Goal: Task Accomplishment & Management: Manage account settings

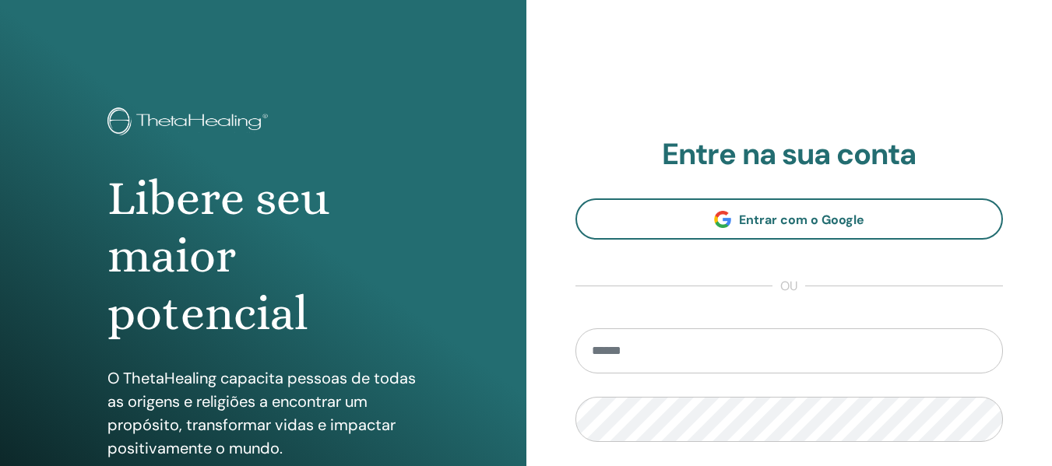
click at [638, 368] on input "email" at bounding box center [790, 351] width 428 height 45
paste input "**********"
type input "**********"
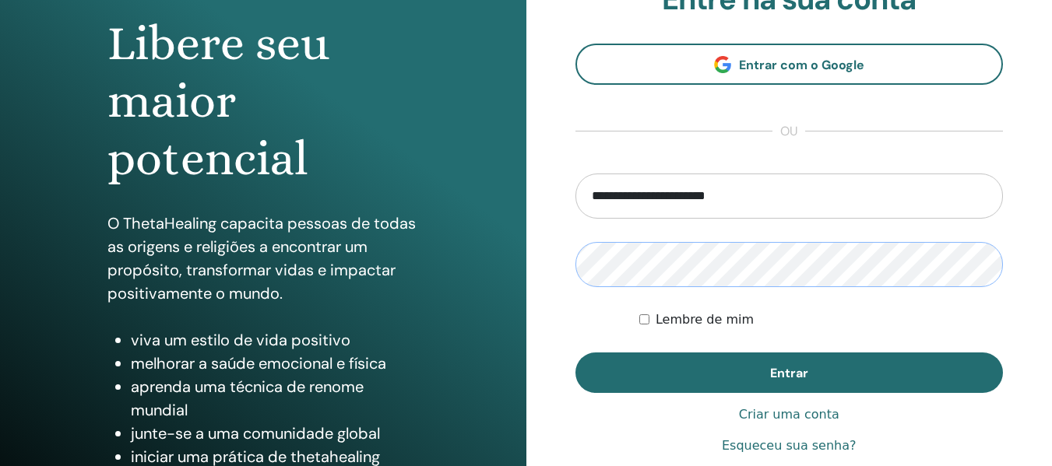
scroll to position [156, 0]
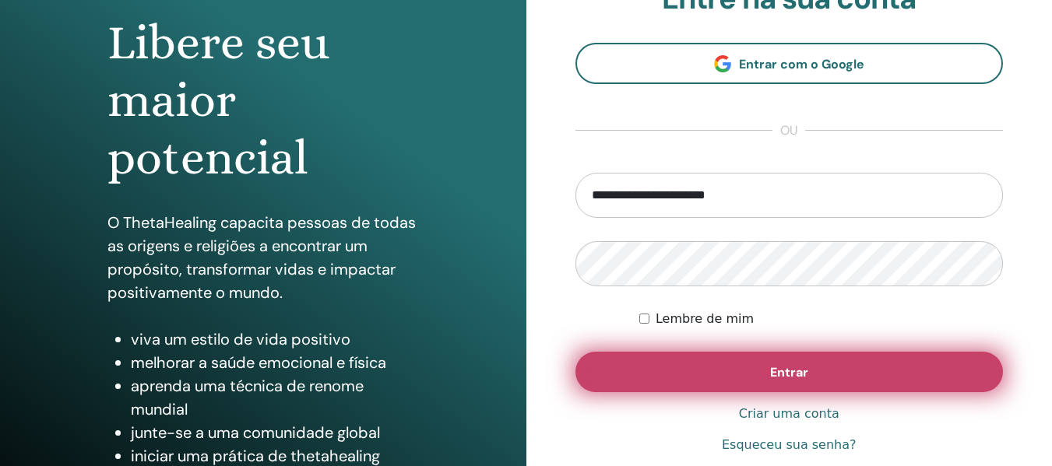
click at [713, 361] on button "Entrar" at bounding box center [790, 372] width 428 height 40
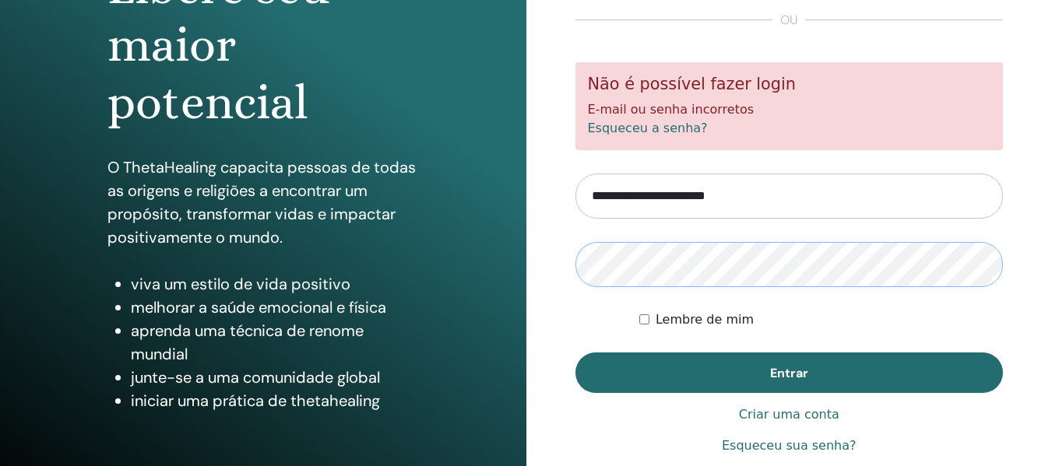
scroll to position [234, 0]
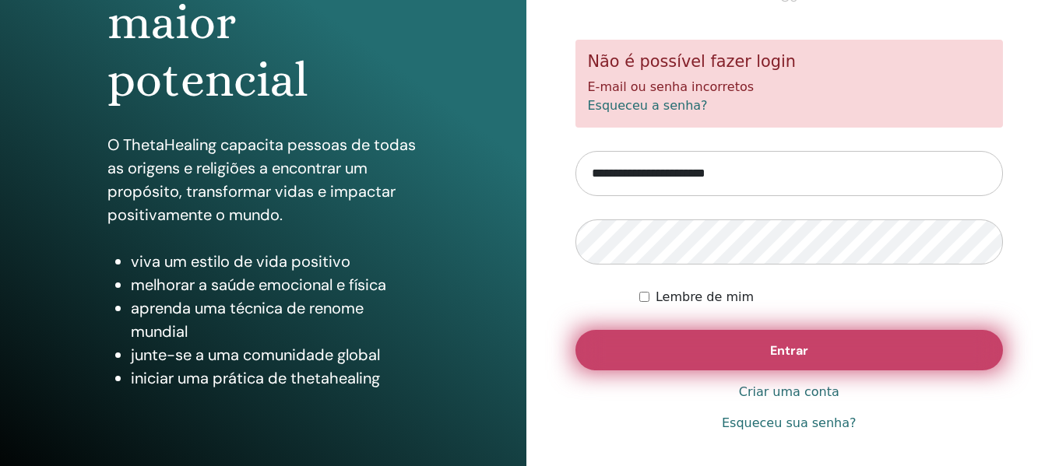
click at [685, 361] on button "Entrar" at bounding box center [790, 350] width 428 height 40
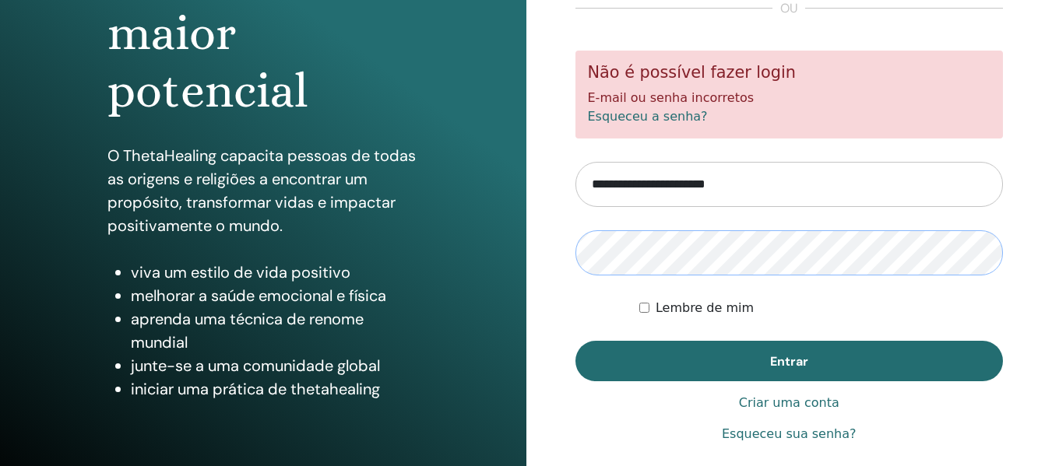
scroll to position [234, 0]
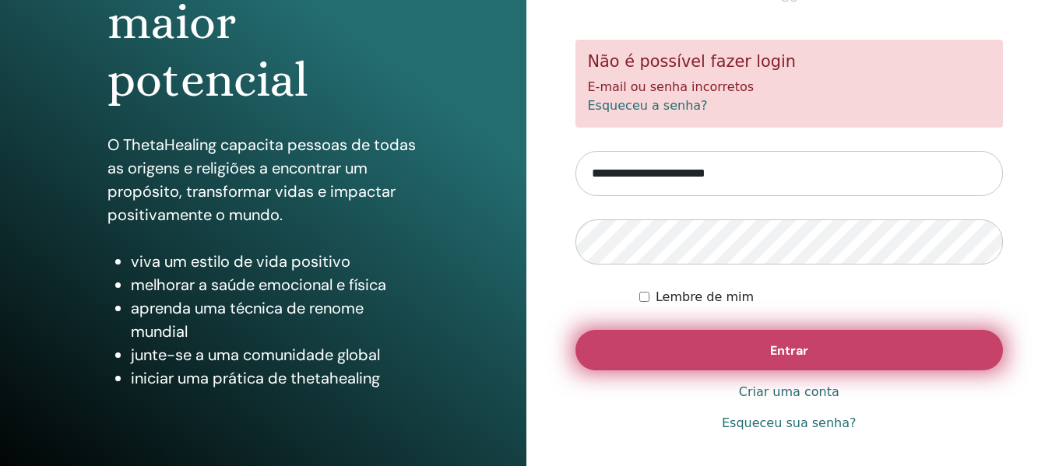
click at [664, 349] on button "Entrar" at bounding box center [790, 350] width 428 height 40
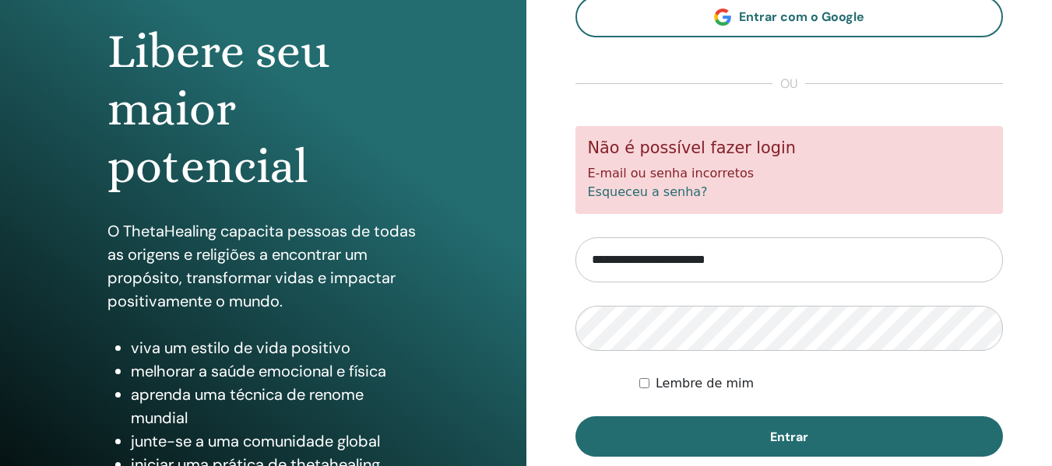
scroll to position [156, 0]
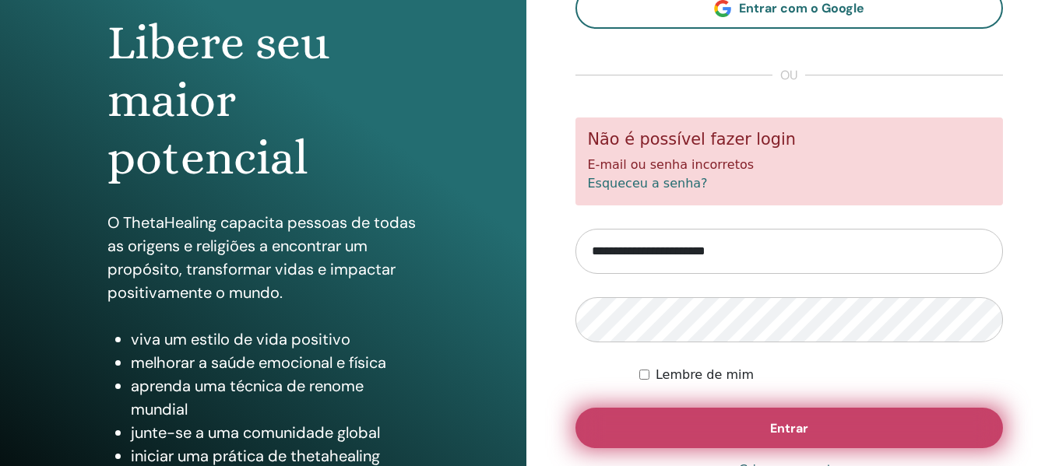
click at [719, 424] on button "Entrar" at bounding box center [790, 428] width 428 height 40
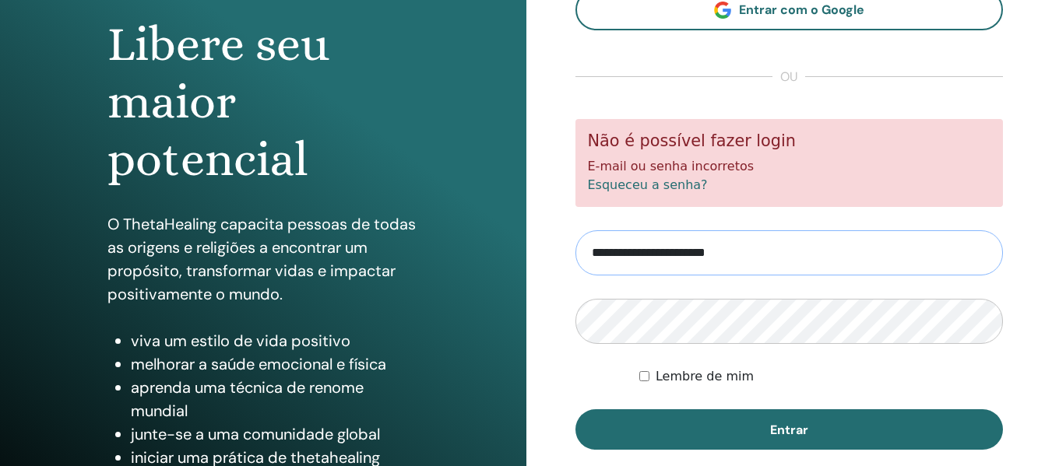
scroll to position [156, 0]
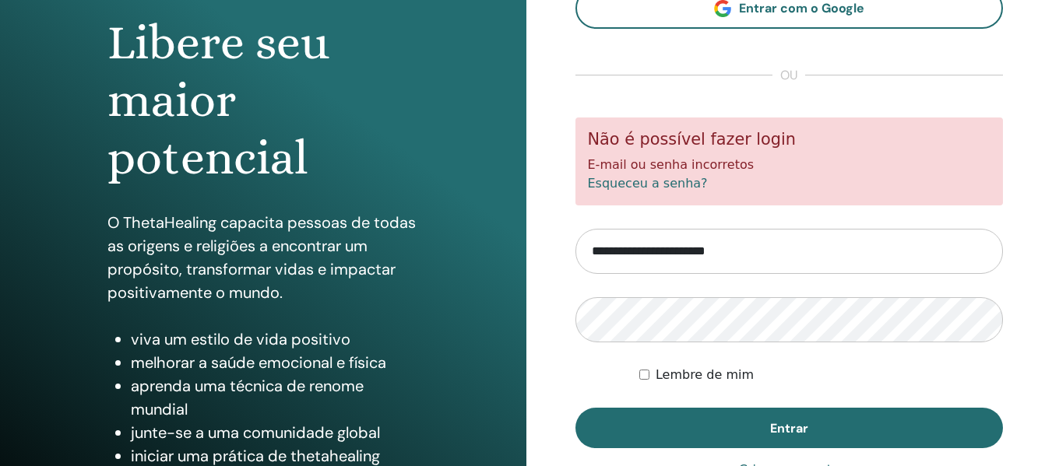
click at [562, 228] on div "**********" at bounding box center [789, 218] width 526 height 748
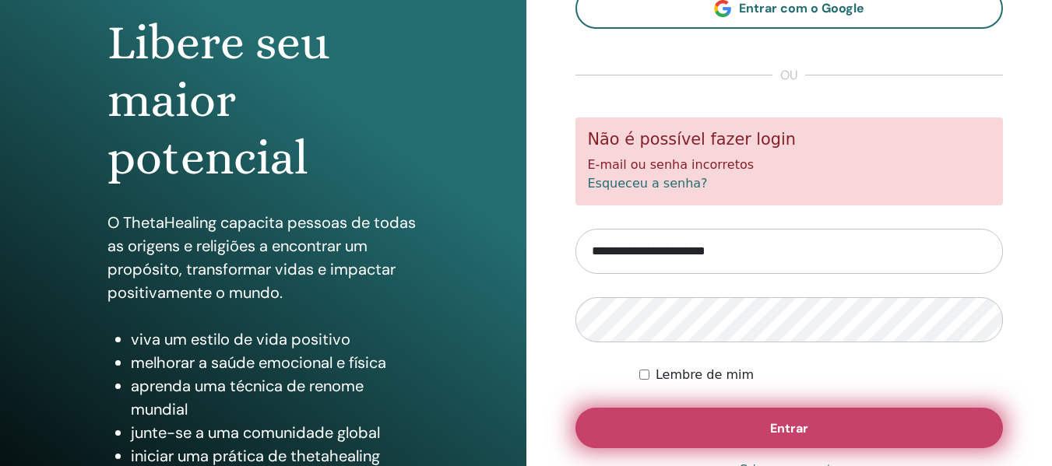
click at [731, 424] on button "Entrar" at bounding box center [790, 428] width 428 height 40
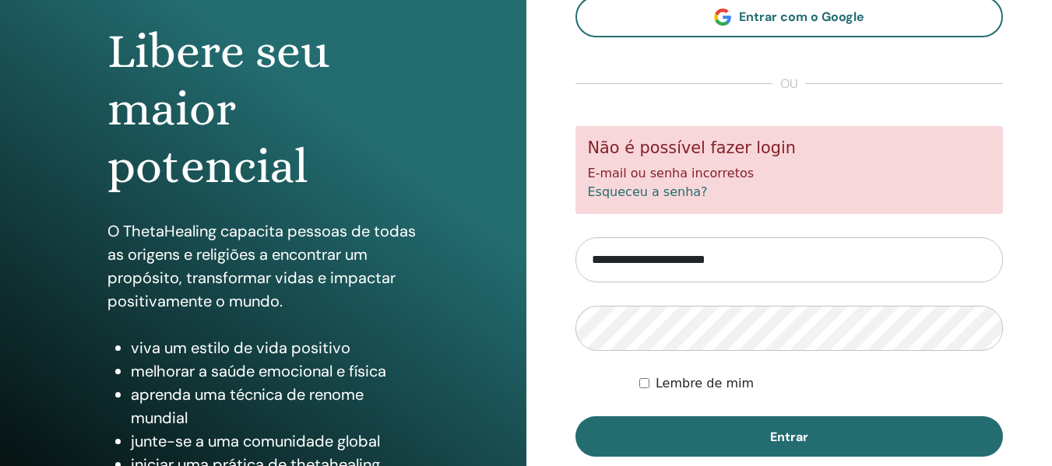
scroll to position [156, 0]
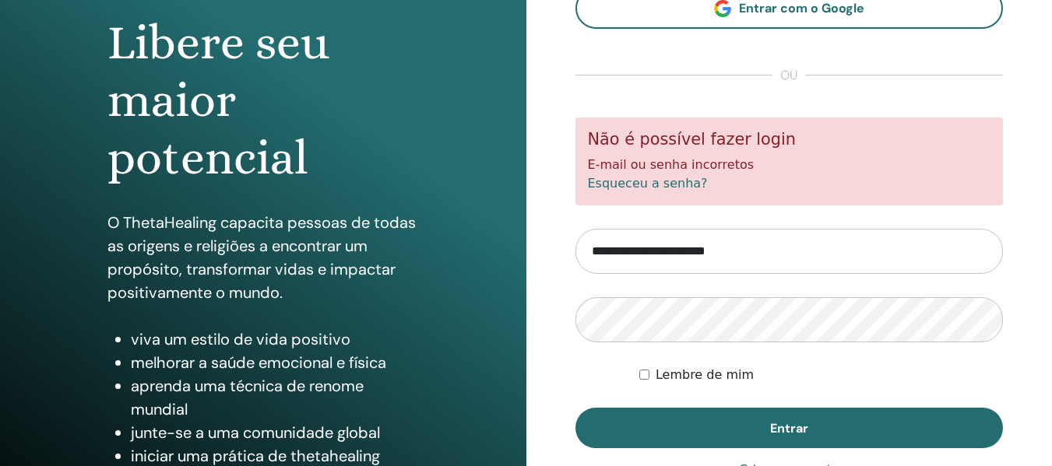
click at [765, 252] on input "**********" at bounding box center [790, 251] width 428 height 45
click at [710, 250] on input "**********" at bounding box center [790, 251] width 428 height 45
drag, startPoint x: 532, startPoint y: 294, endPoint x: 540, endPoint y: 297, distance: 9.1
click at [537, 297] on div "**********" at bounding box center [789, 218] width 526 height 748
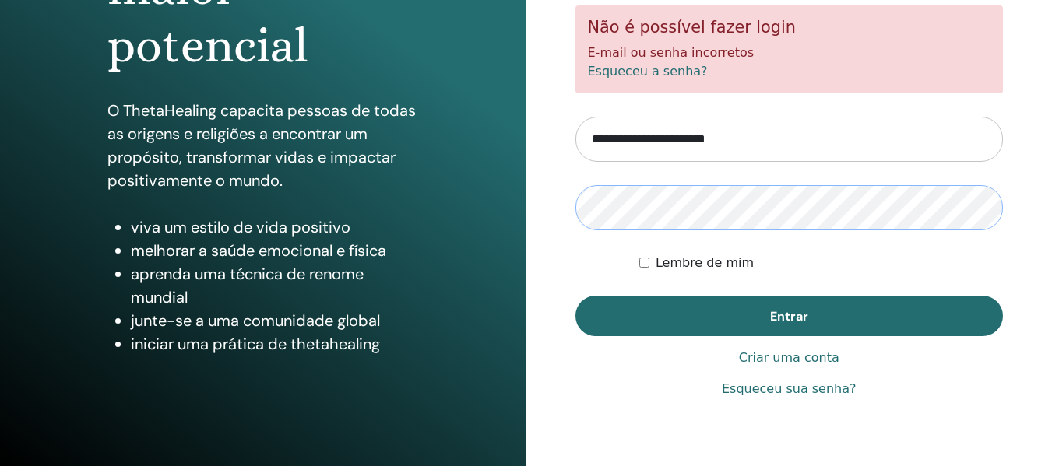
scroll to position [281, 0]
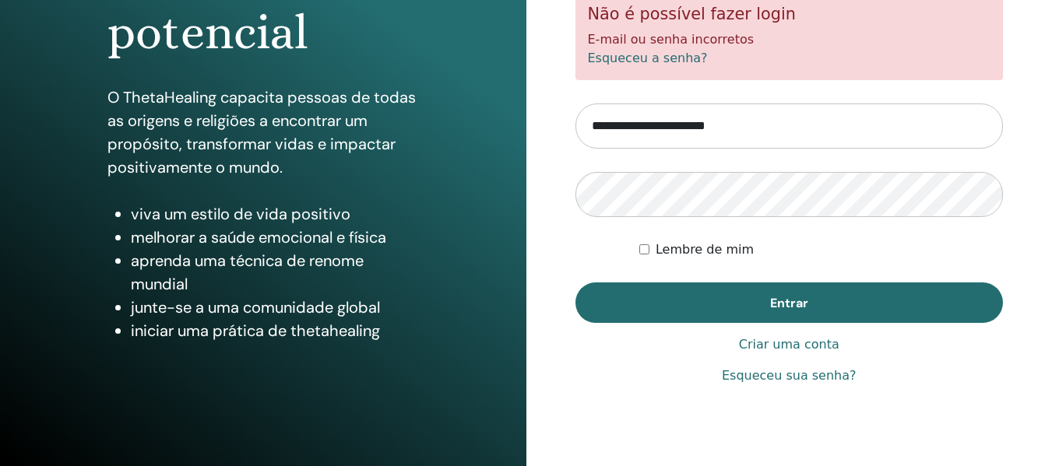
click at [797, 377] on font "Esqueceu sua senha?" at bounding box center [789, 375] width 135 height 15
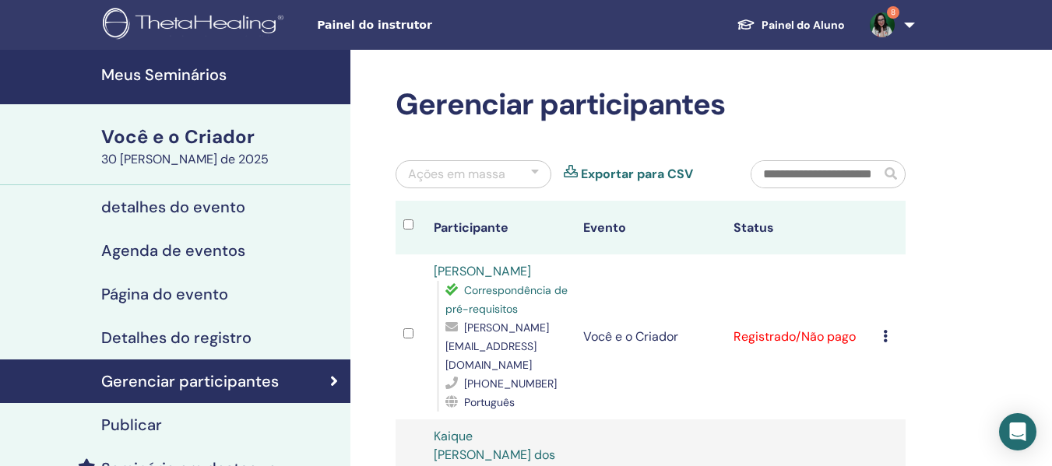
click at [903, 24] on link "8" at bounding box center [889, 25] width 64 height 50
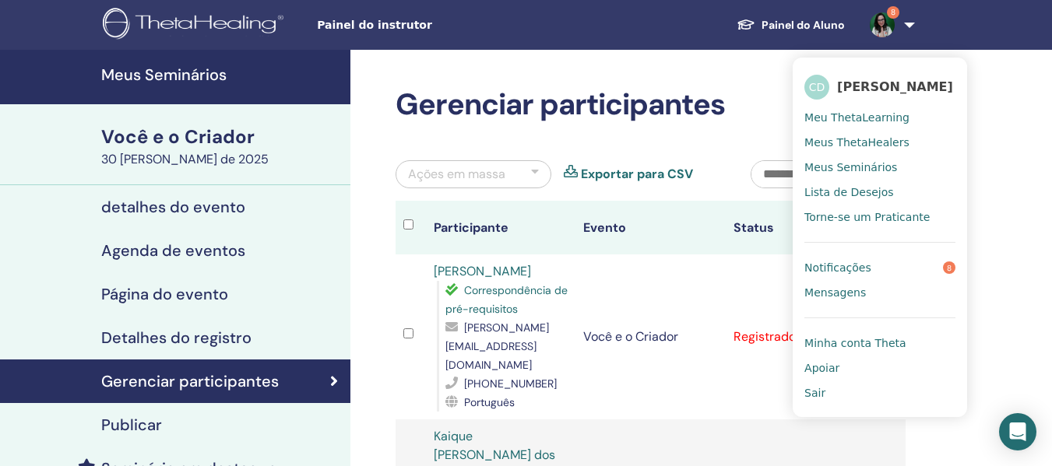
click at [818, 389] on font "Sair" at bounding box center [814, 393] width 21 height 12
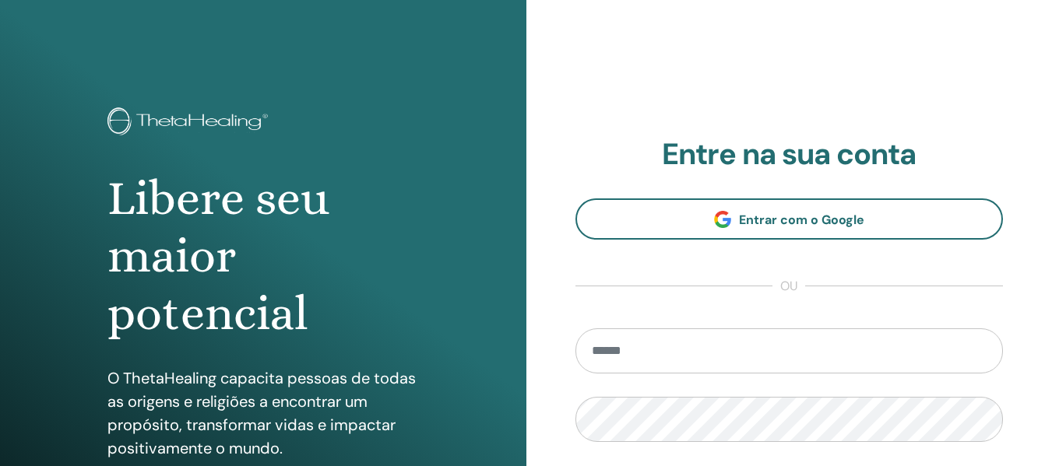
click at [628, 349] on input "email" at bounding box center [790, 351] width 428 height 45
click at [619, 343] on input "email" at bounding box center [790, 351] width 428 height 45
paste input "**********"
type input "**********"
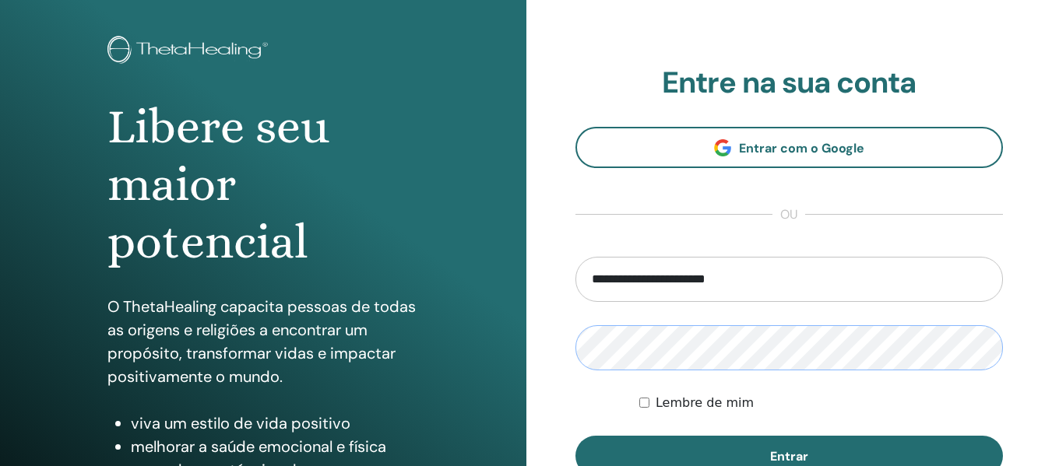
scroll to position [156, 0]
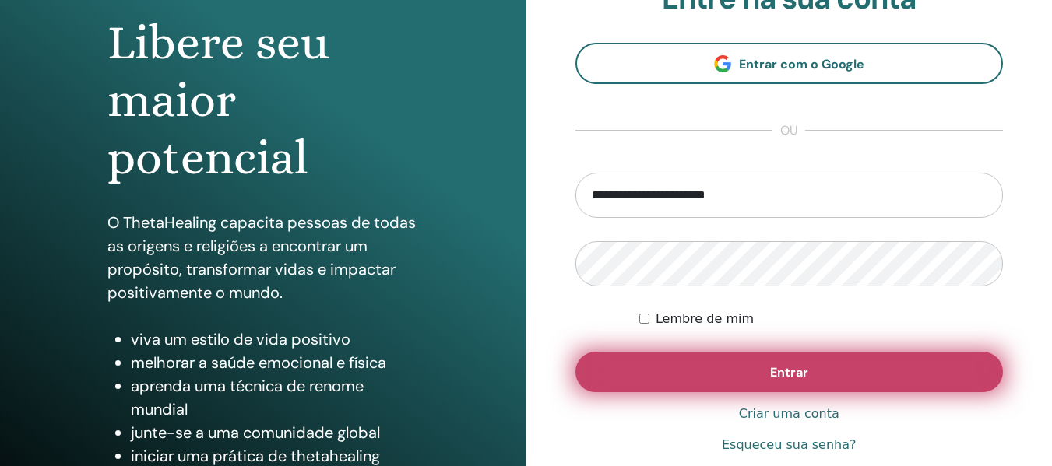
click at [716, 372] on button "Entrar" at bounding box center [790, 372] width 428 height 40
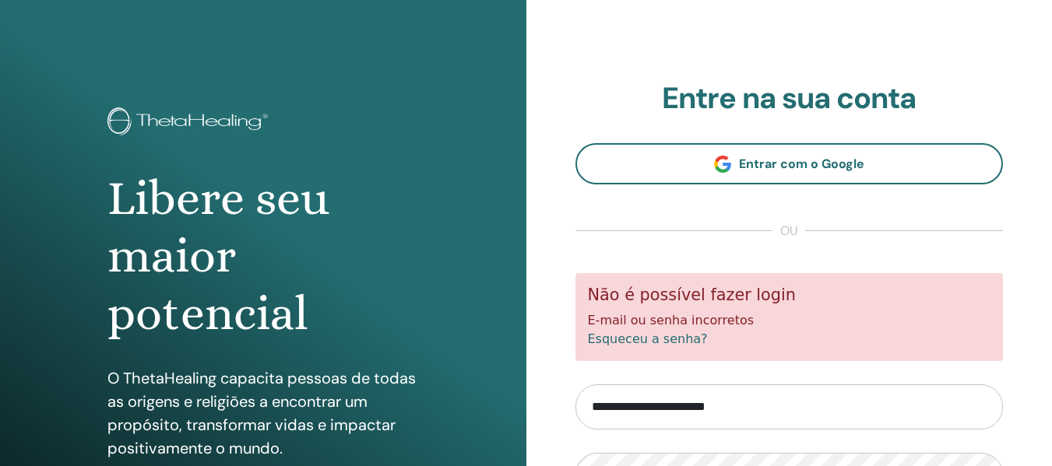
click at [565, 363] on div "**********" at bounding box center [789, 374] width 526 height 748
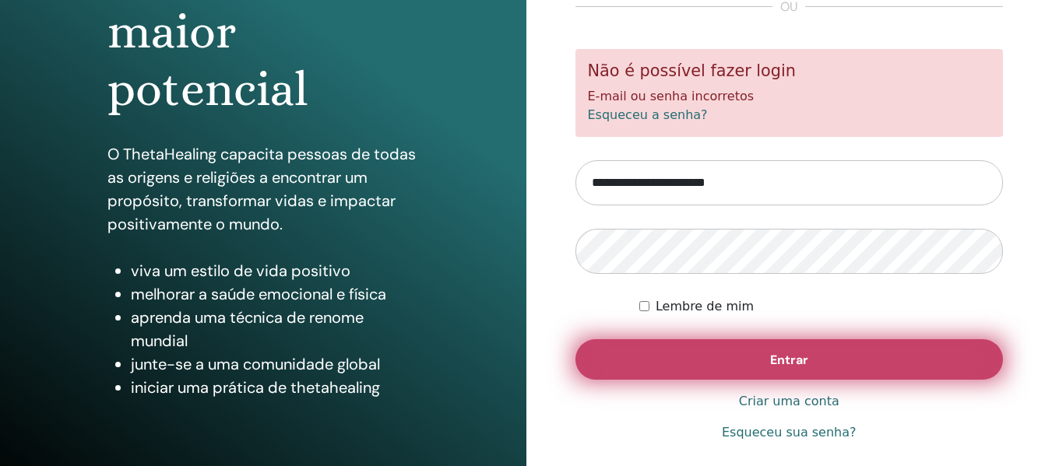
scroll to position [234, 0]
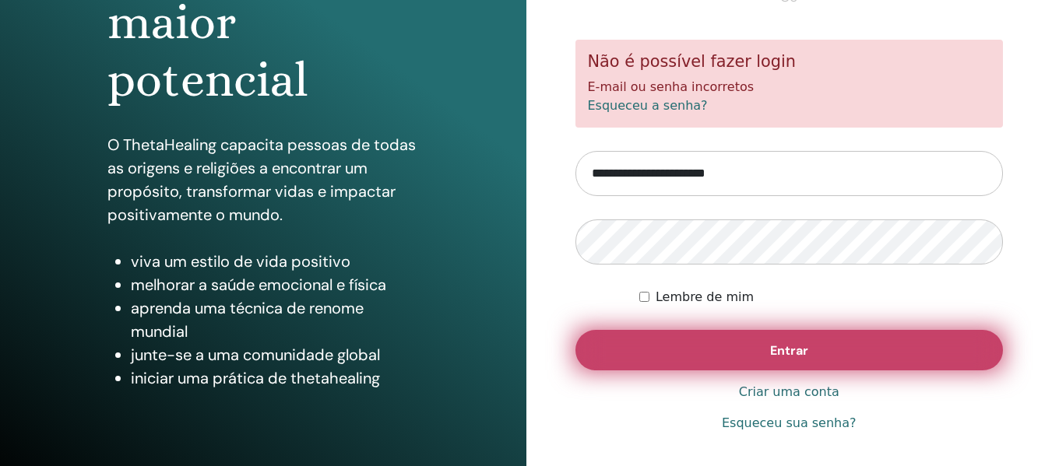
click at [604, 364] on button "Entrar" at bounding box center [790, 350] width 428 height 40
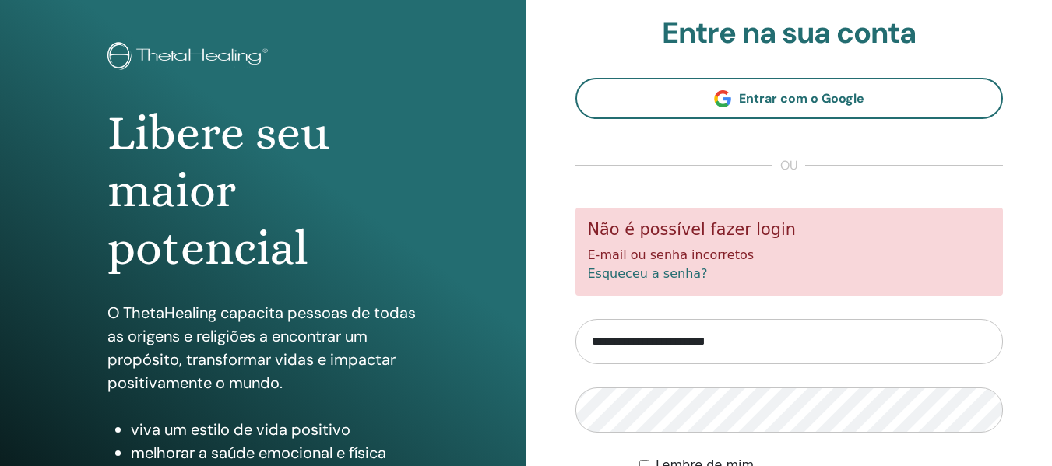
scroll to position [156, 0]
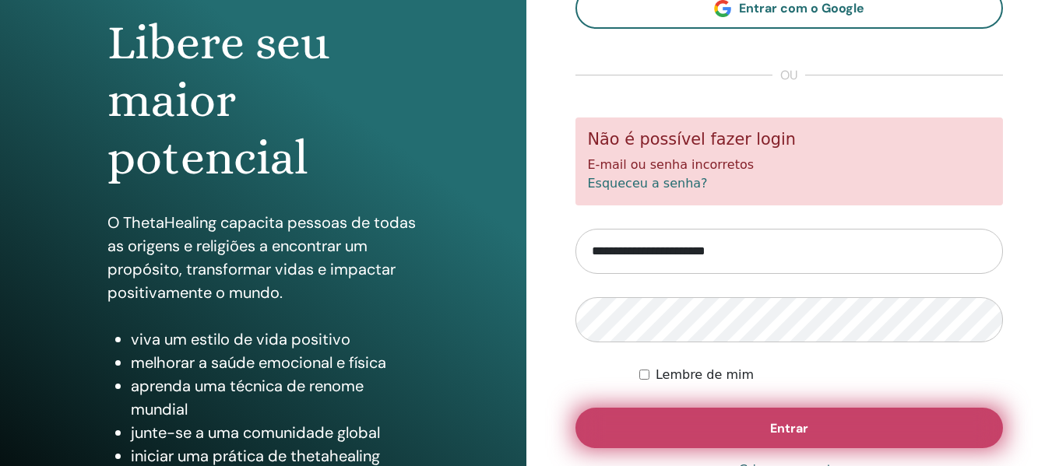
click at [647, 427] on button "Entrar" at bounding box center [790, 428] width 428 height 40
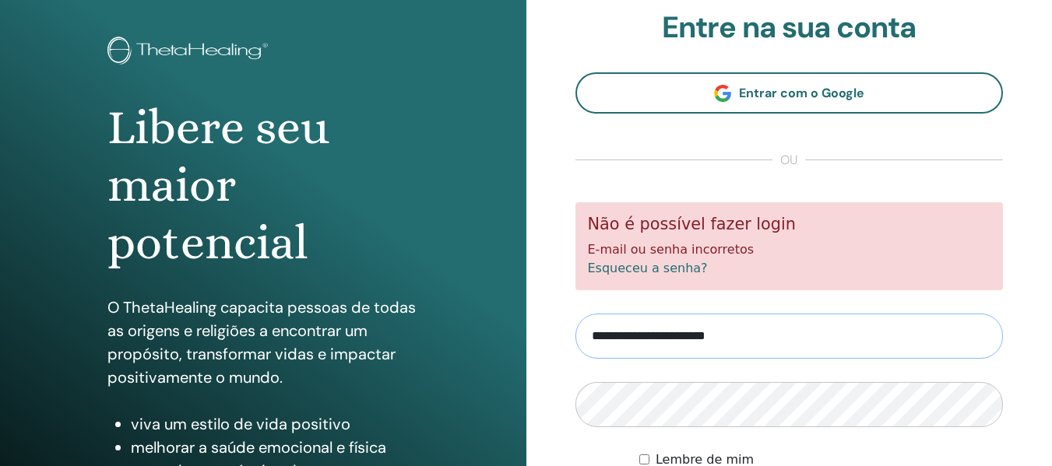
scroll to position [48, 0]
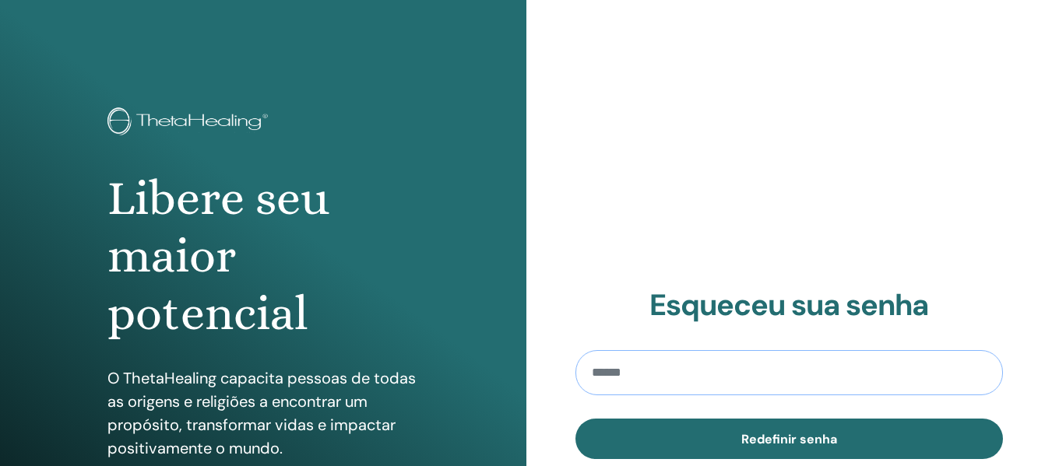
paste input "**********"
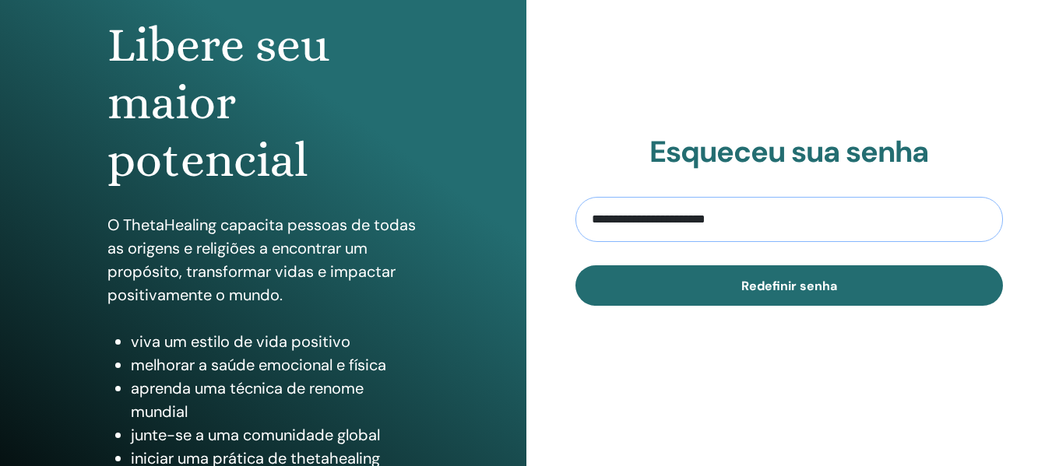
scroll to position [156, 0]
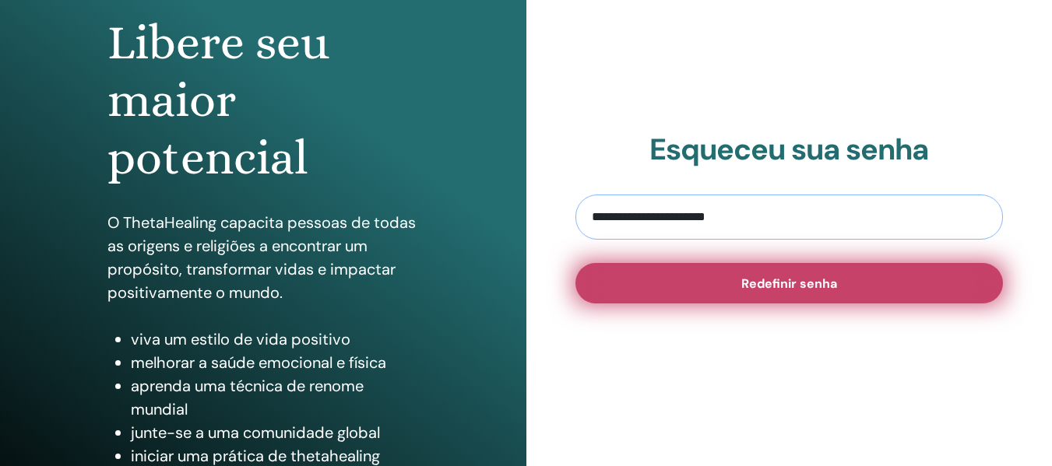
type input "**********"
click at [733, 285] on button "Redefinir senha" at bounding box center [790, 283] width 428 height 40
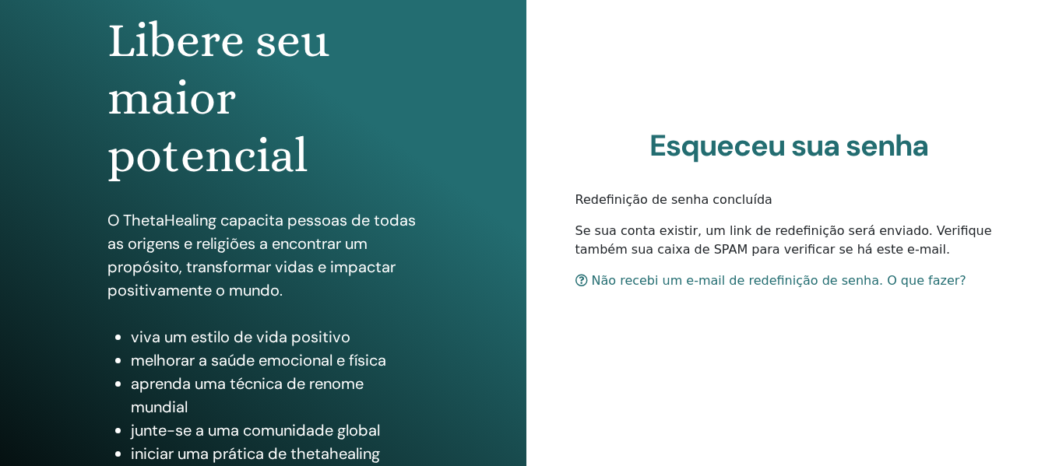
scroll to position [234, 0]
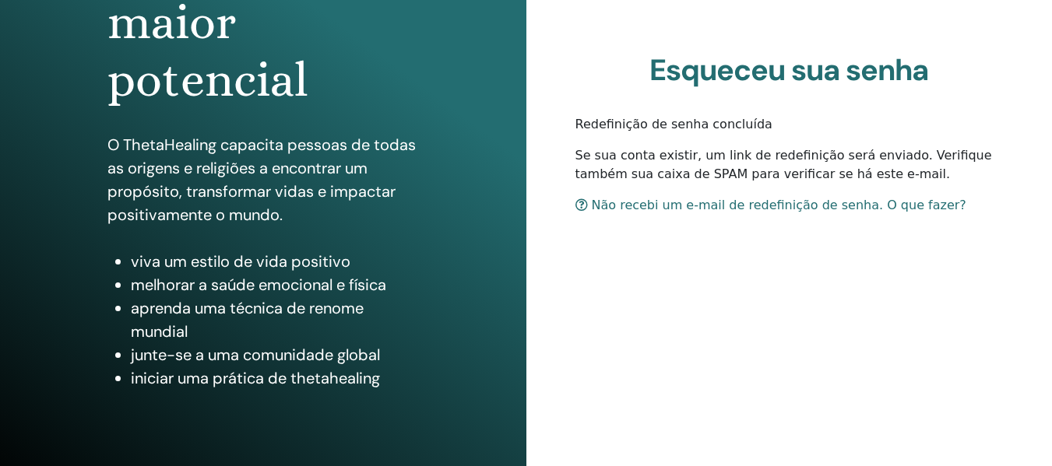
click at [695, 206] on font "Não recebi um e-mail de redefinição de senha. O que fazer?" at bounding box center [779, 205] width 375 height 15
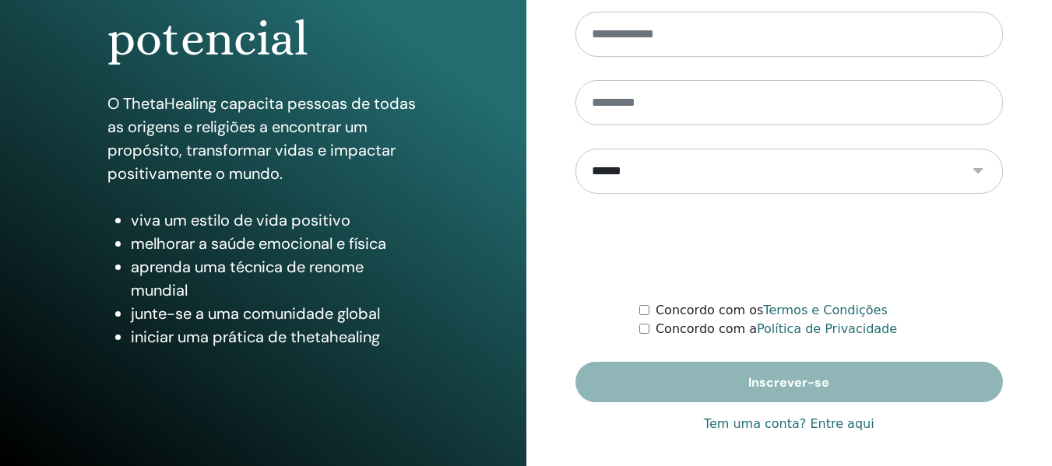
scroll to position [281, 0]
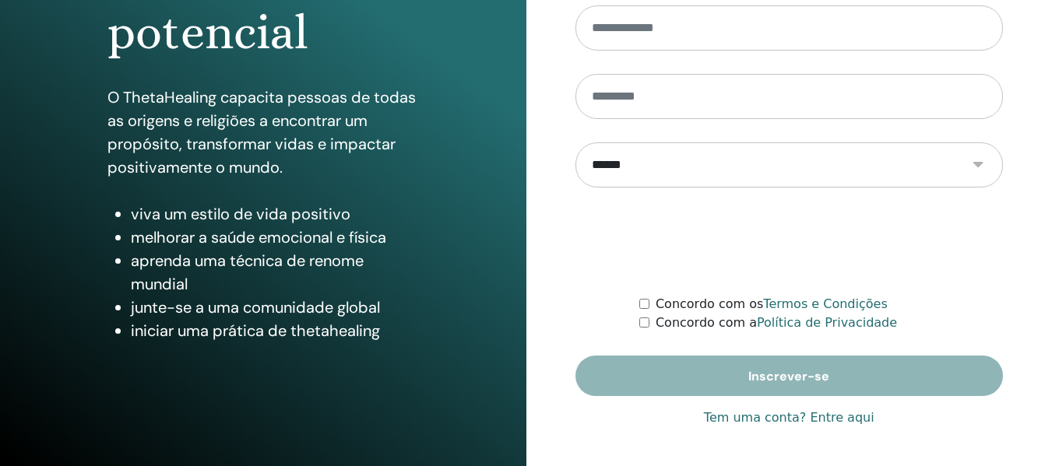
click at [822, 418] on font "Tem uma conta? Entre aqui" at bounding box center [789, 417] width 171 height 15
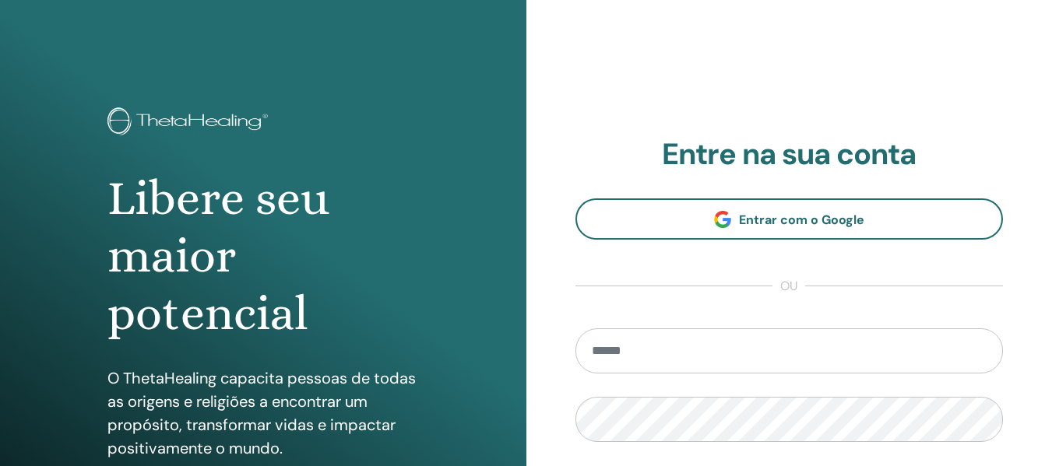
scroll to position [234, 0]
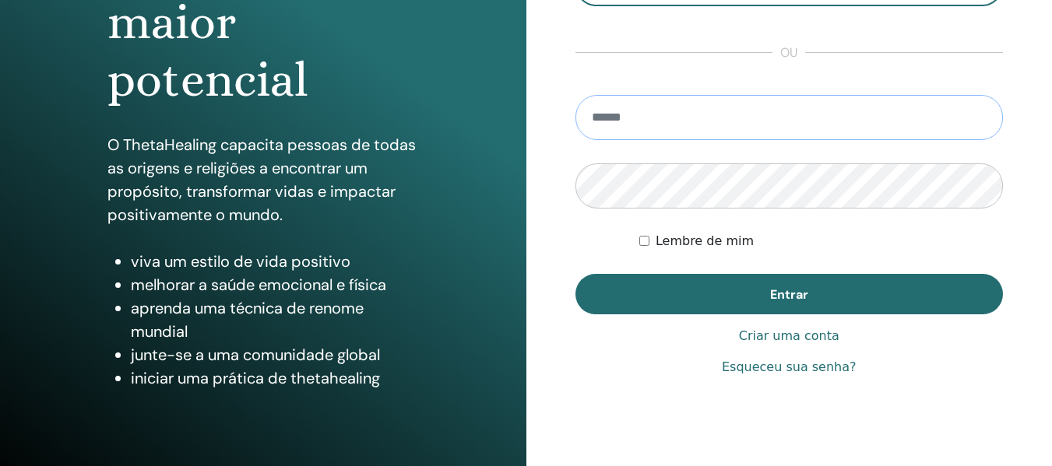
click at [662, 117] on input "email" at bounding box center [790, 117] width 428 height 45
click at [635, 125] on input "email" at bounding box center [790, 117] width 428 height 45
click at [794, 366] on font "Esqueceu sua senha?" at bounding box center [789, 367] width 135 height 15
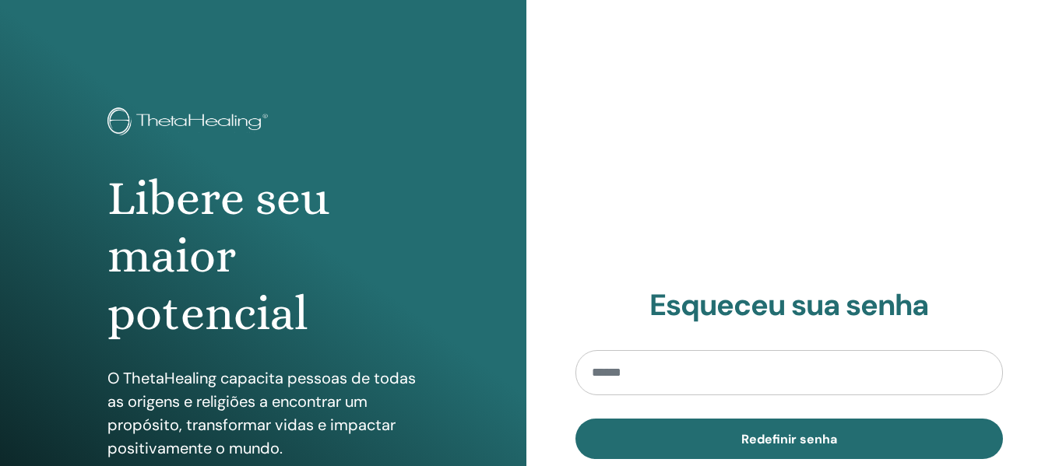
click at [639, 386] on input "email" at bounding box center [790, 372] width 428 height 45
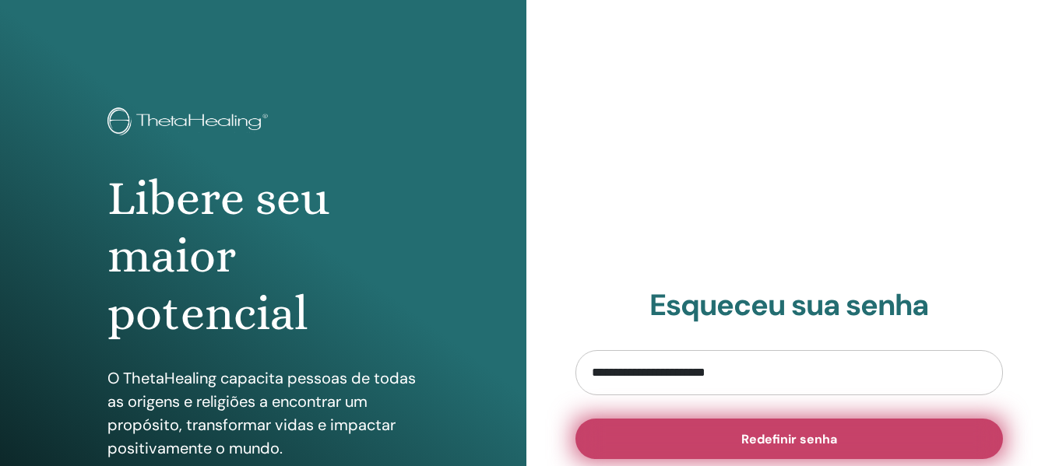
type input "**********"
click at [801, 434] on font "Redefinir senha" at bounding box center [789, 439] width 96 height 16
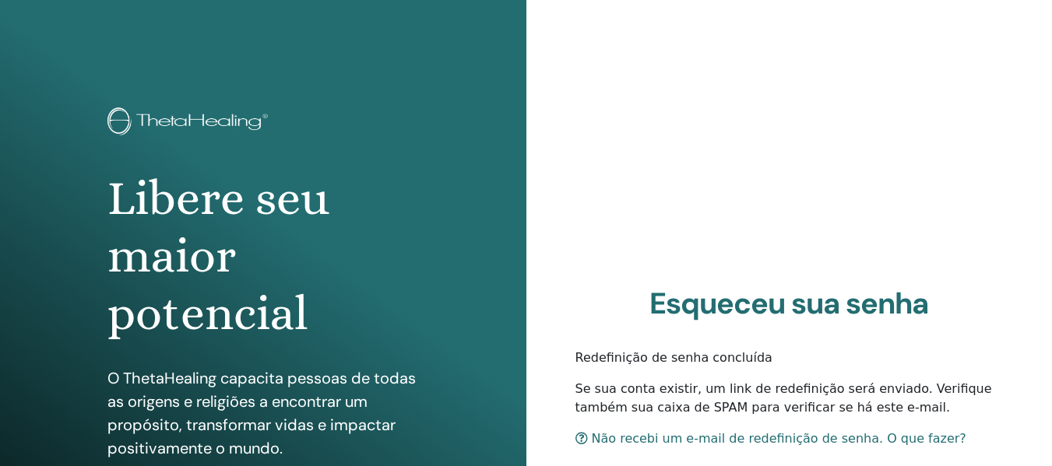
scroll to position [78, 0]
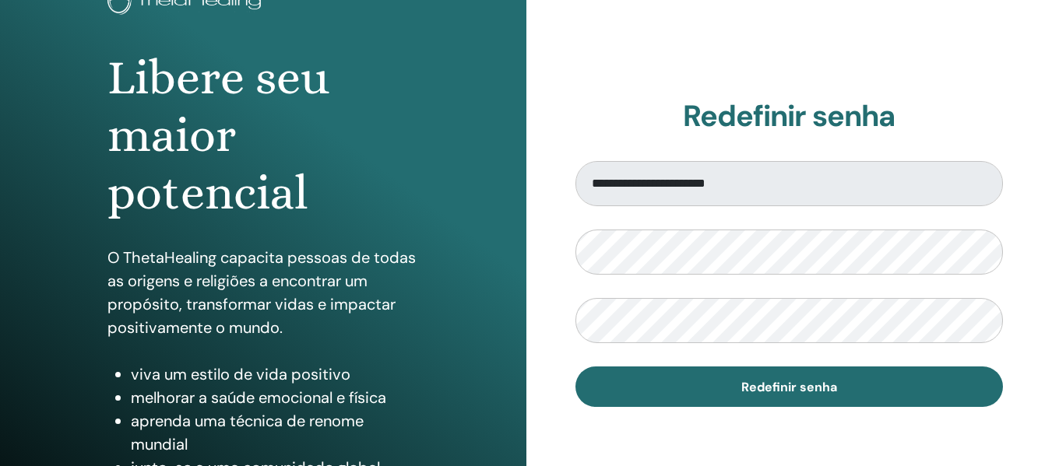
scroll to position [156, 0]
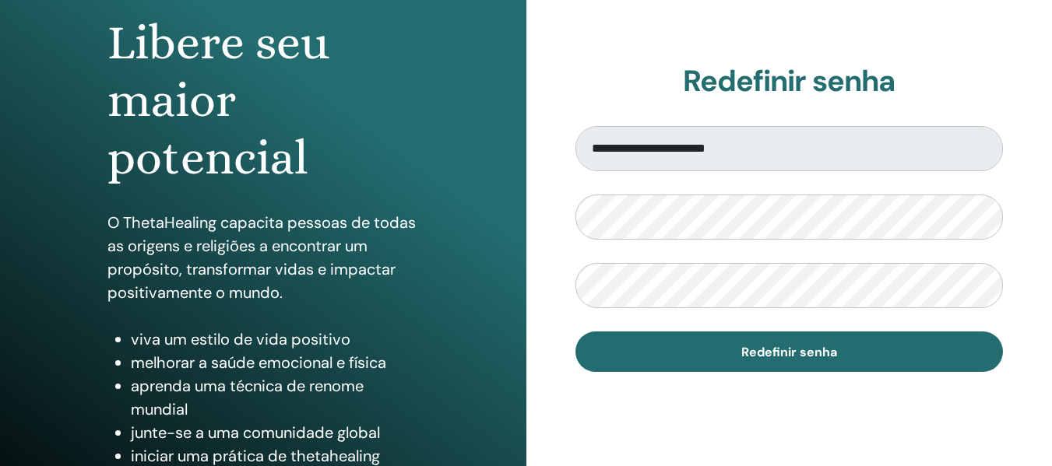
click at [554, 328] on div "**********" at bounding box center [789, 218] width 526 height 748
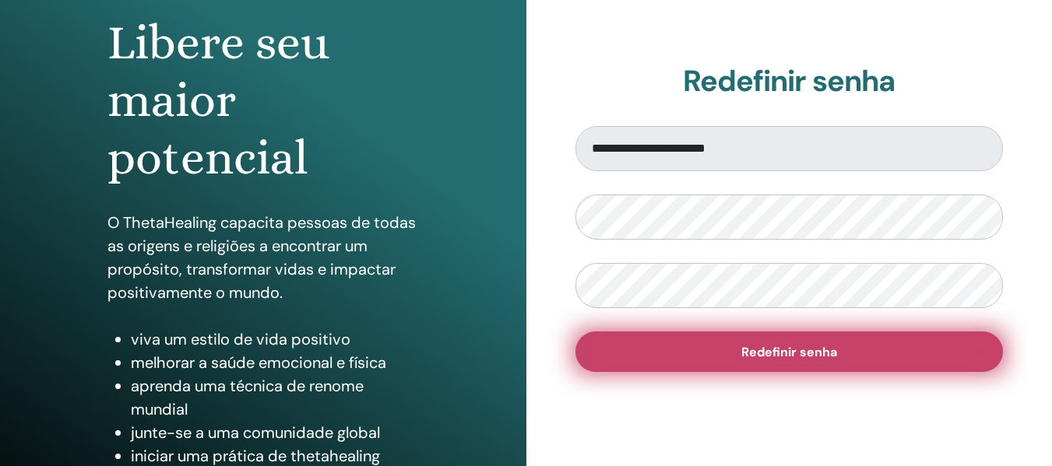
click at [744, 350] on font "Redefinir senha" at bounding box center [789, 352] width 96 height 16
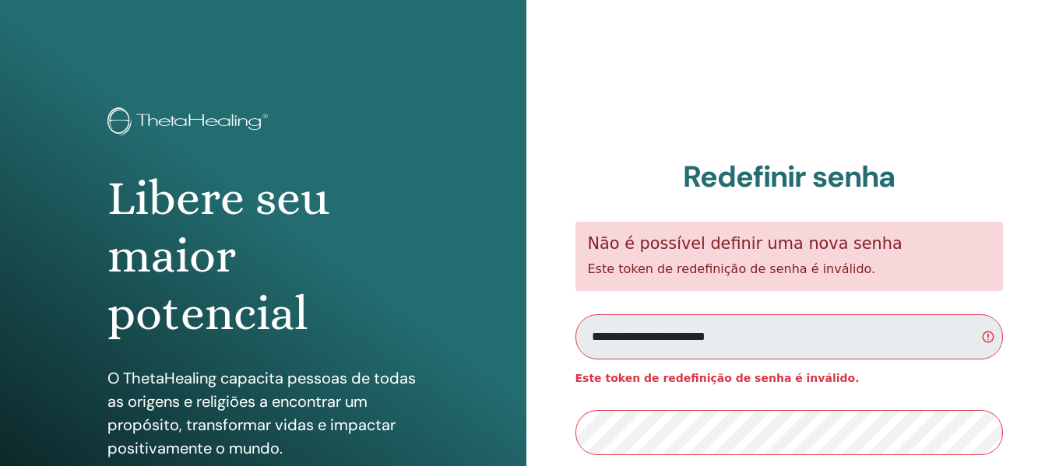
click at [567, 175] on div "**********" at bounding box center [789, 374] width 526 height 748
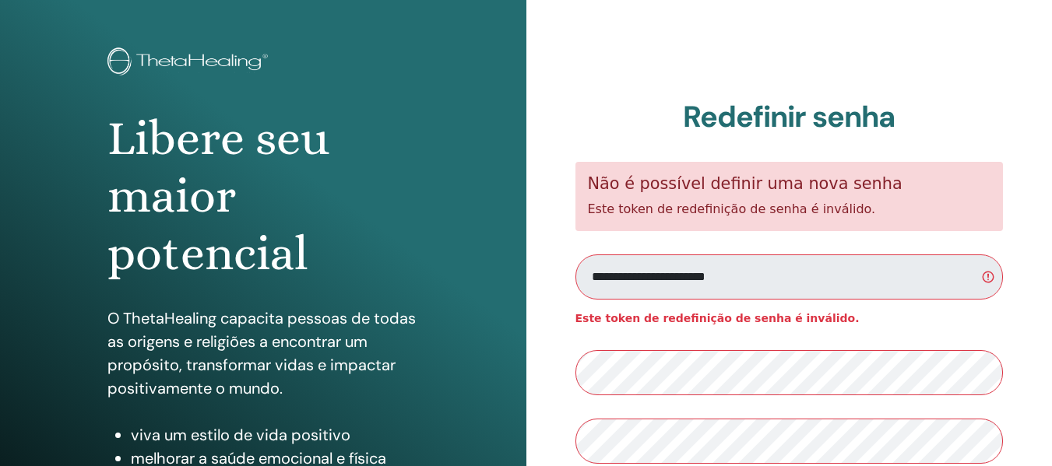
scroll to position [78, 0]
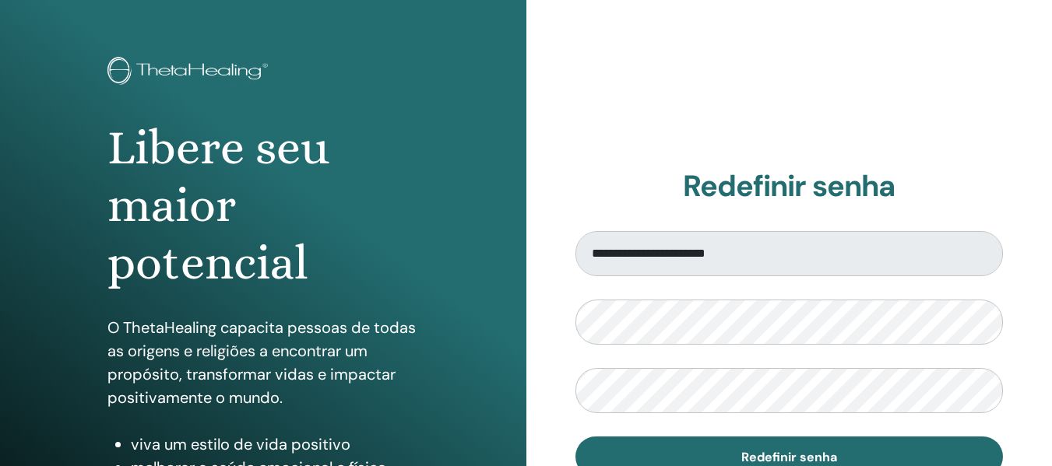
scroll to position [78, 0]
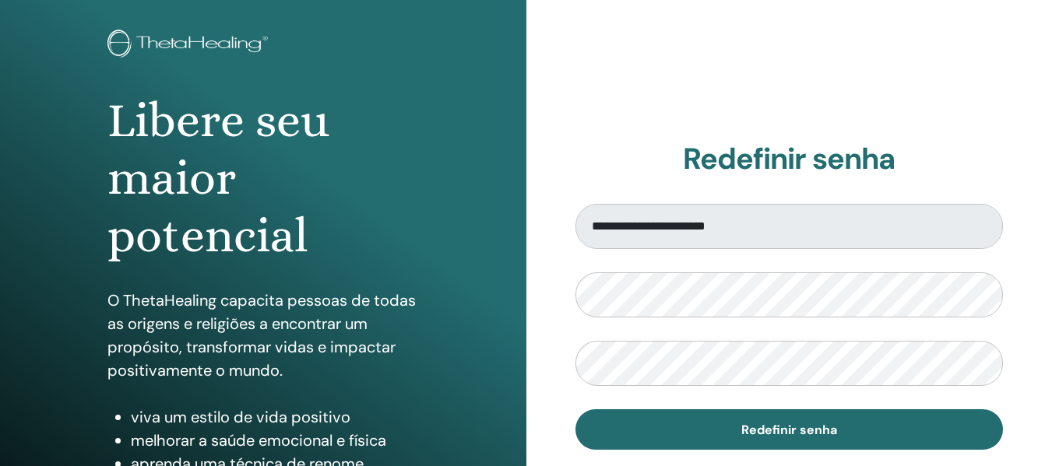
click at [554, 236] on div "**********" at bounding box center [789, 296] width 526 height 748
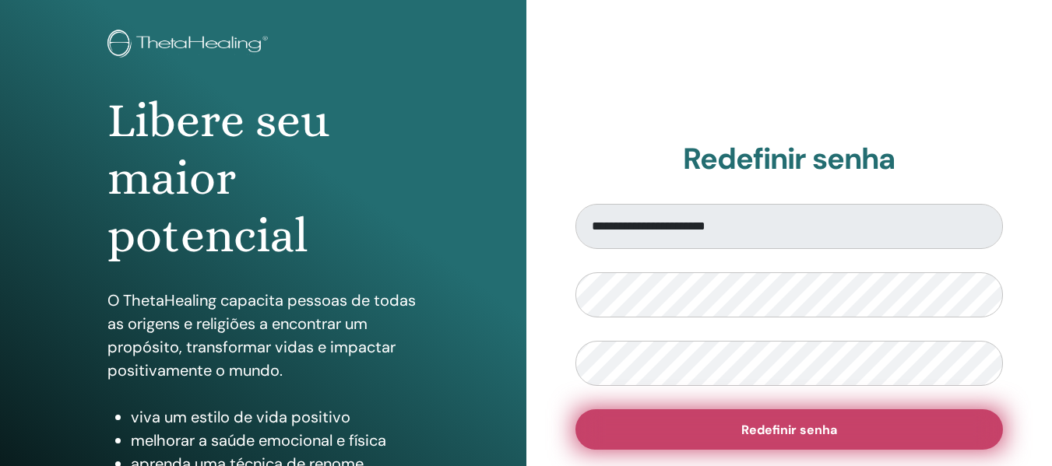
click at [721, 435] on button "Redefinir senha" at bounding box center [790, 430] width 428 height 40
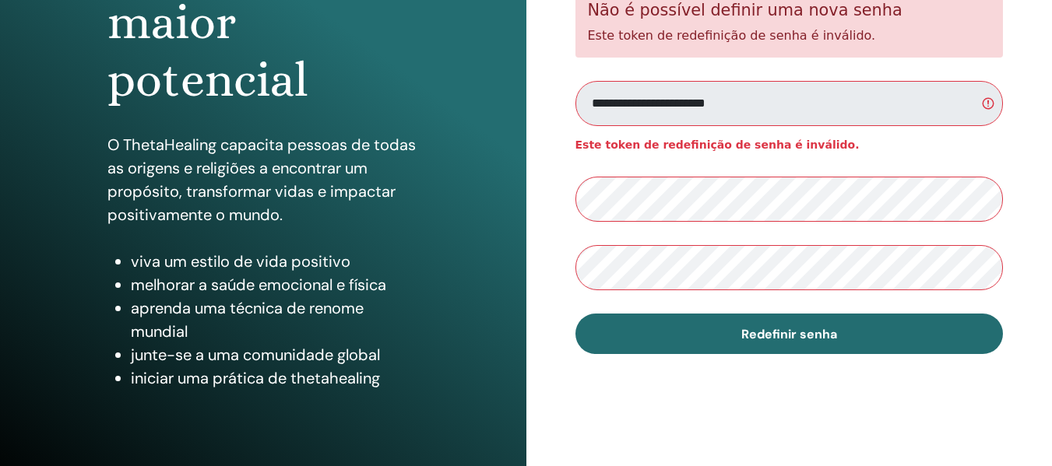
scroll to position [156, 0]
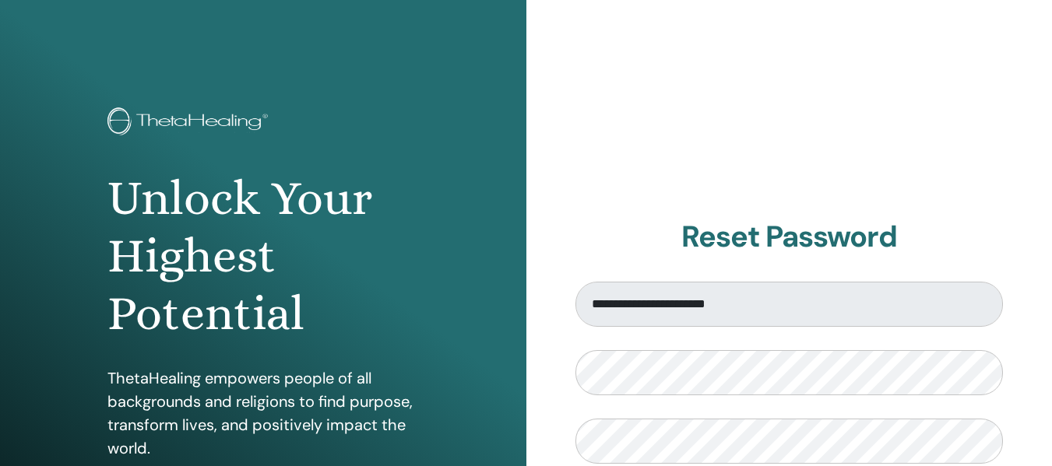
drag, startPoint x: 579, startPoint y: 121, endPoint x: 618, endPoint y: 128, distance: 39.6
click at [579, 121] on div "**********" at bounding box center [789, 374] width 526 height 748
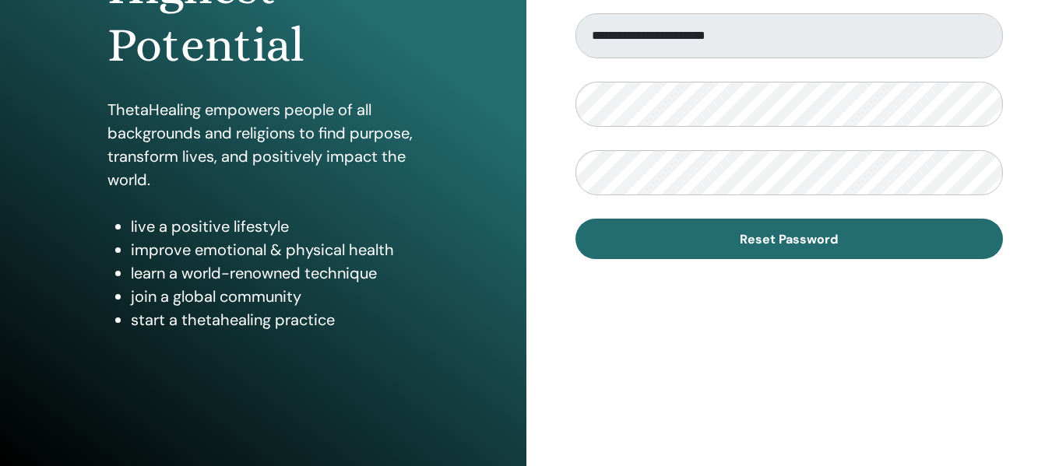
scroll to position [281, 0]
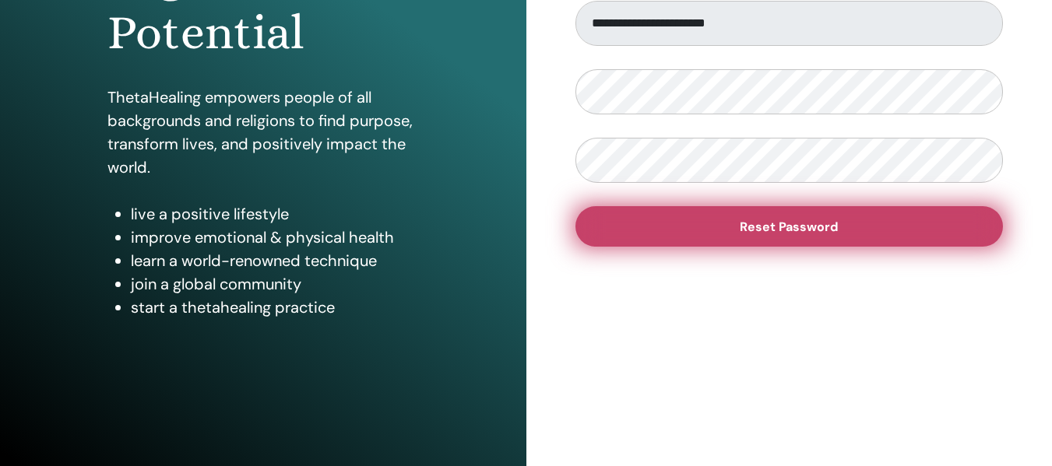
click at [692, 217] on button "Reset Password" at bounding box center [790, 226] width 428 height 40
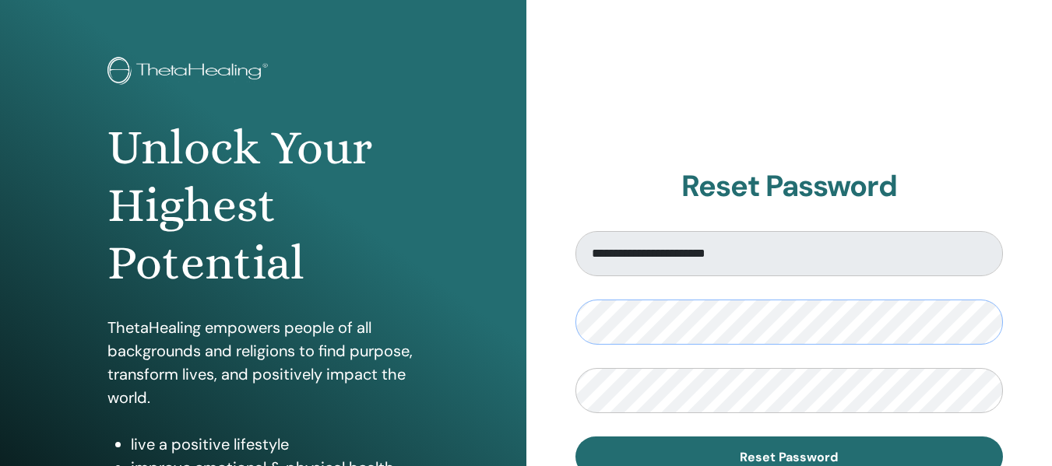
scroll to position [78, 0]
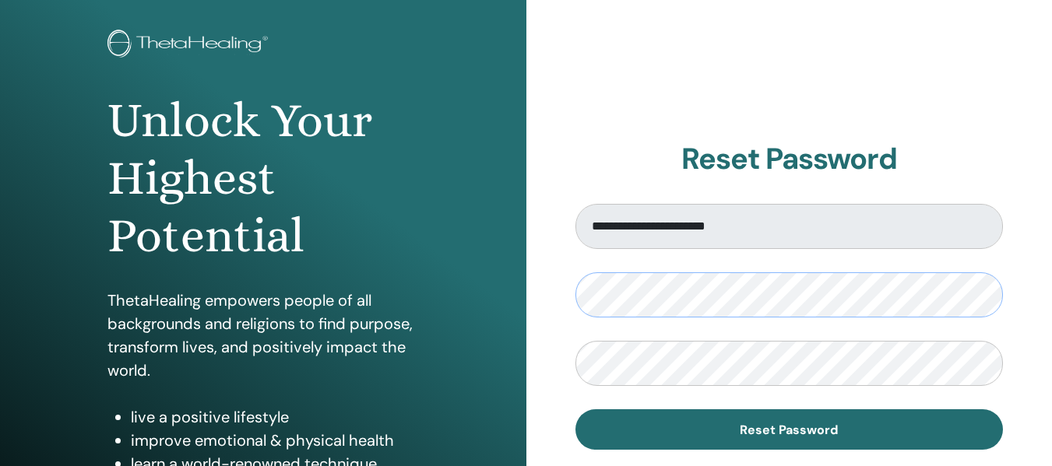
click at [528, 299] on div "**********" at bounding box center [789, 296] width 526 height 748
click at [573, 368] on div "**********" at bounding box center [789, 296] width 526 height 748
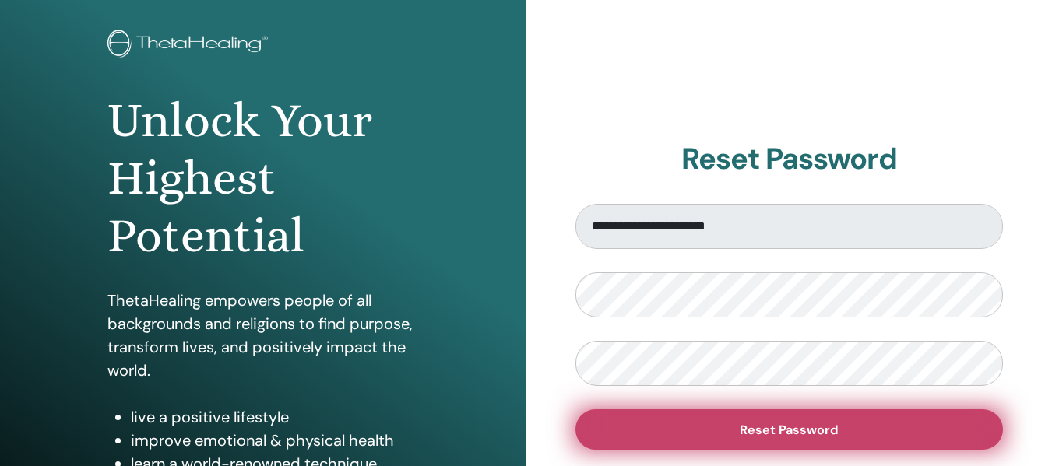
click at [713, 424] on button "Reset Password" at bounding box center [790, 430] width 428 height 40
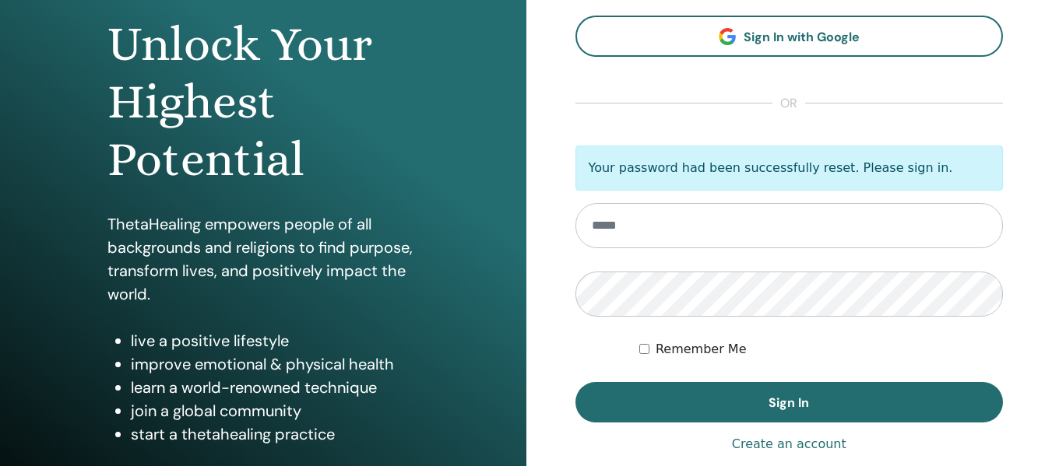
scroll to position [156, 0]
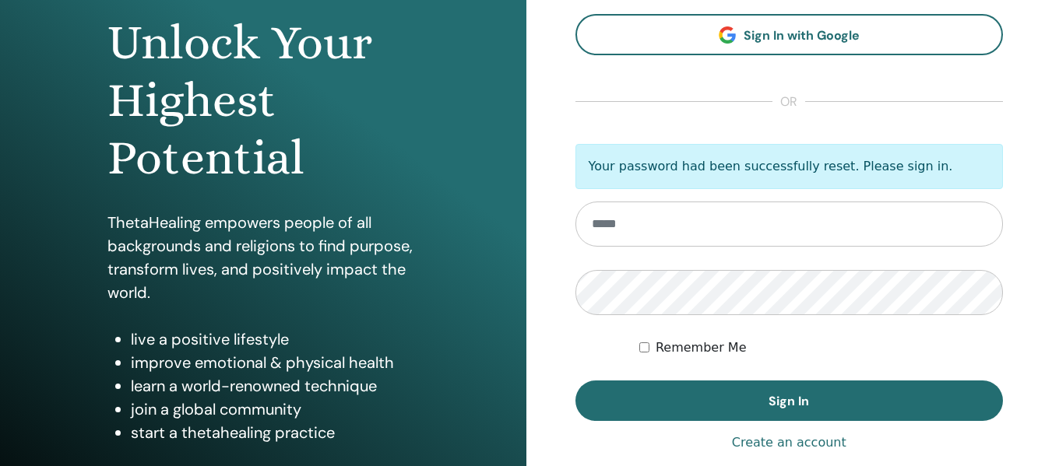
click at [622, 230] on input "email" at bounding box center [790, 224] width 428 height 45
paste input "**********"
type input "**********"
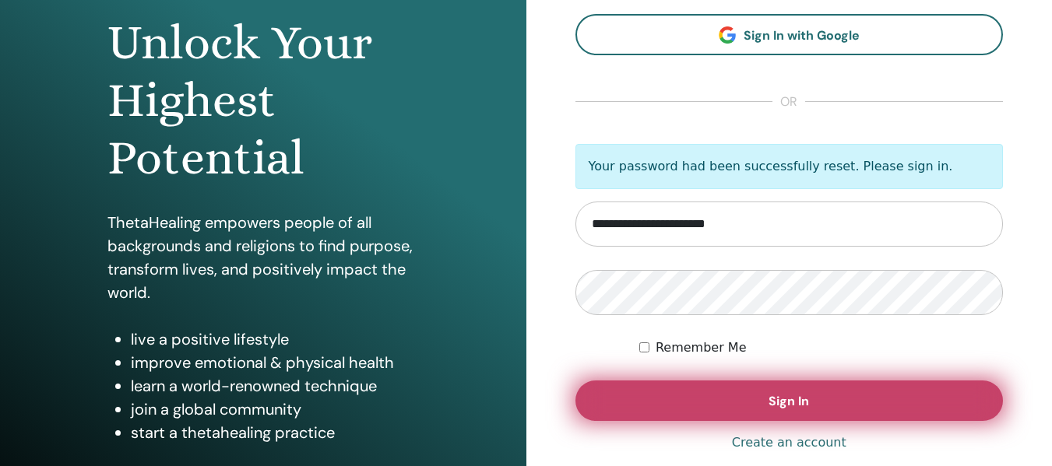
click at [625, 403] on button "Sign In" at bounding box center [790, 401] width 428 height 40
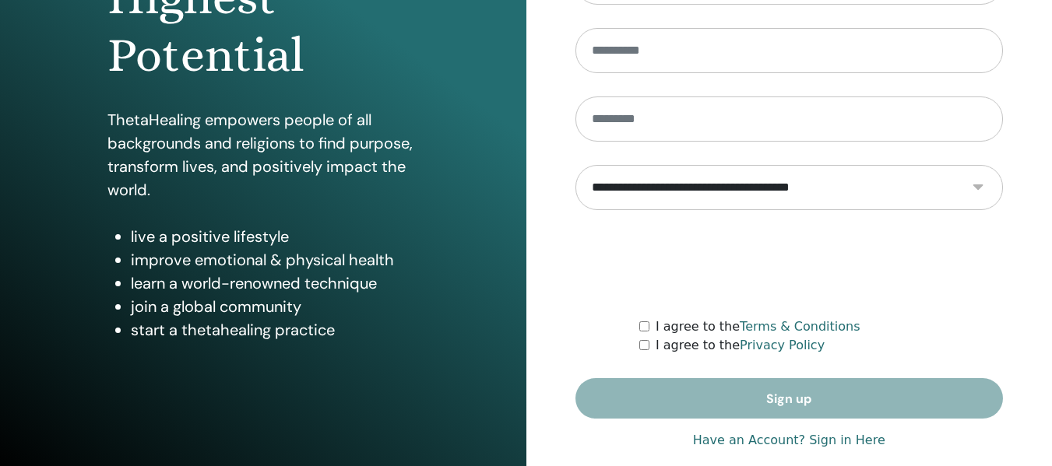
scroll to position [281, 0]
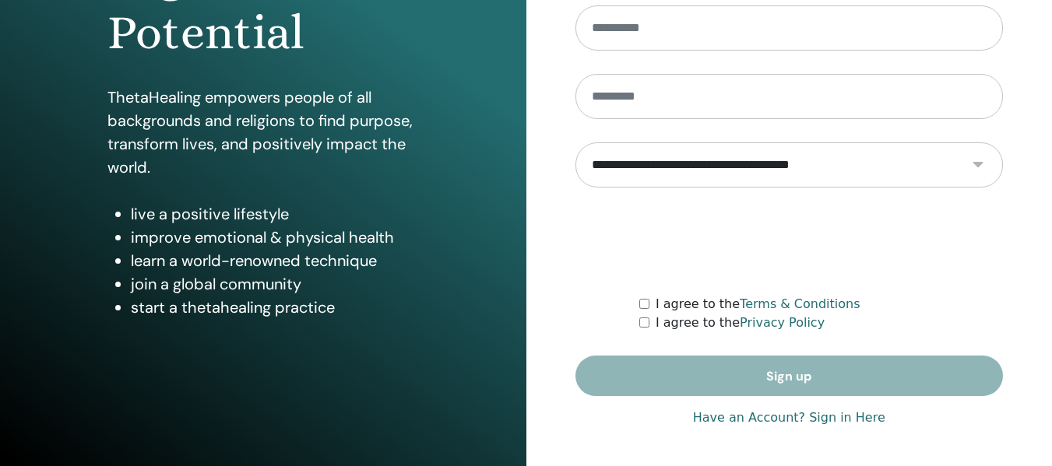
click at [845, 420] on link "Have an Account? Sign in Here" at bounding box center [789, 418] width 192 height 19
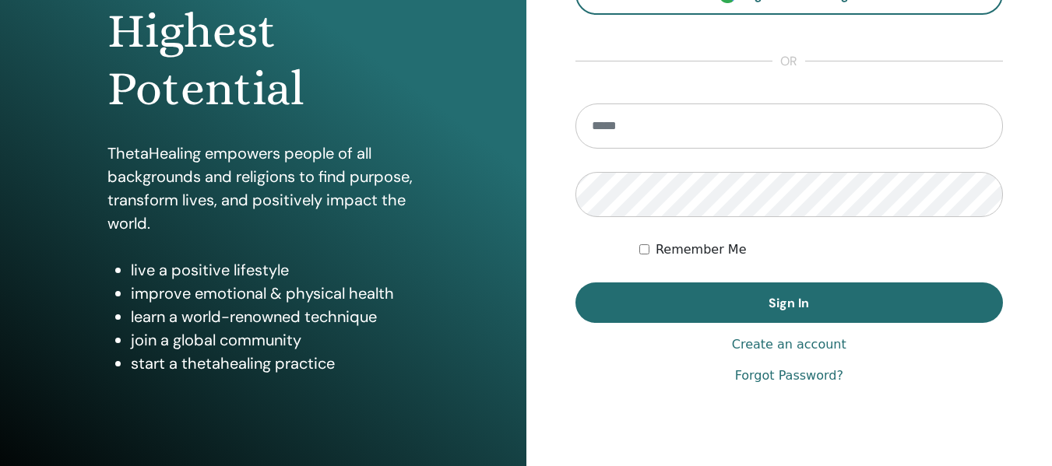
scroll to position [234, 0]
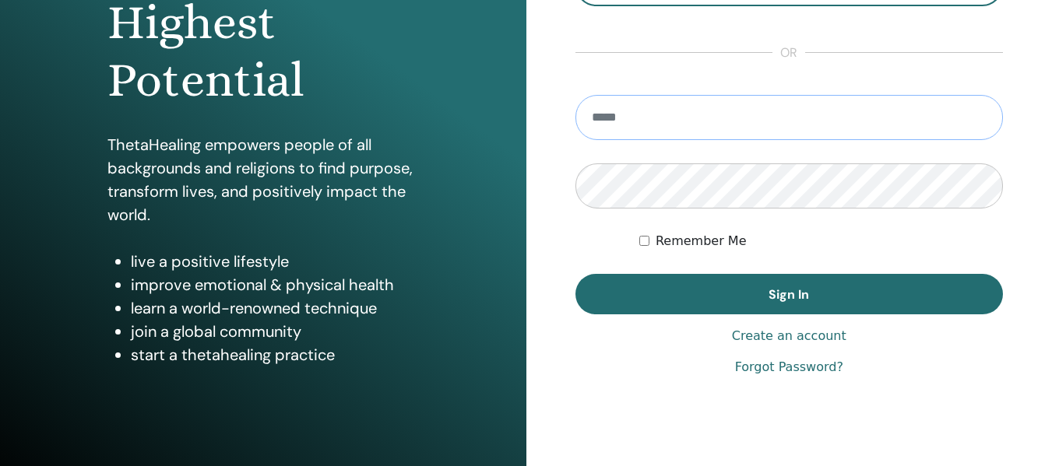
click at [640, 119] on input "email" at bounding box center [790, 117] width 428 height 45
type input "**********"
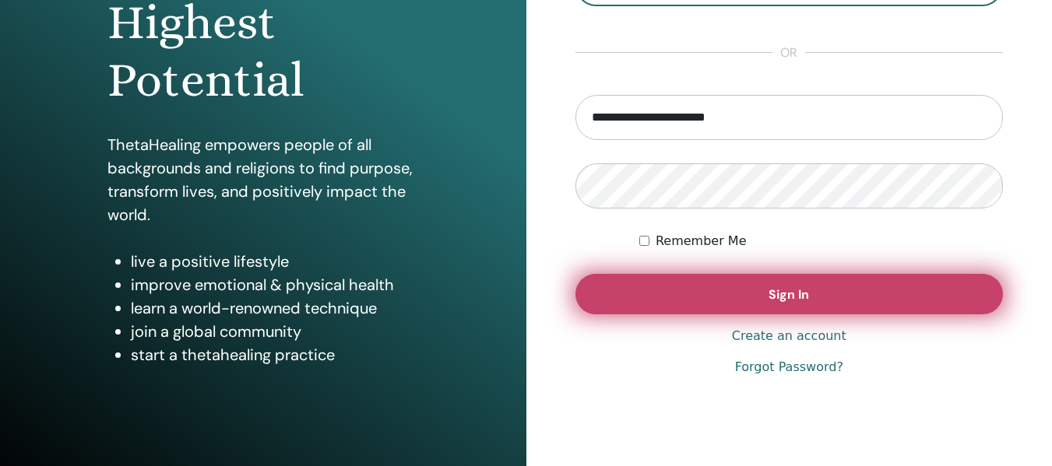
click at [755, 310] on button "Sign In" at bounding box center [790, 294] width 428 height 40
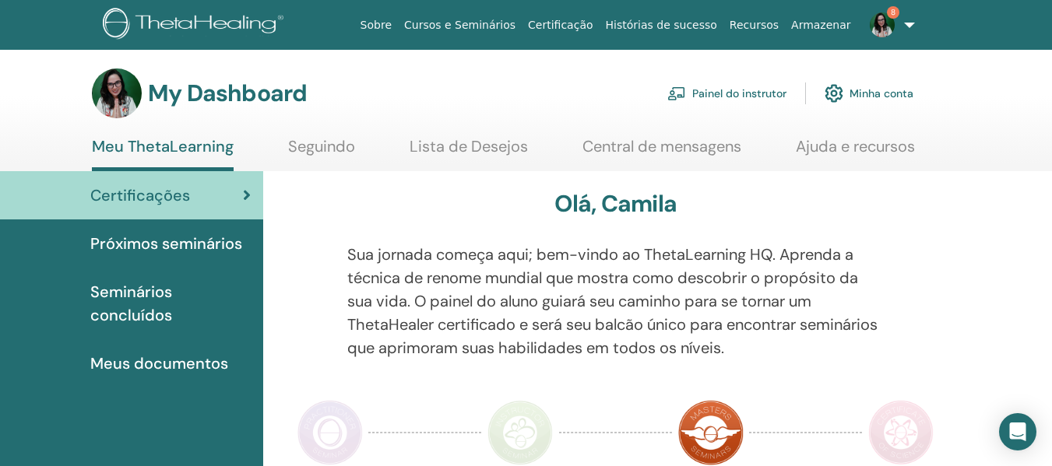
click at [698, 95] on link "Painel do instrutor" at bounding box center [726, 93] width 119 height 34
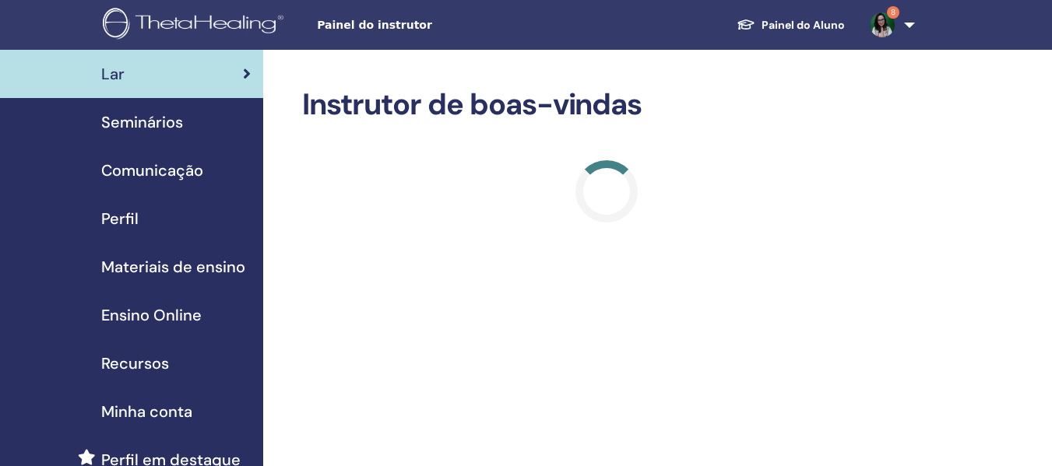
click at [170, 120] on span "Seminários" at bounding box center [142, 122] width 82 height 23
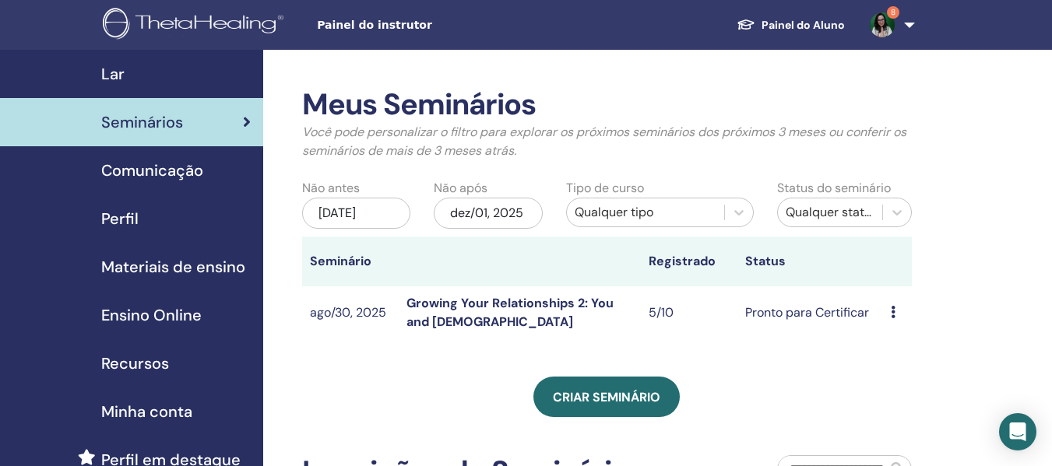
click at [449, 300] on link "Growing Your Relationships 2: You and God" at bounding box center [510, 312] width 207 height 35
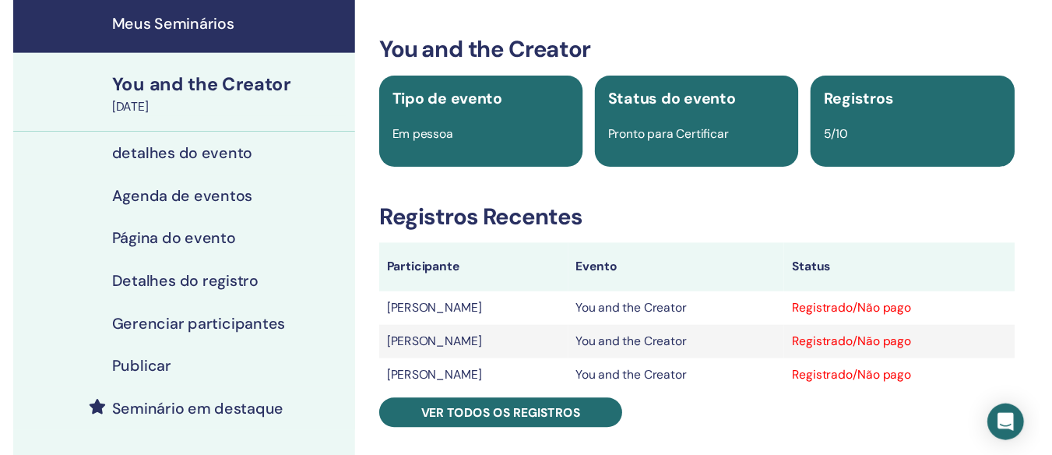
scroll to position [78, 0]
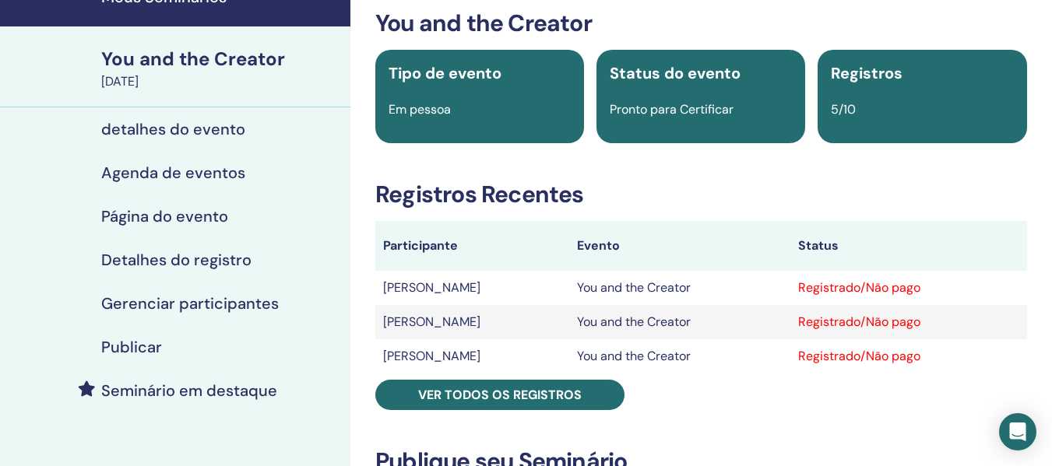
click at [215, 132] on h4 "detalhes do evento" at bounding box center [173, 129] width 144 height 19
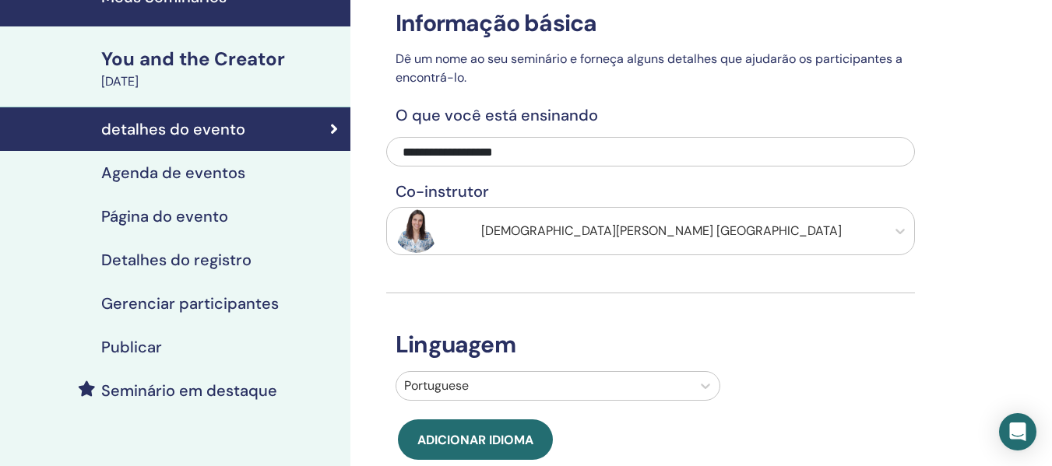
click at [162, 172] on h4 "Agenda de eventos" at bounding box center [173, 173] width 144 height 19
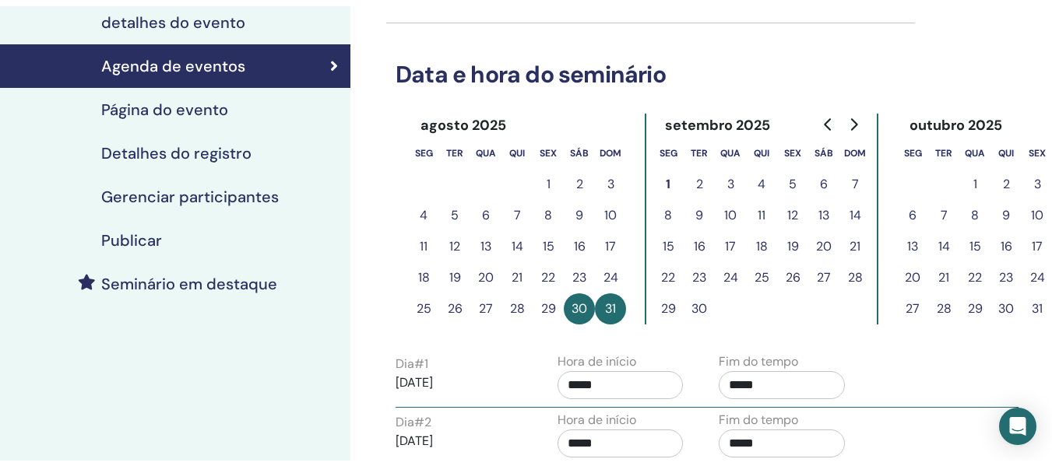
scroll to position [234, 0]
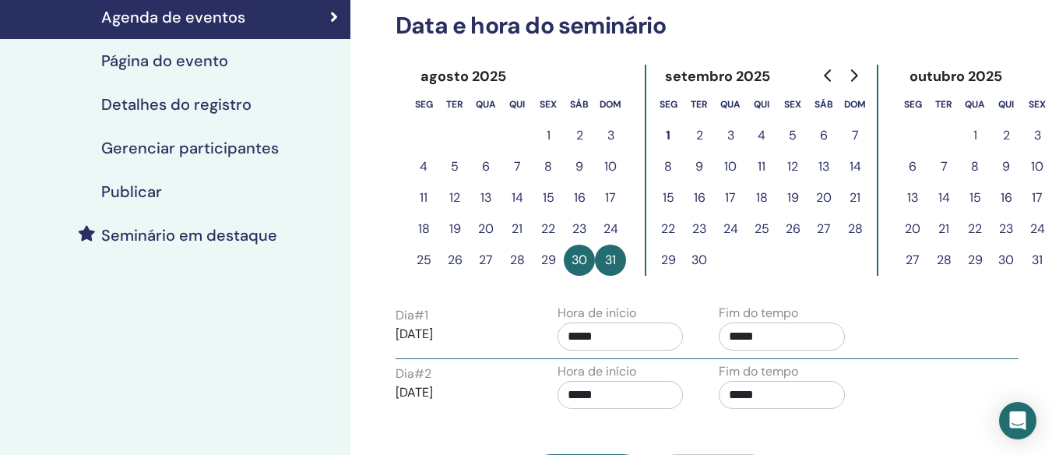
click at [188, 99] on h4 "Detalhes do registro" at bounding box center [176, 104] width 150 height 19
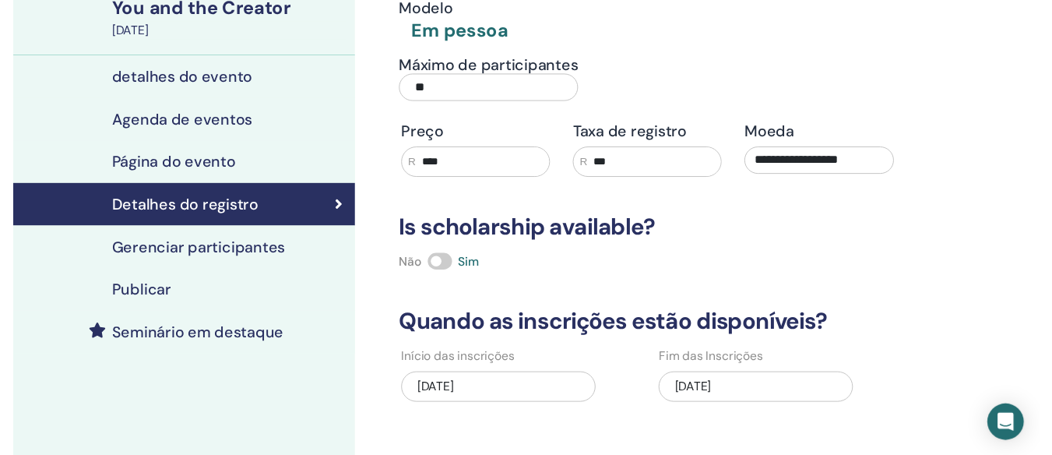
scroll to position [156, 0]
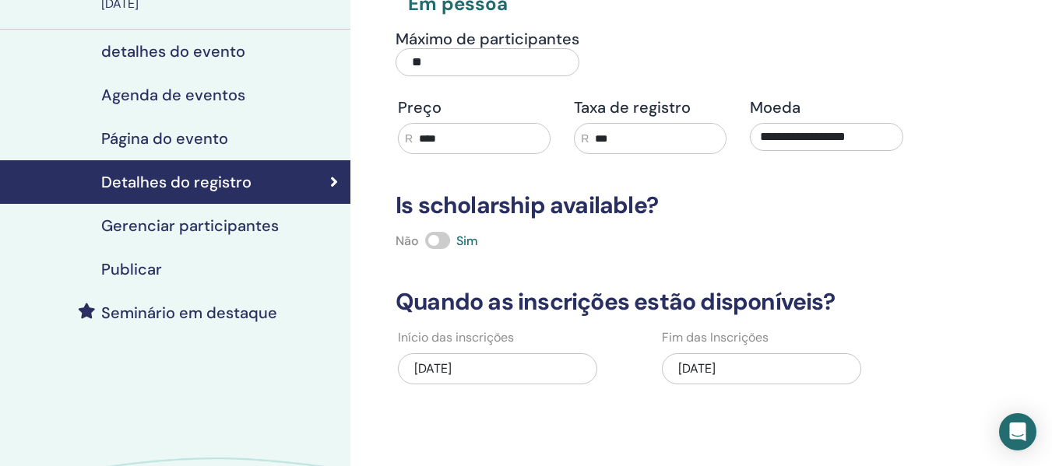
click at [717, 368] on div "09/03/2025" at bounding box center [761, 369] width 199 height 31
click at [709, 366] on div "09/03/2025" at bounding box center [761, 369] width 199 height 31
click at [681, 373] on div "09/03/2025" at bounding box center [761, 369] width 199 height 31
click at [687, 373] on div "09/03/2025" at bounding box center [761, 369] width 199 height 31
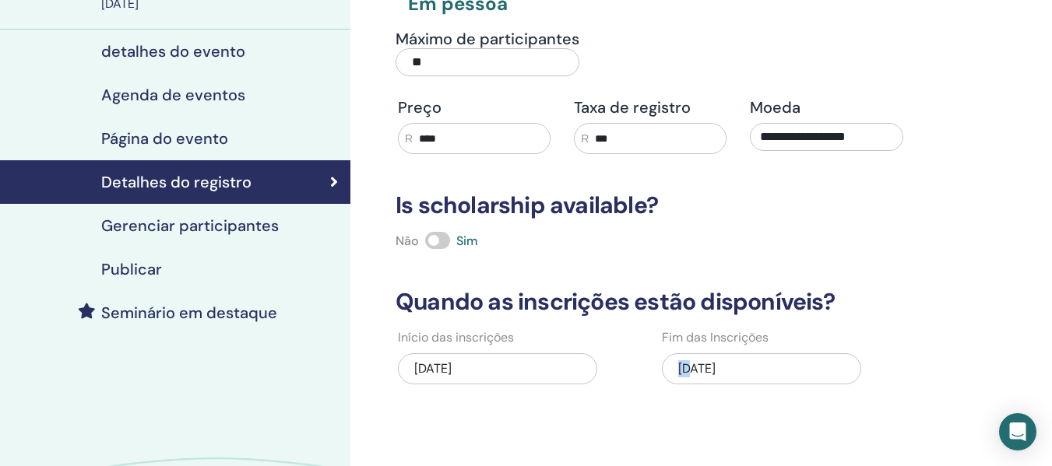
click at [687, 373] on div "09/03/2025" at bounding box center [761, 369] width 199 height 31
click at [193, 101] on h4 "Agenda de eventos" at bounding box center [173, 95] width 144 height 19
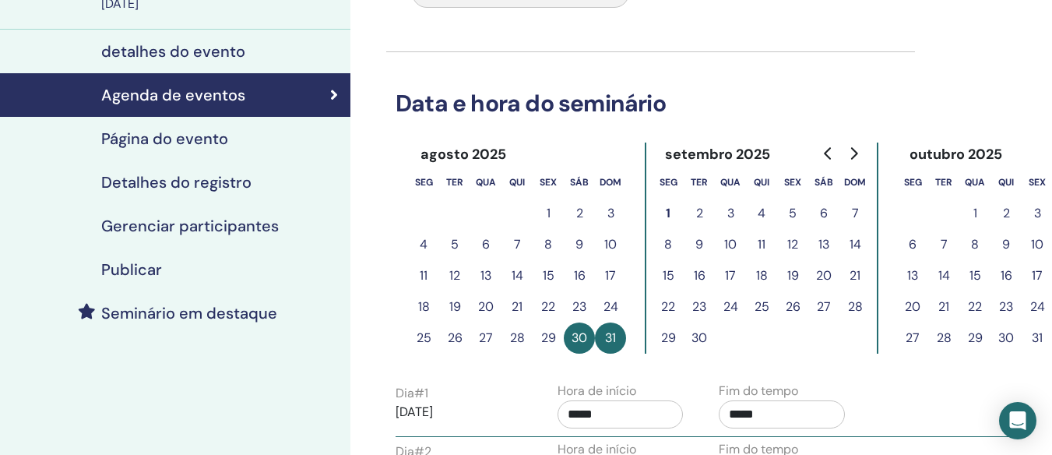
click at [696, 214] on button "2" at bounding box center [699, 213] width 31 height 31
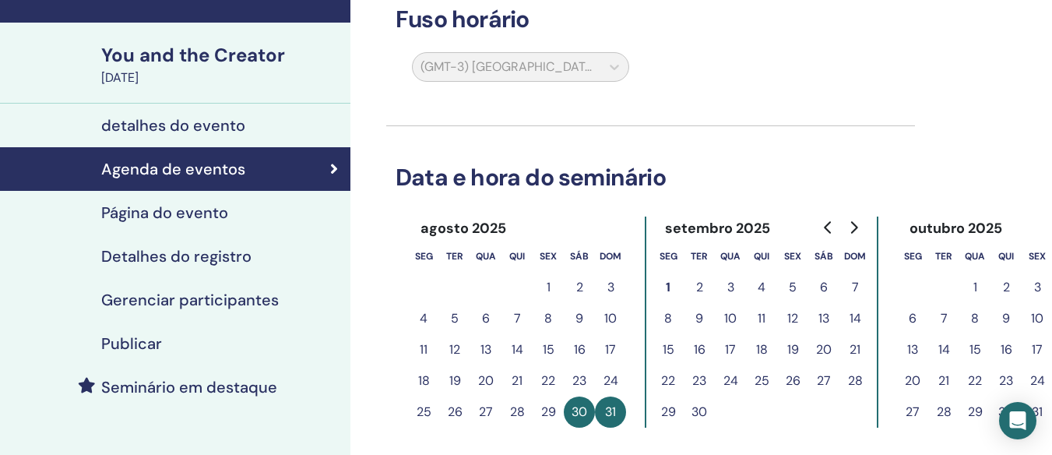
scroll to position [78, 0]
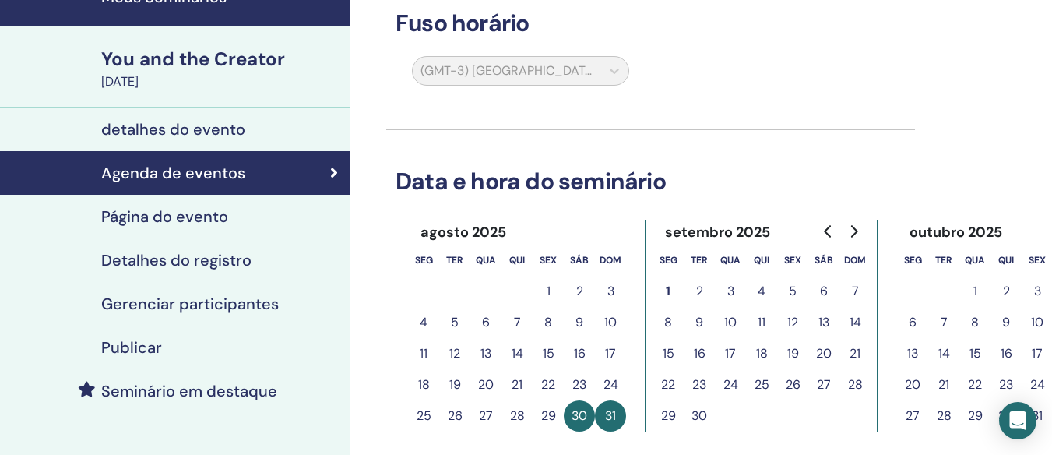
click at [547, 277] on button "1" at bounding box center [548, 291] width 31 height 31
click at [640, 319] on div "agosto 2025 seg ter qua qui sex sáb dom 1 2 3 4 5 6 7 8 9 10 11 12 13 14 15 16 …" at bounding box center [650, 325] width 485 height 211
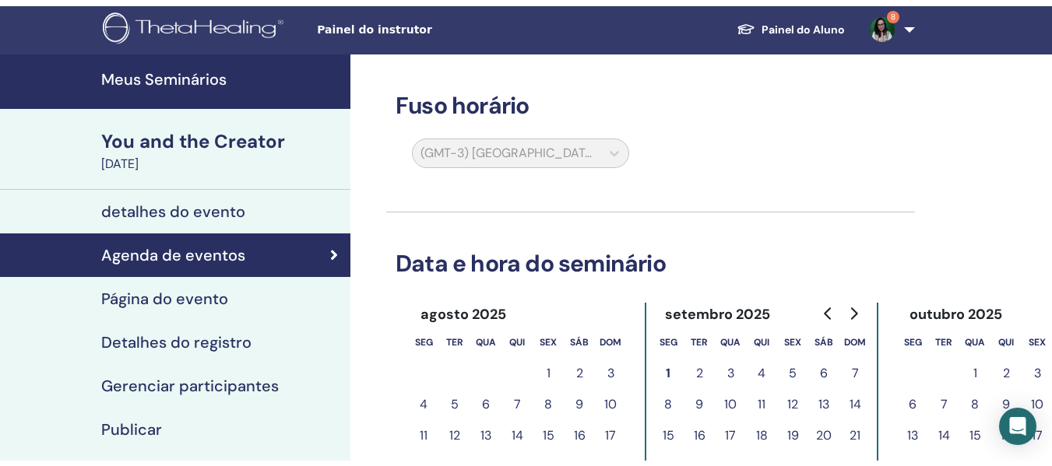
scroll to position [0, 0]
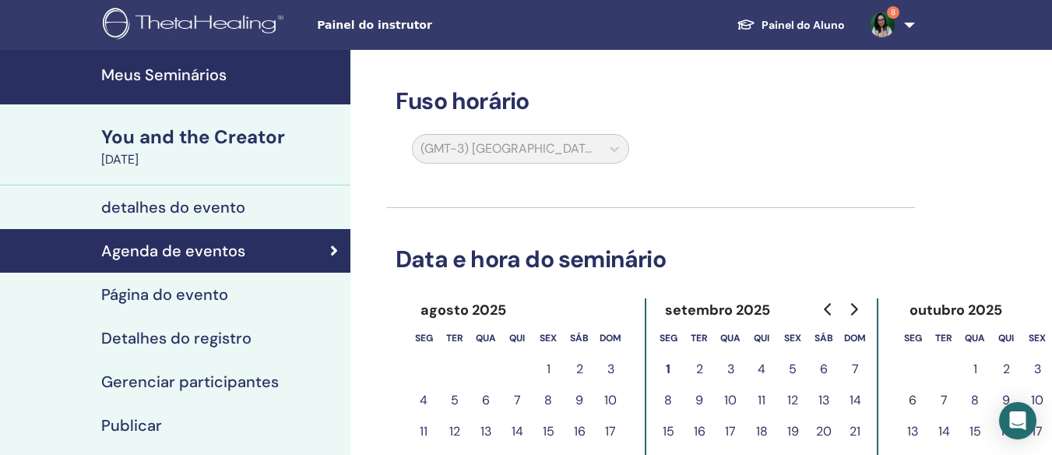
click at [176, 209] on h4 "detalhes do evento" at bounding box center [173, 207] width 144 height 19
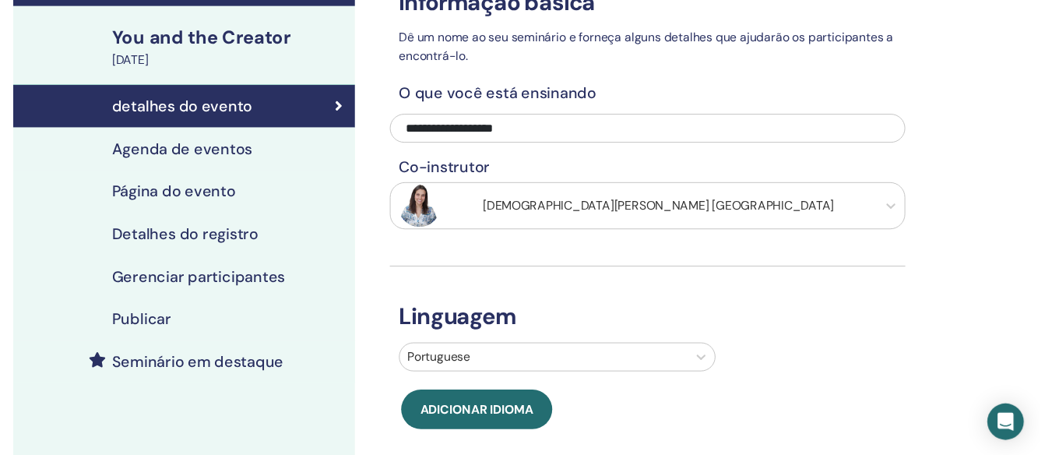
scroll to position [78, 0]
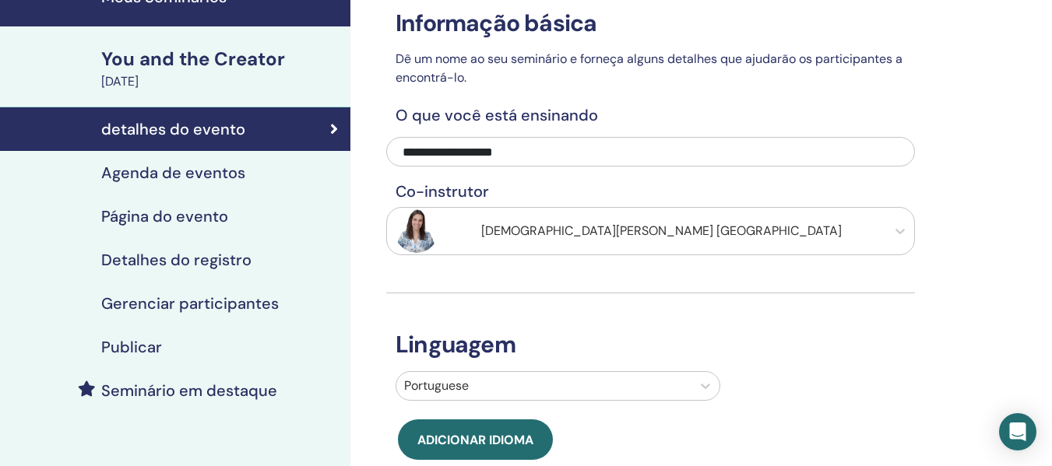
click at [202, 178] on h4 "Agenda de eventos" at bounding box center [173, 173] width 144 height 19
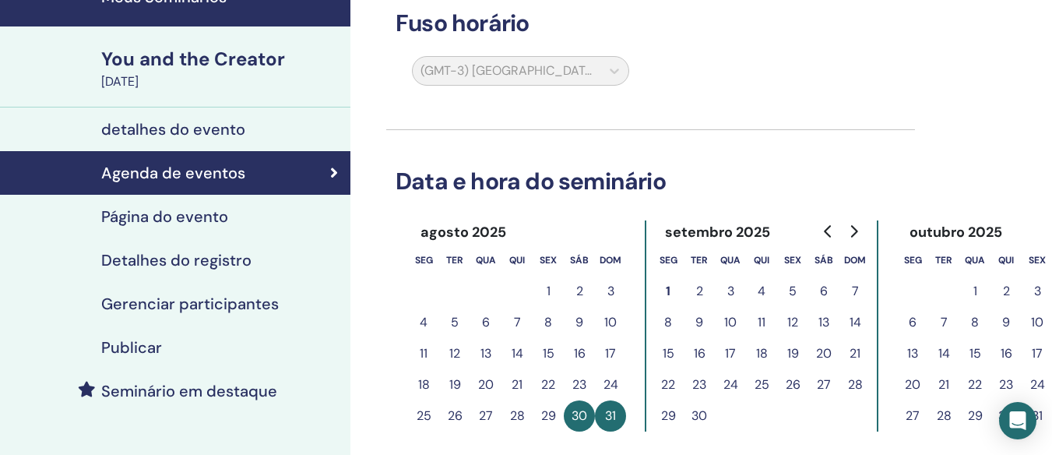
click at [614, 407] on button "31" at bounding box center [610, 415] width 31 height 31
click at [691, 297] on button "2" at bounding box center [699, 291] width 31 height 31
click at [700, 292] on button "2" at bounding box center [699, 291] width 31 height 31
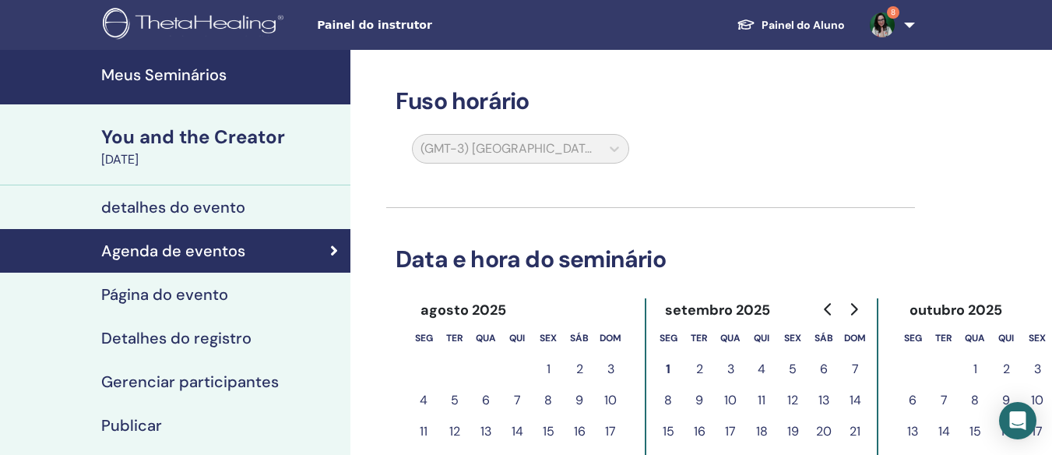
click at [161, 304] on link "Página do evento" at bounding box center [175, 295] width 350 height 44
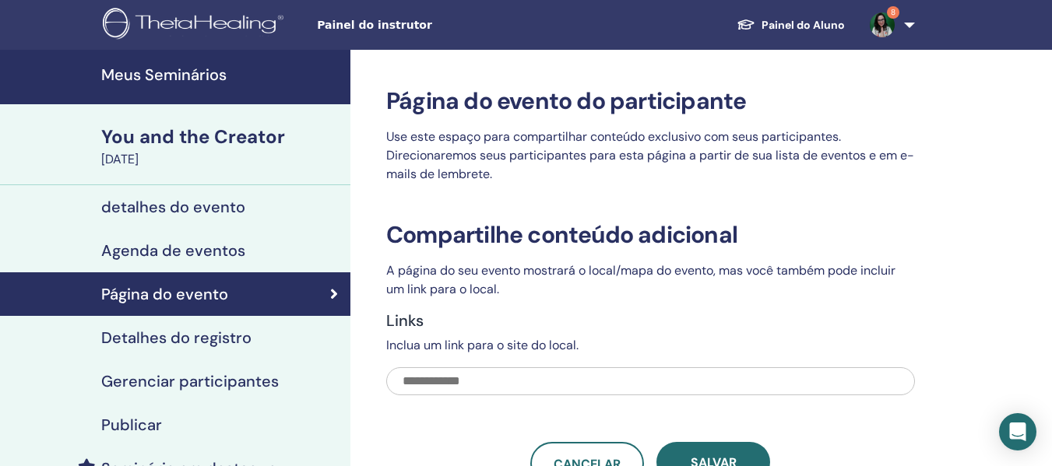
click at [171, 74] on h4 "Meus Seminários" at bounding box center [221, 74] width 240 height 19
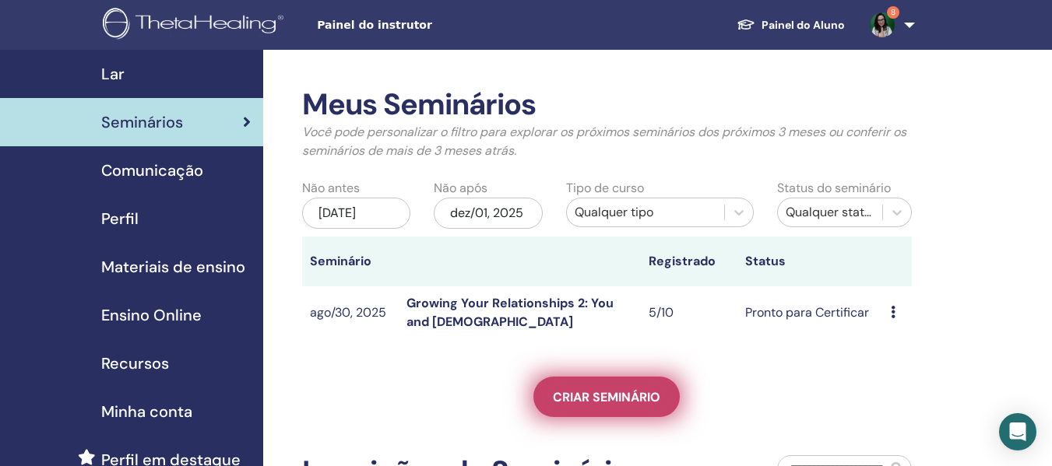
click at [611, 396] on span "Criar seminário" at bounding box center [606, 397] width 107 height 16
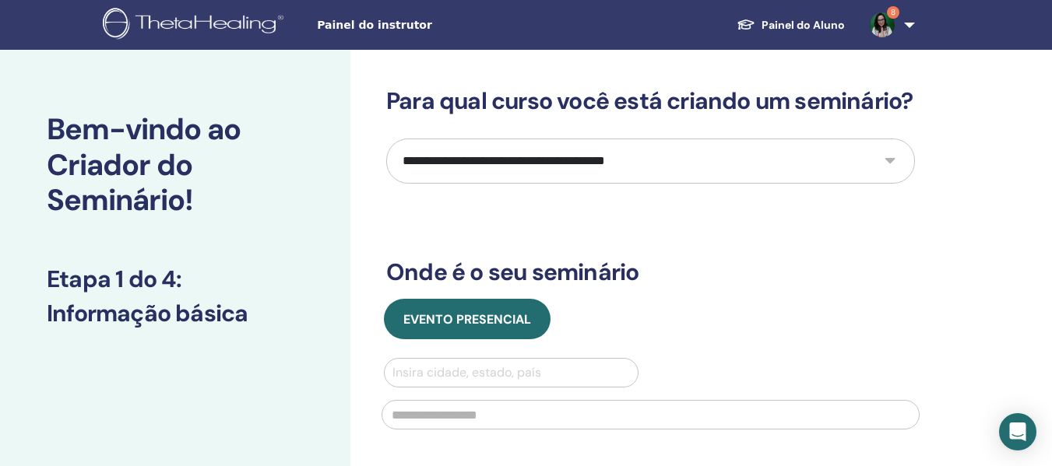
click at [583, 184] on select "**********" at bounding box center [650, 161] width 529 height 45
select select "****"
click at [386, 167] on select "**********" at bounding box center [650, 161] width 529 height 45
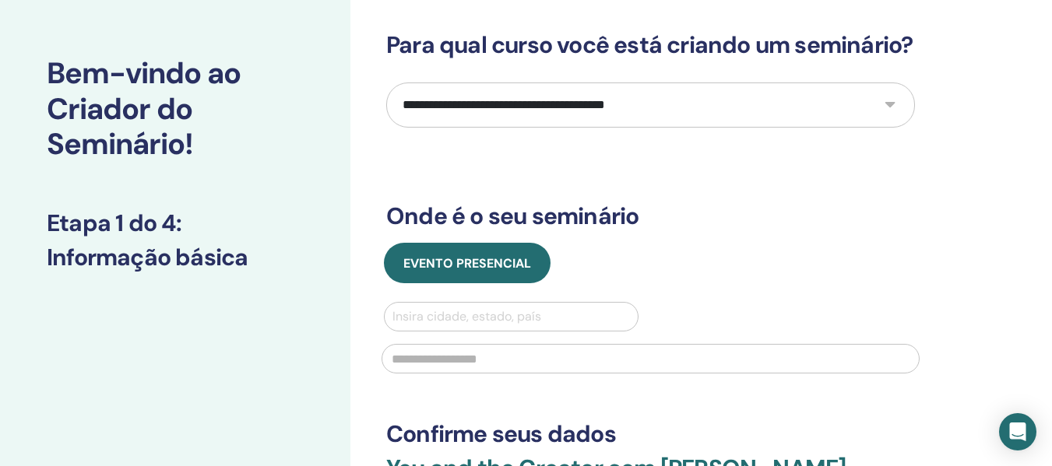
scroll to position [156, 0]
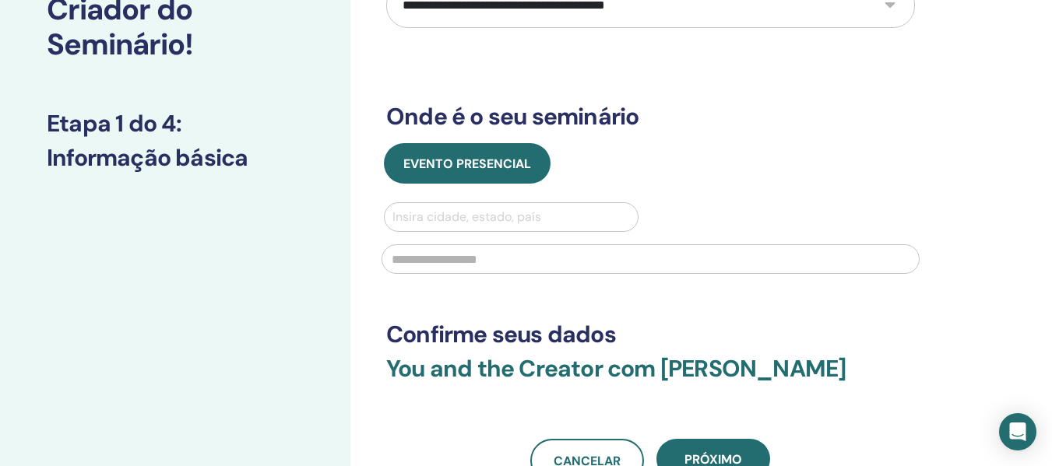
click at [479, 228] on div at bounding box center [511, 217] width 238 height 22
type input "**********"
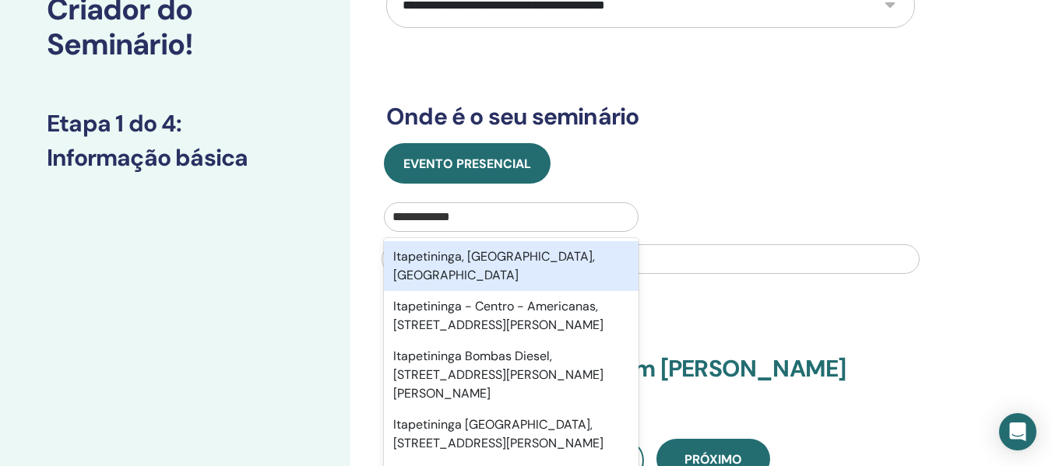
click at [501, 283] on div "Itapetininga, São Paulo, BRA" at bounding box center [511, 266] width 255 height 50
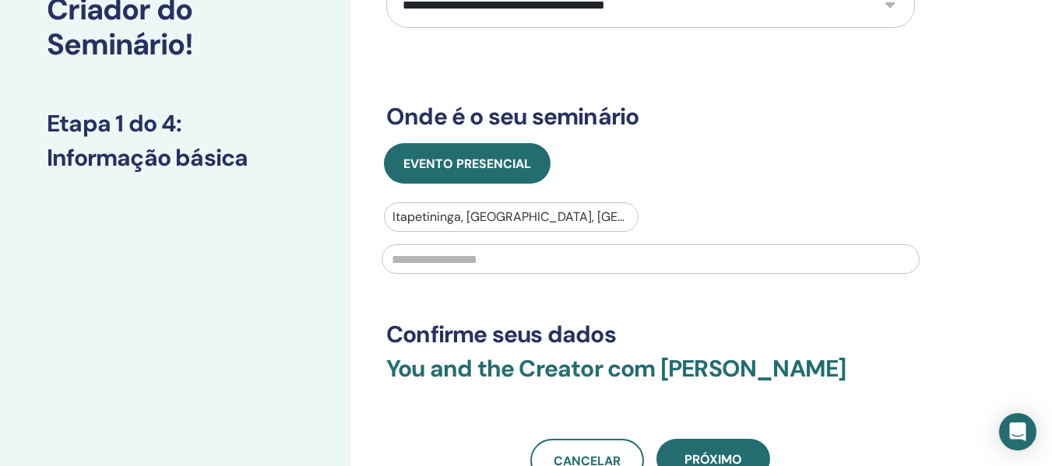
click at [510, 274] on input "text" at bounding box center [651, 260] width 538 height 30
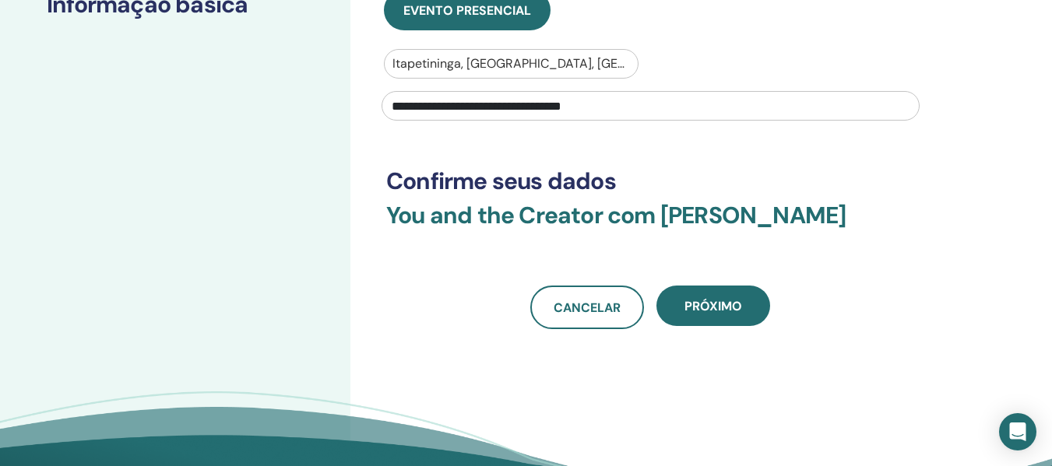
scroll to position [389, 0]
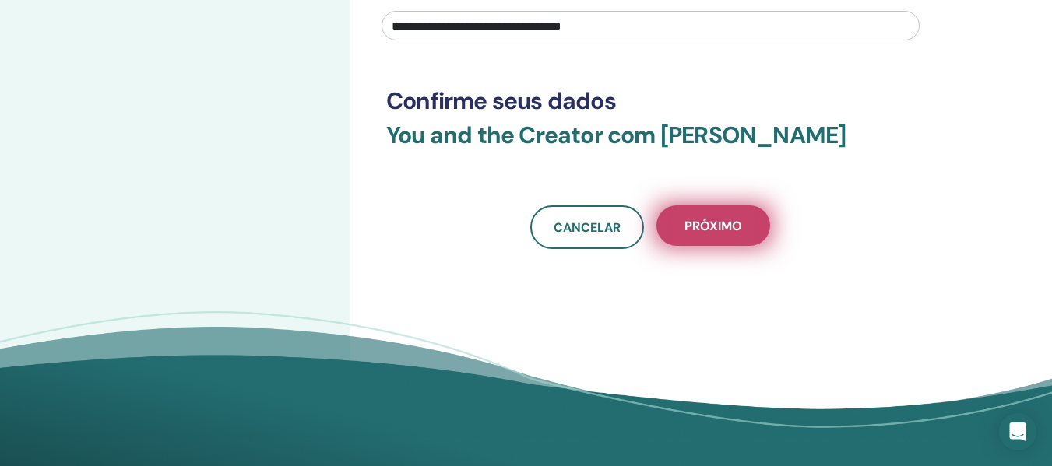
type input "**********"
click at [707, 234] on span "Próximo" at bounding box center [714, 226] width 58 height 16
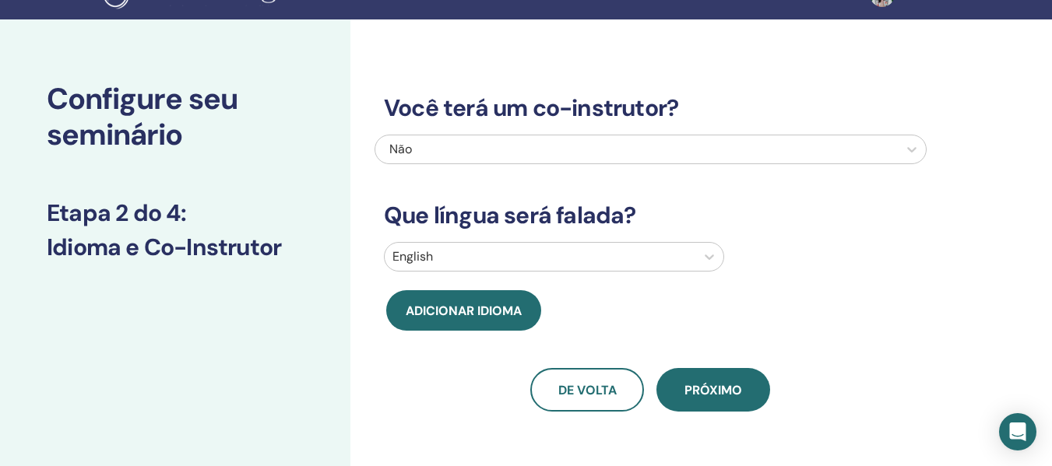
scroll to position [0, 0]
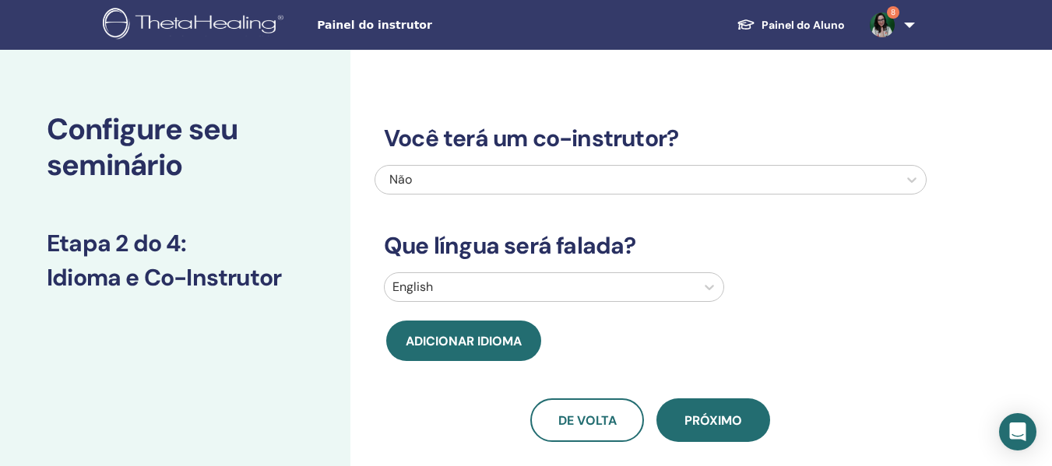
click at [563, 183] on div "Não" at bounding box center [597, 180] width 416 height 19
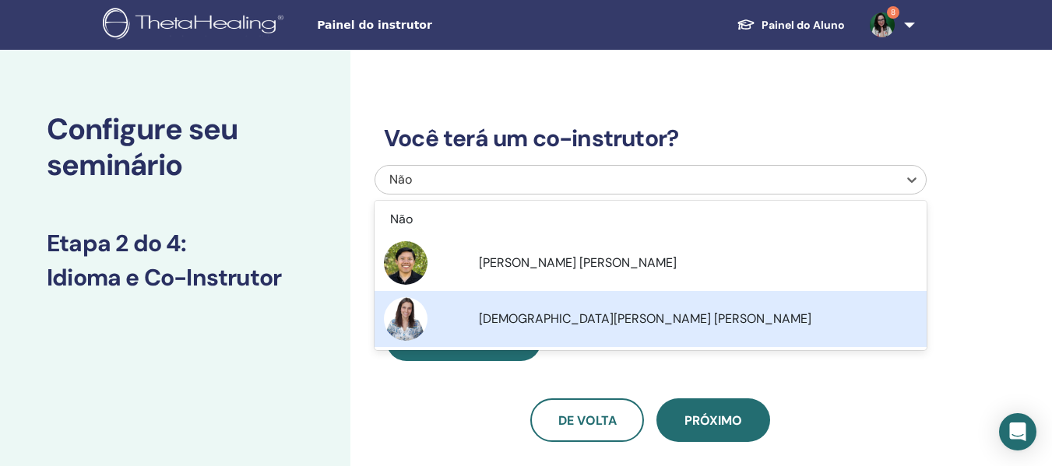
click at [527, 312] on span "Cristiane Camilo P. Lima" at bounding box center [645, 319] width 333 height 16
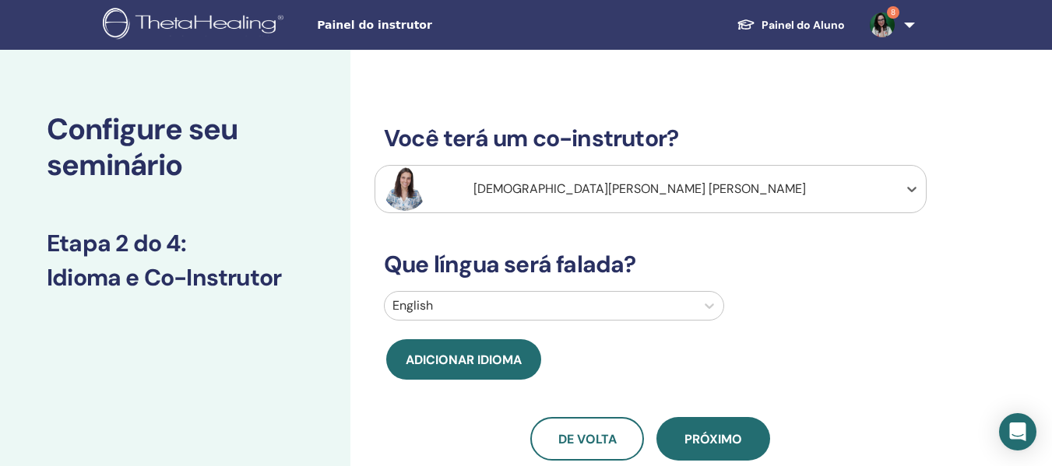
click at [553, 301] on div at bounding box center [539, 306] width 295 height 22
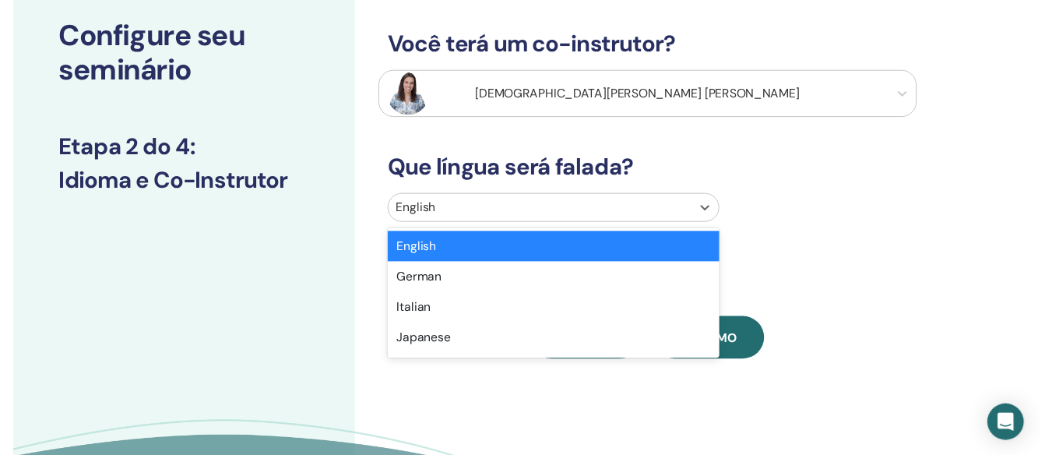
scroll to position [100, 0]
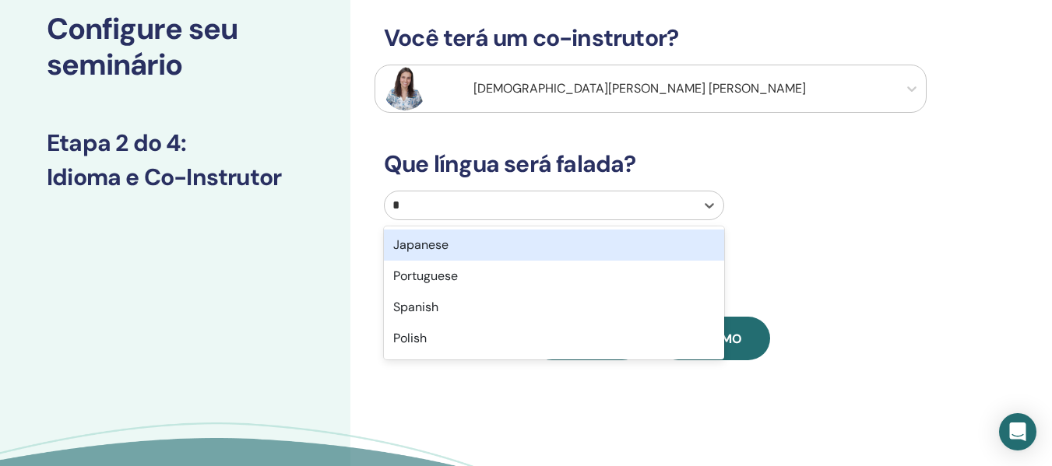
type input "**"
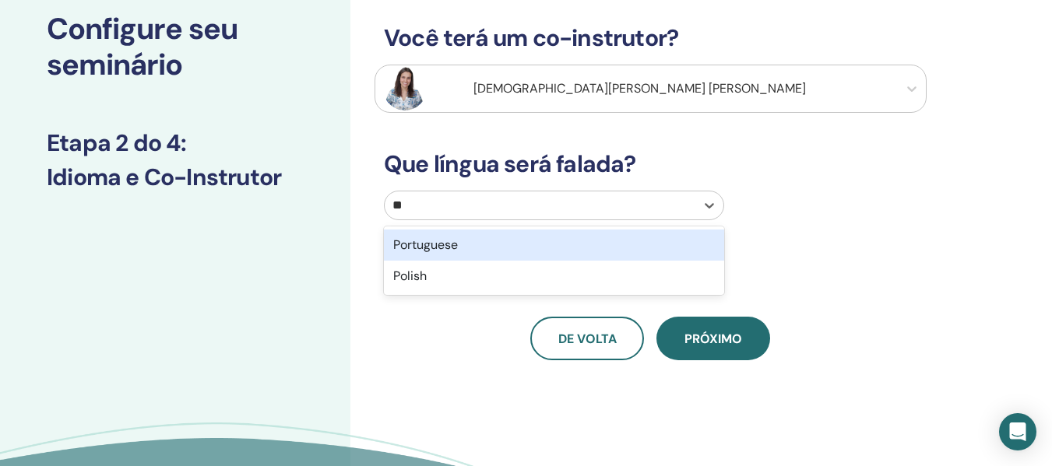
click at [490, 248] on div "Portuguese" at bounding box center [554, 245] width 340 height 31
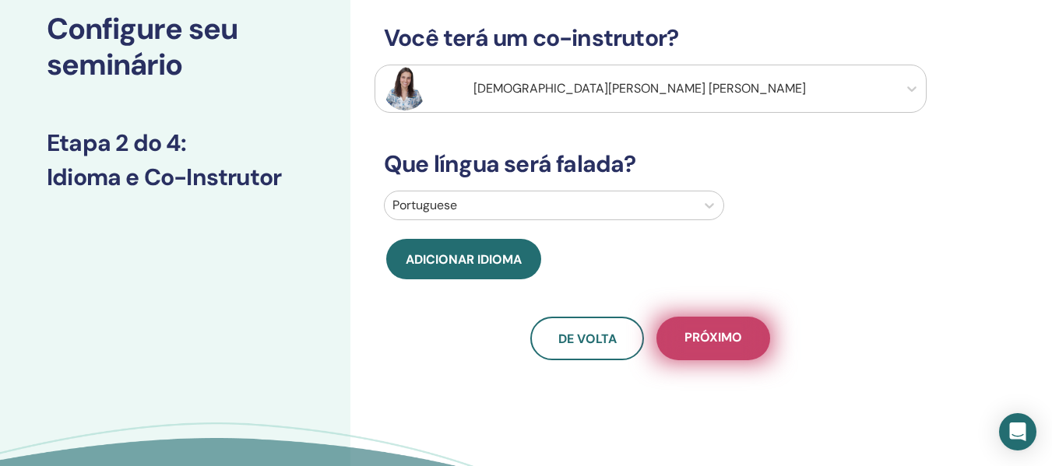
click at [738, 334] on span "Próximo" at bounding box center [714, 338] width 58 height 19
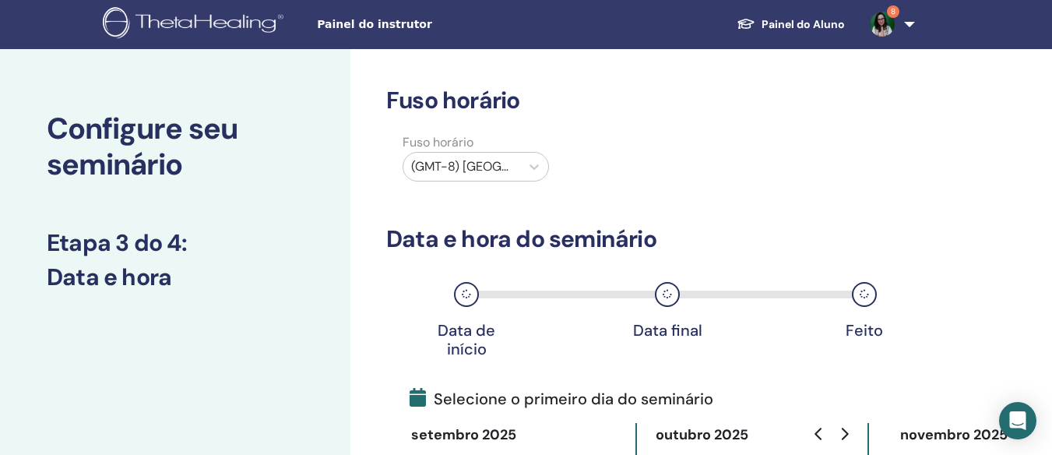
scroll to position [0, 0]
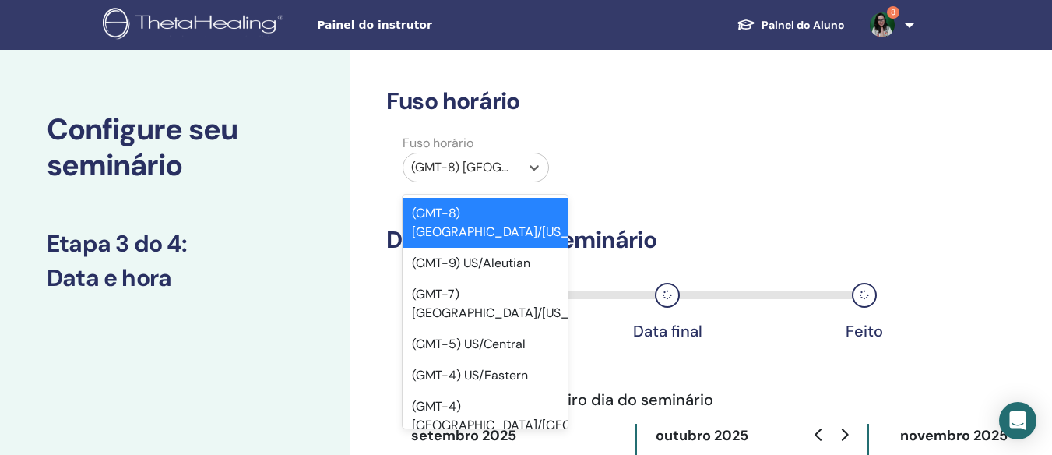
click at [509, 163] on div at bounding box center [461, 168] width 101 height 22
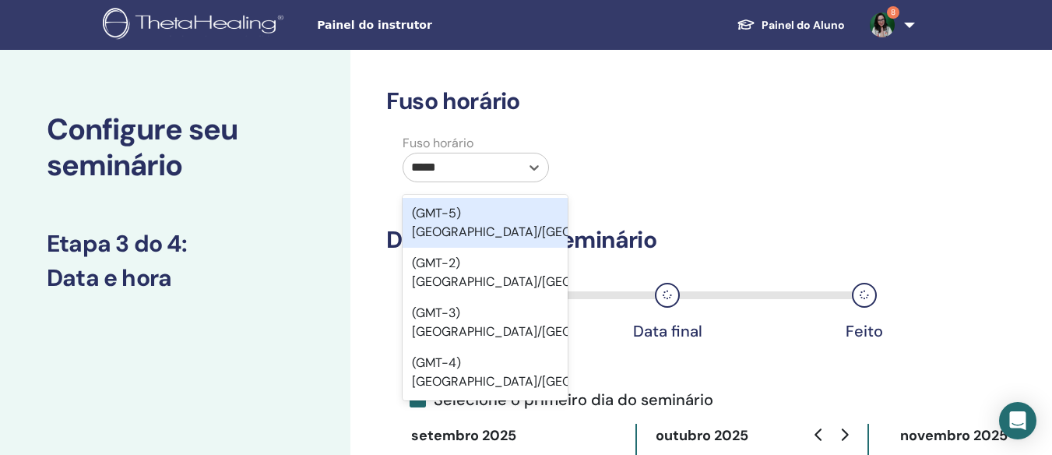
type input "******"
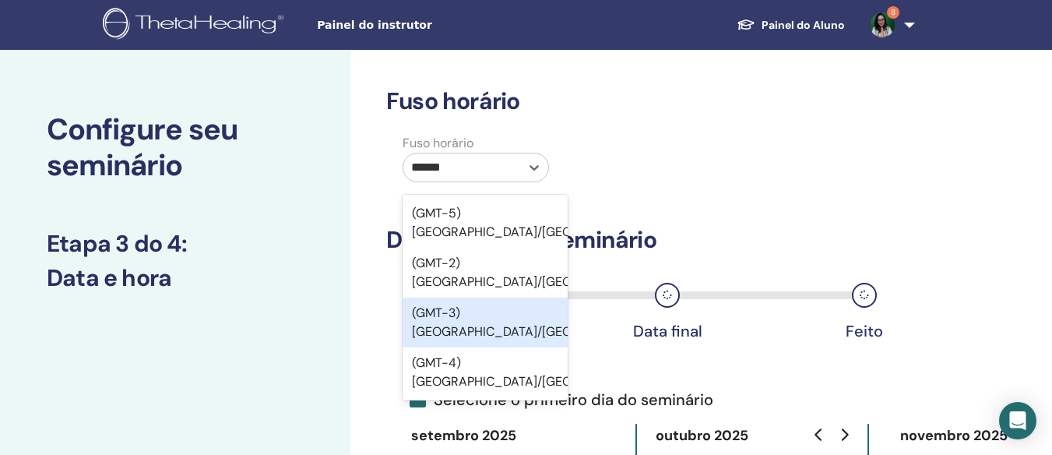
click at [488, 297] on div "(GMT-3) Brazil/East" at bounding box center [485, 322] width 165 height 50
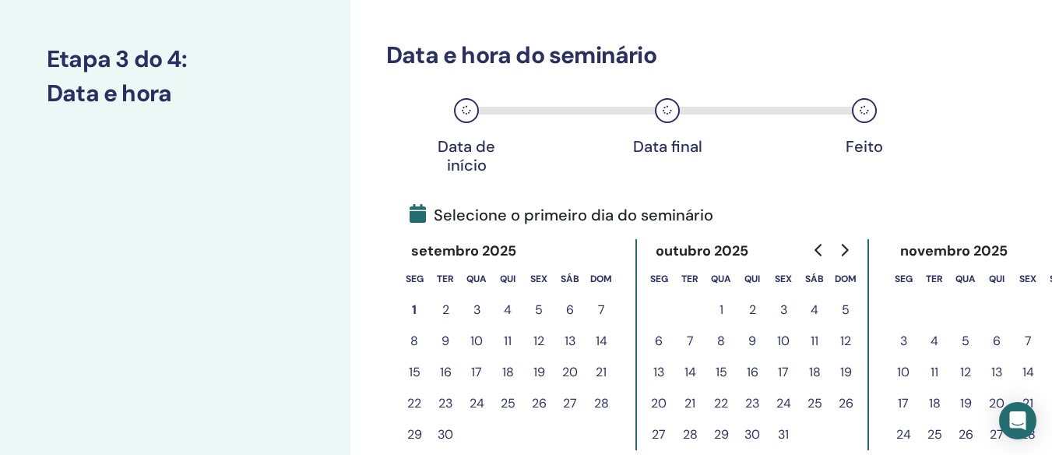
scroll to position [234, 0]
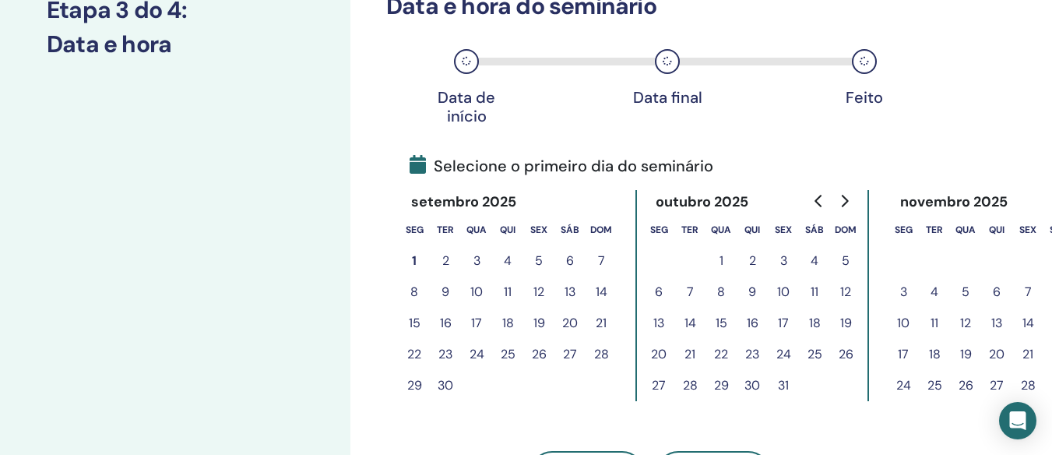
click at [815, 200] on icon "Go to previous month" at bounding box center [819, 201] width 12 height 12
click at [575, 382] on button "30" at bounding box center [569, 385] width 31 height 31
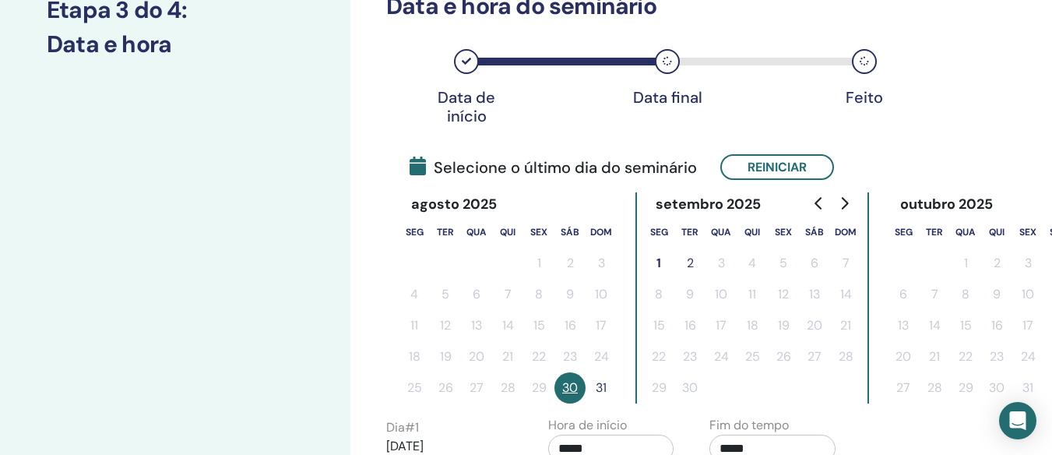
click at [607, 385] on button "31" at bounding box center [601, 387] width 31 height 31
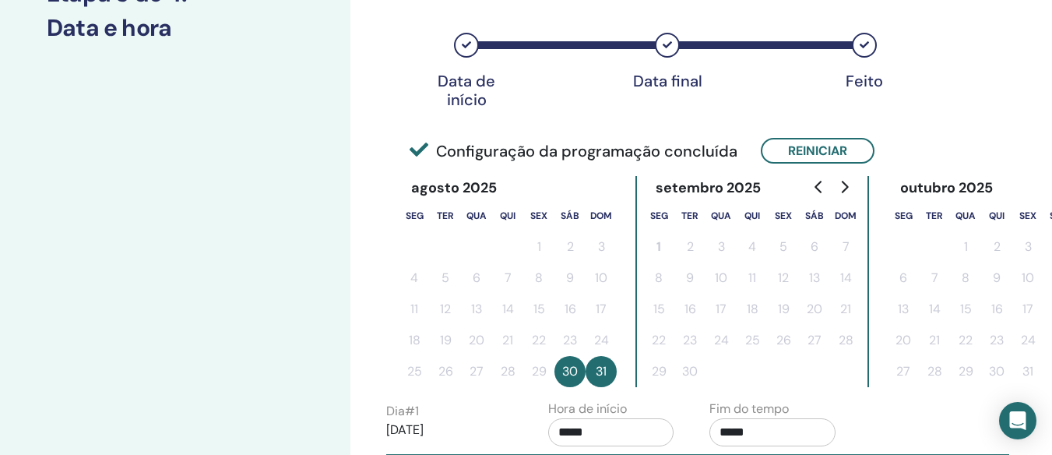
scroll to position [389, 0]
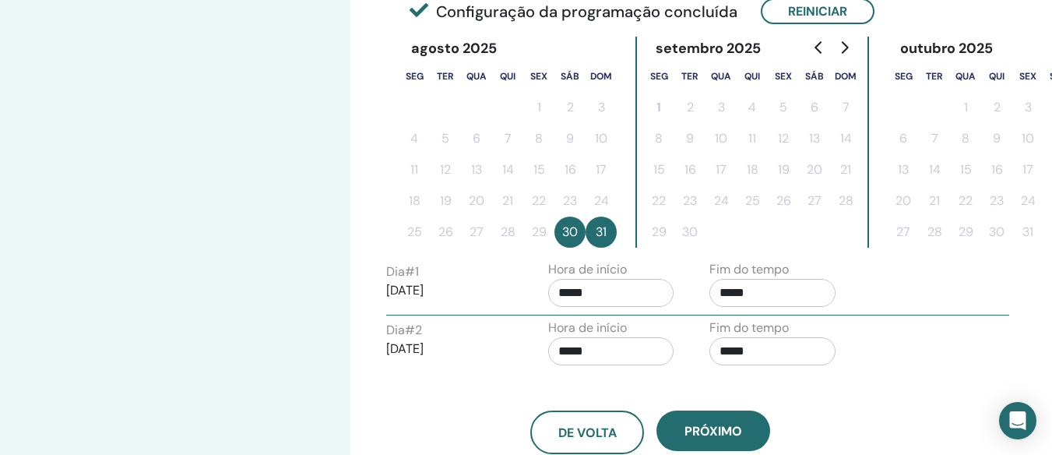
click at [566, 232] on button "30" at bounding box center [569, 231] width 31 height 31
click at [595, 231] on button "31" at bounding box center [601, 231] width 31 height 31
click at [561, 225] on button "30" at bounding box center [569, 231] width 31 height 31
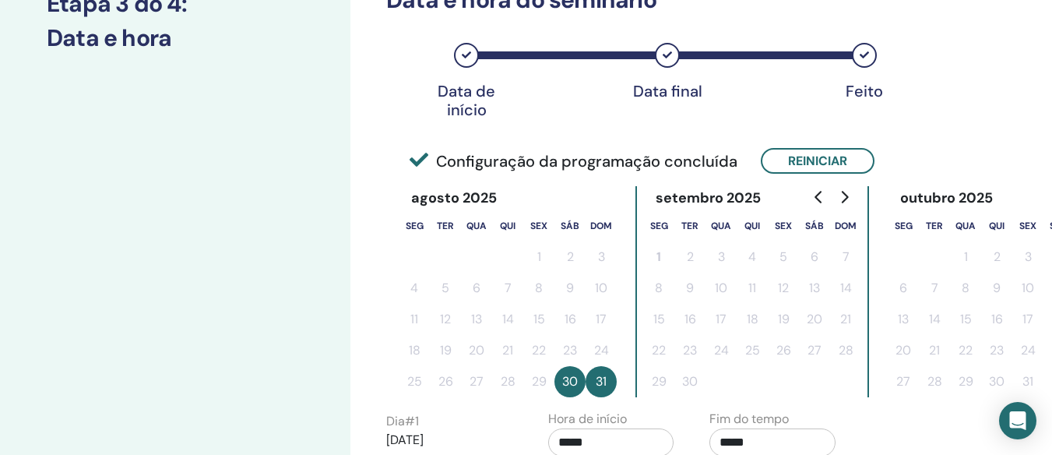
scroll to position [234, 0]
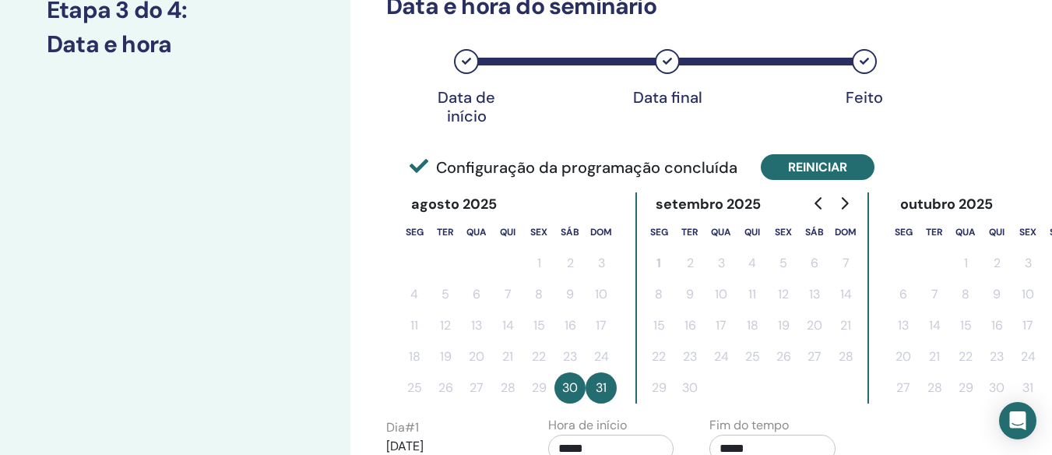
click at [788, 176] on button "Reiniciar" at bounding box center [818, 167] width 114 height 26
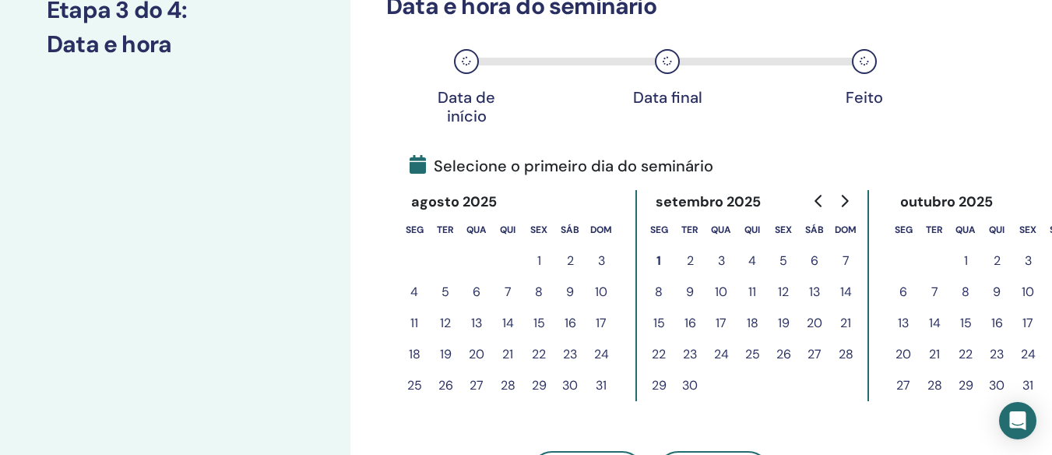
click at [576, 384] on button "30" at bounding box center [569, 385] width 31 height 31
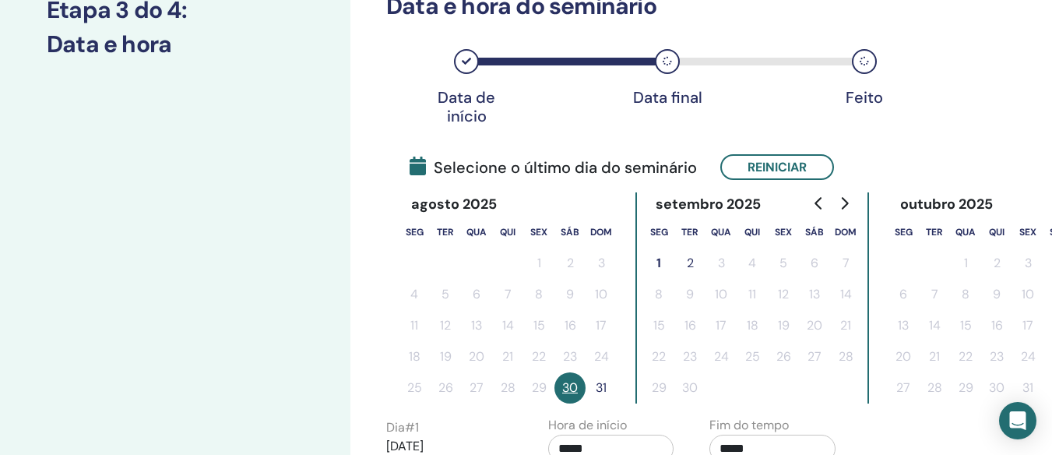
click at [659, 262] on button "1" at bounding box center [658, 263] width 31 height 31
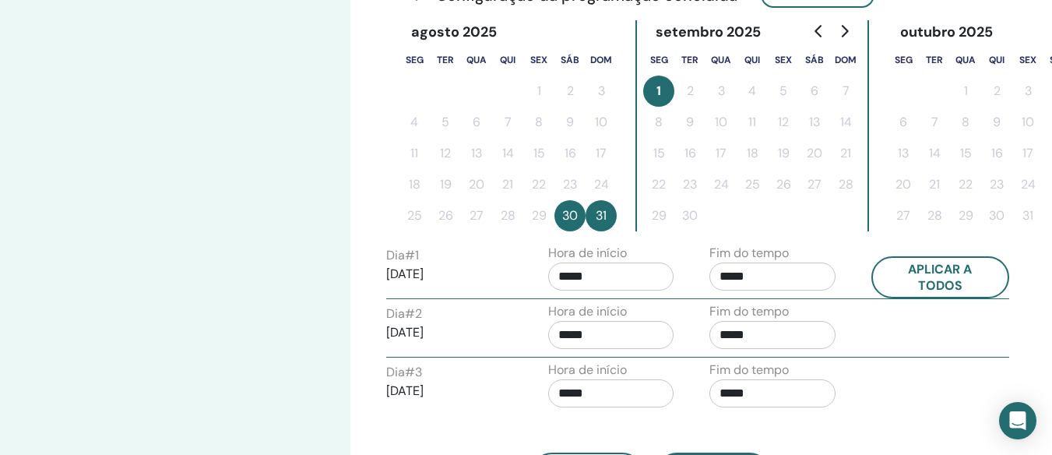
scroll to position [312, 0]
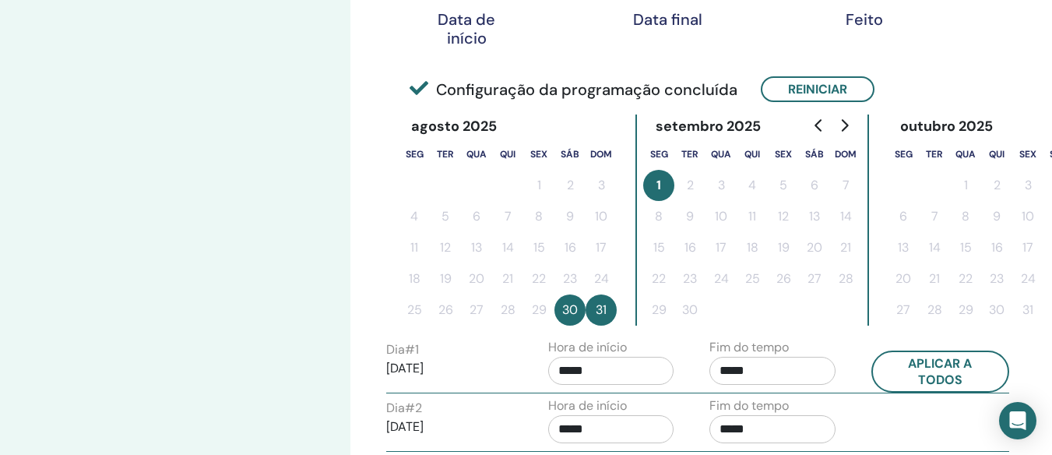
click at [656, 184] on button "1" at bounding box center [658, 185] width 31 height 31
click at [784, 96] on button "Reiniciar" at bounding box center [818, 89] width 114 height 26
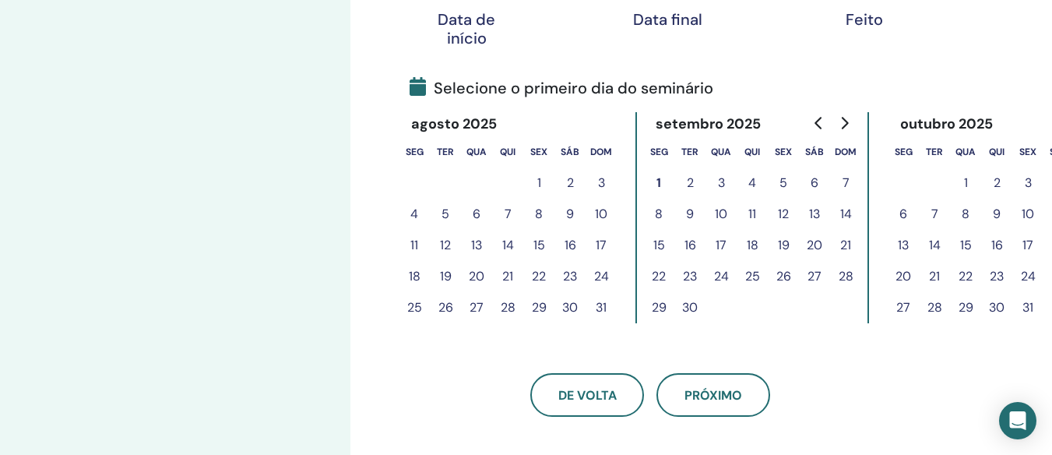
click at [656, 181] on button "1" at bounding box center [658, 182] width 31 height 31
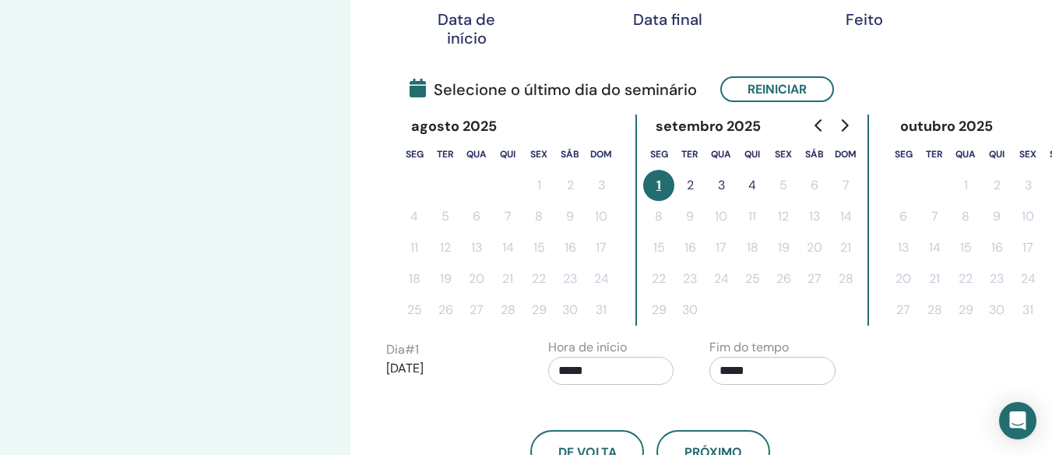
click at [686, 185] on button "2" at bounding box center [689, 185] width 31 height 31
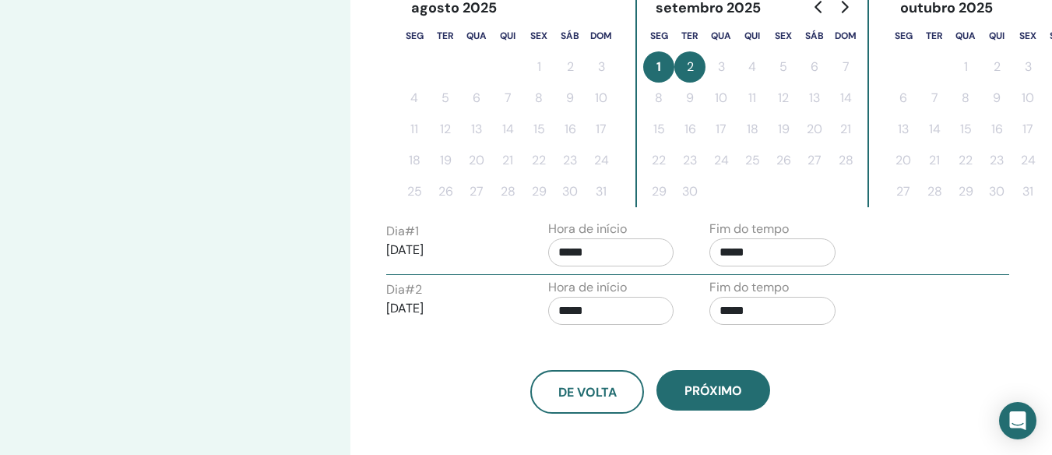
scroll to position [467, 0]
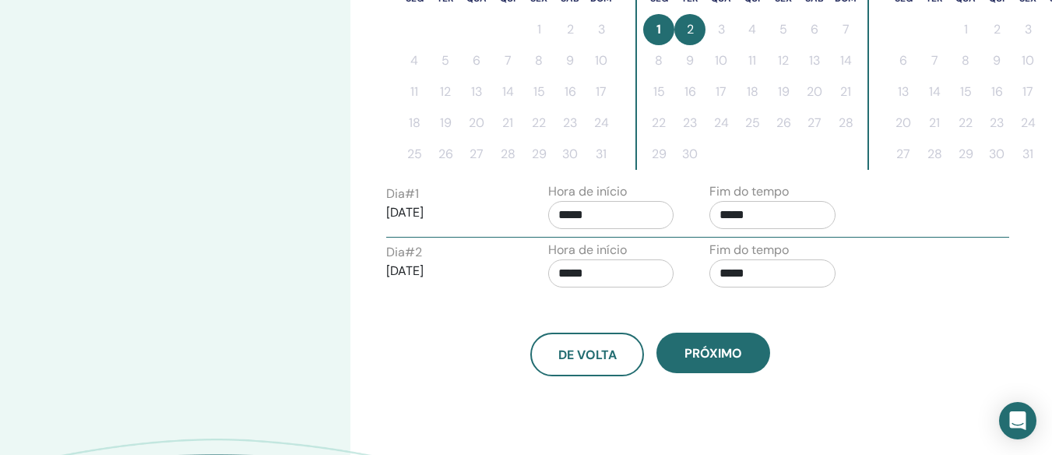
click at [718, 215] on input "*****" at bounding box center [772, 215] width 126 height 28
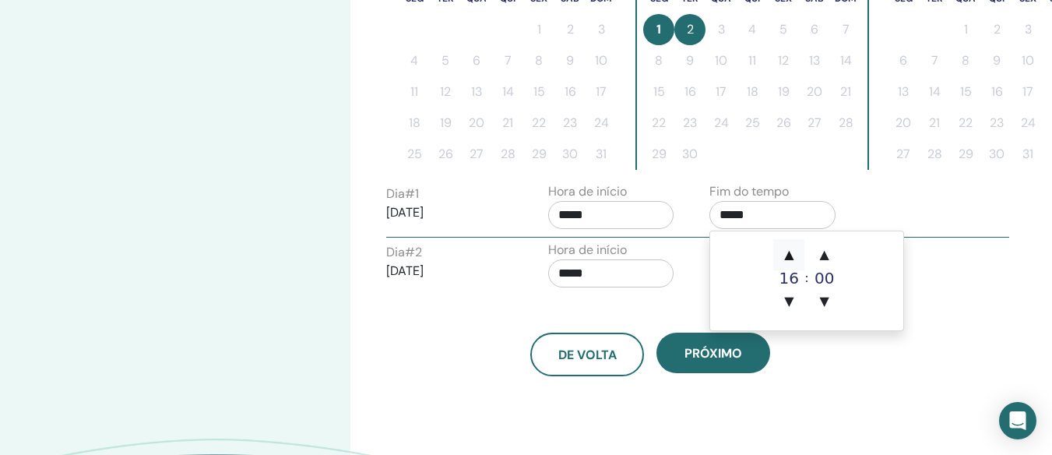
click at [785, 258] on span "▲" at bounding box center [788, 254] width 31 height 31
type input "*****"
click at [626, 262] on input "*****" at bounding box center [611, 273] width 126 height 28
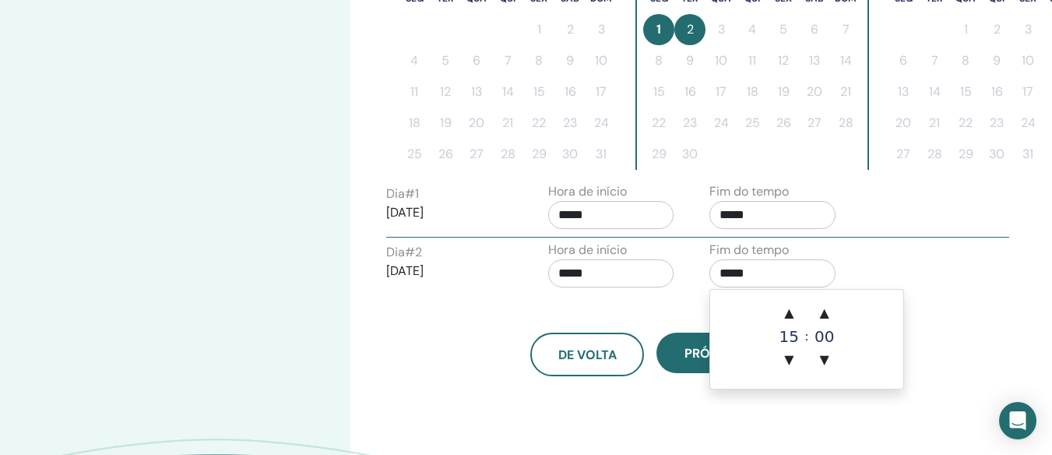
click at [747, 268] on input "*****" at bounding box center [772, 273] width 126 height 28
click at [790, 312] on span "▲" at bounding box center [788, 312] width 31 height 31
type input "*****"
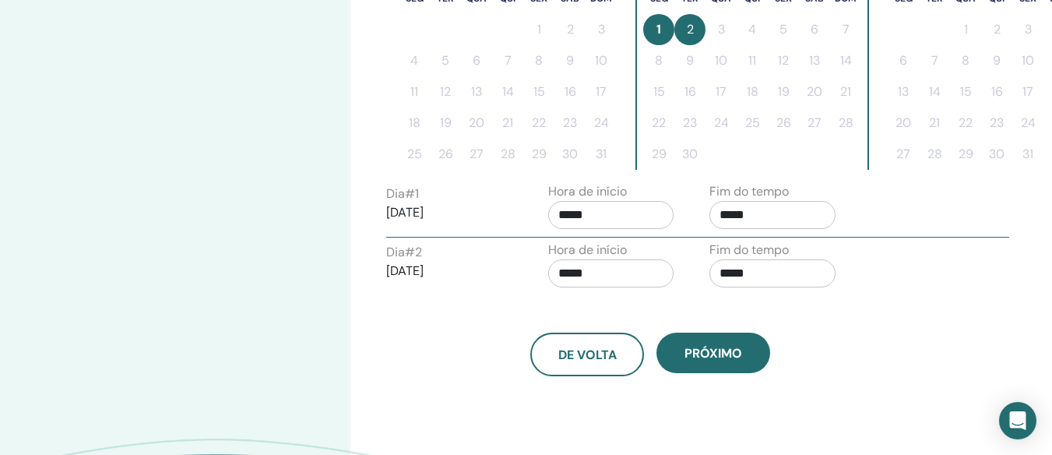
click at [702, 236] on div "Dia # 1 2025/09/01 Hora de início ***** Fim do tempo *****" at bounding box center [697, 209] width 623 height 55
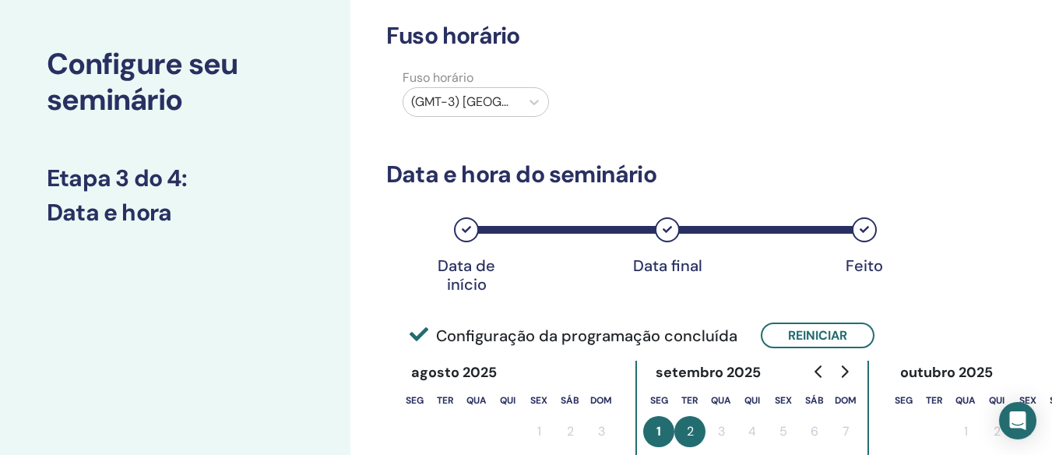
scroll to position [0, 0]
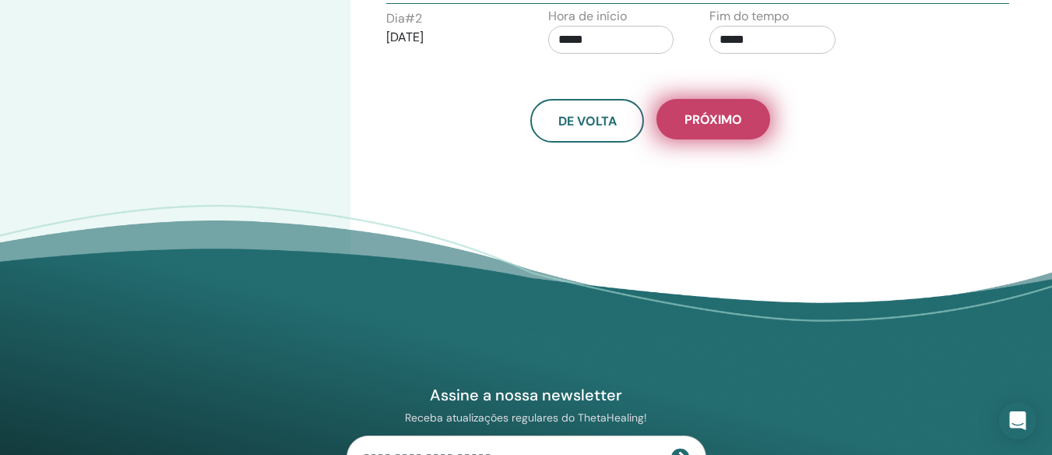
click at [723, 118] on span "Próximo" at bounding box center [714, 119] width 58 height 16
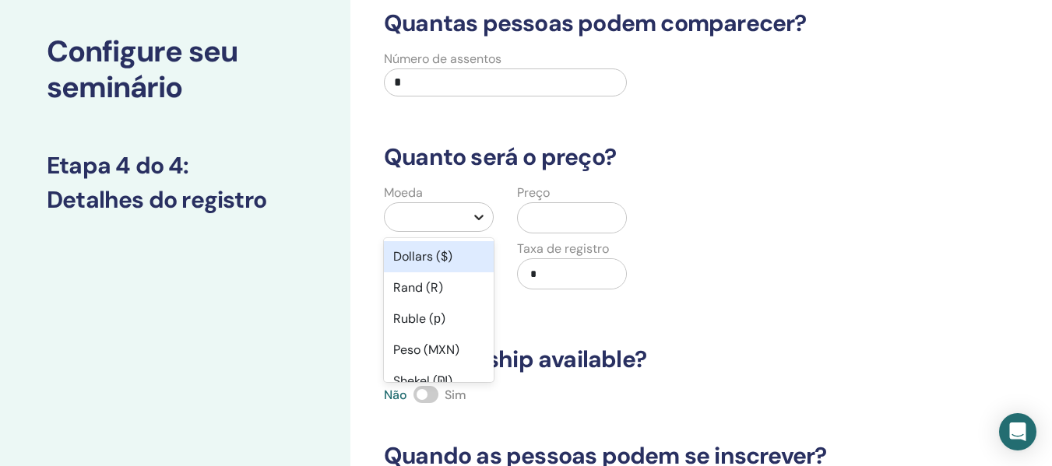
click at [472, 217] on icon at bounding box center [479, 217] width 16 height 16
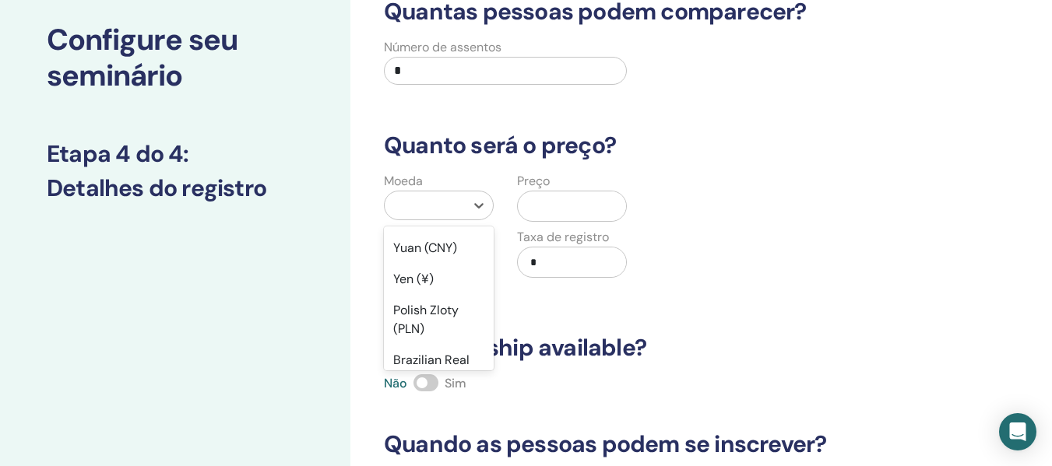
scroll to position [234, 0]
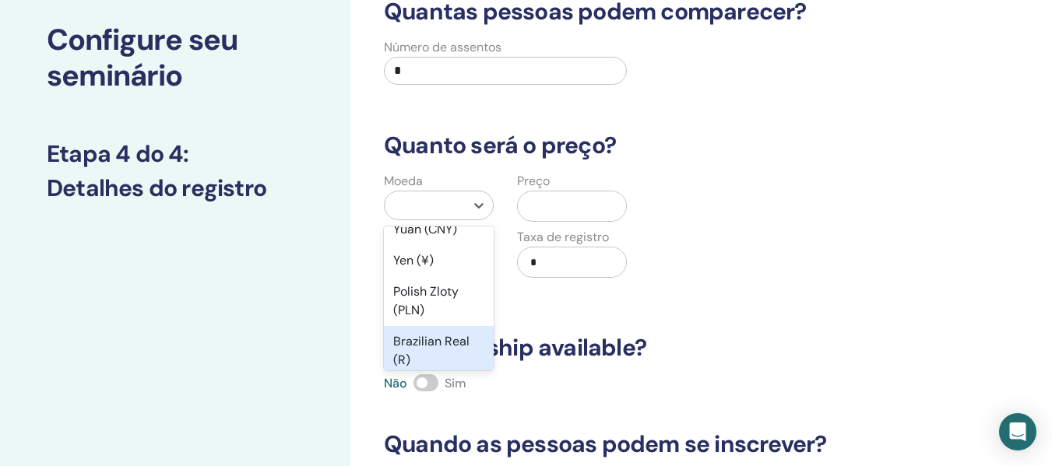
drag, startPoint x: 435, startPoint y: 340, endPoint x: 529, endPoint y: 260, distance: 123.2
click at [438, 336] on div "Brazilian Real (R)" at bounding box center [439, 351] width 110 height 50
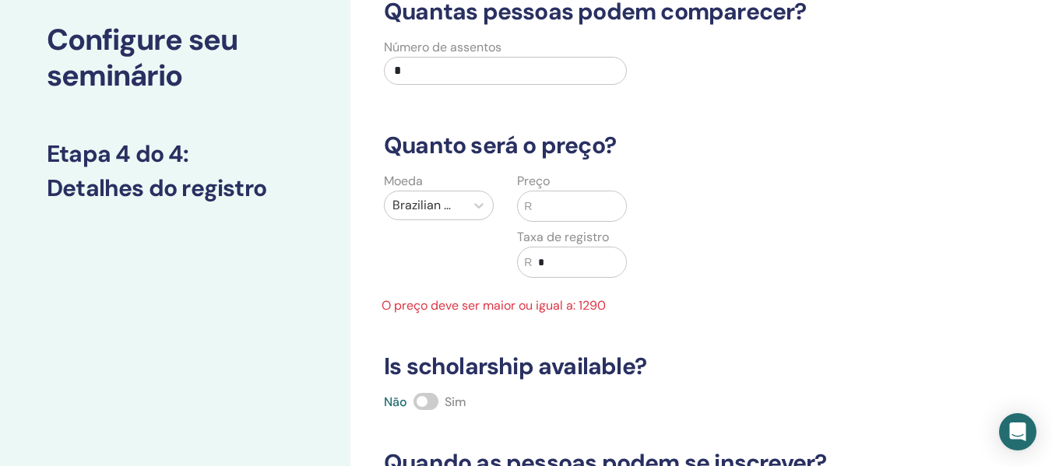
click at [545, 203] on input "text" at bounding box center [579, 207] width 94 height 30
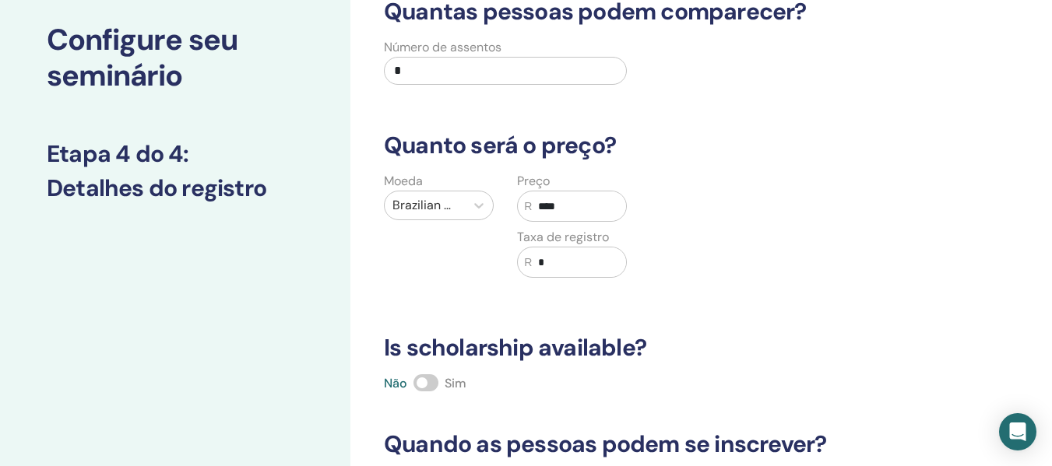
type input "****"
click at [561, 259] on input "*" at bounding box center [579, 263] width 94 height 30
drag, startPoint x: 502, startPoint y: 263, endPoint x: 487, endPoint y: 262, distance: 14.9
click at [487, 262] on div "Moeda Brazilian Real (R) Preço R **** Taxa de registro R ****" at bounding box center [505, 234] width 266 height 125
type input "***"
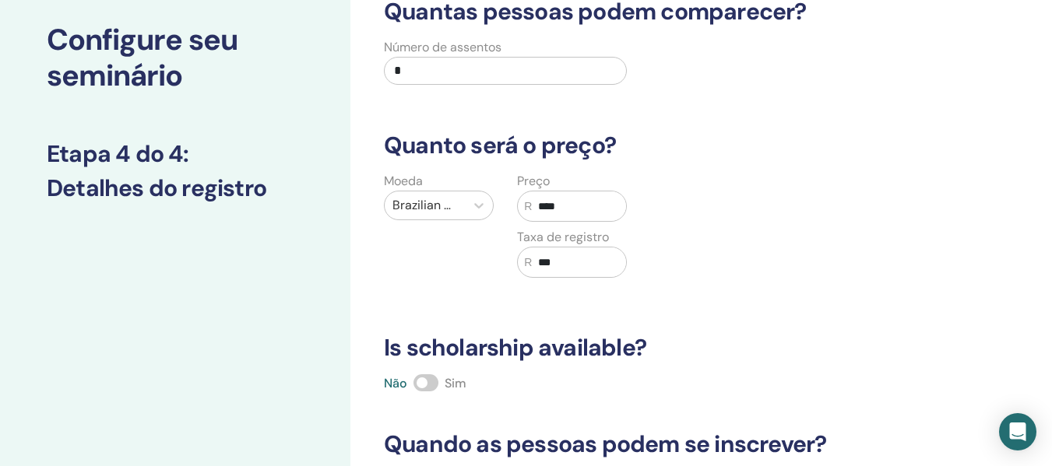
click at [738, 242] on div "Moeda Brazilian Real (R) Preço R **** Taxa de registro R ***" at bounding box center [639, 234] width 552 height 125
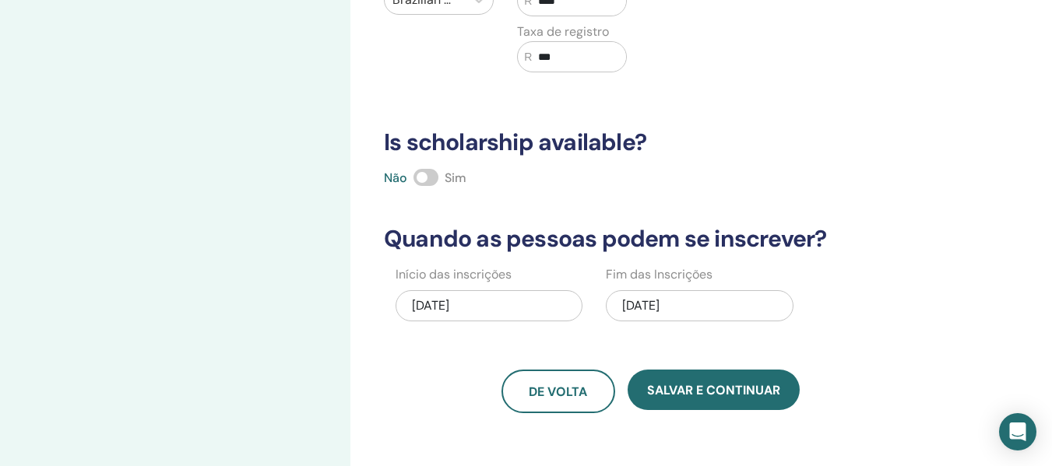
scroll to position [323, 0]
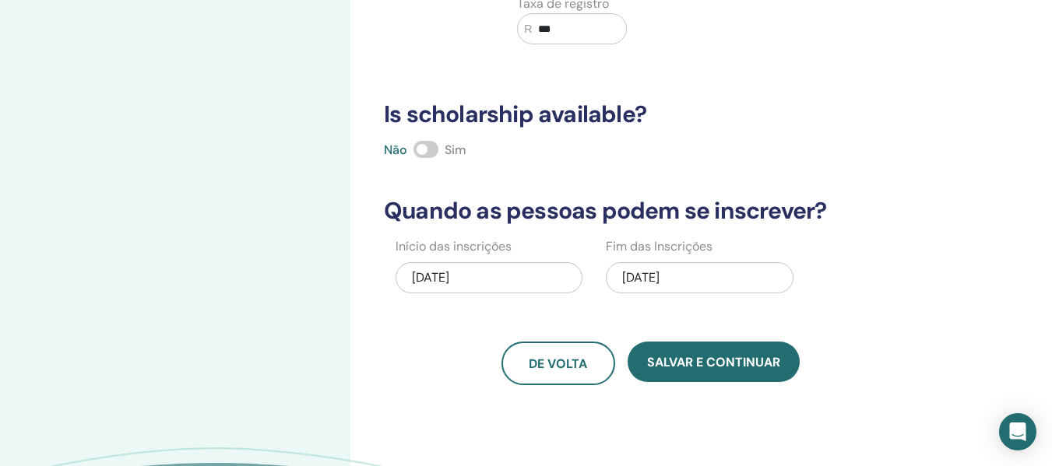
click at [678, 277] on div "09/02/2025" at bounding box center [699, 277] width 187 height 31
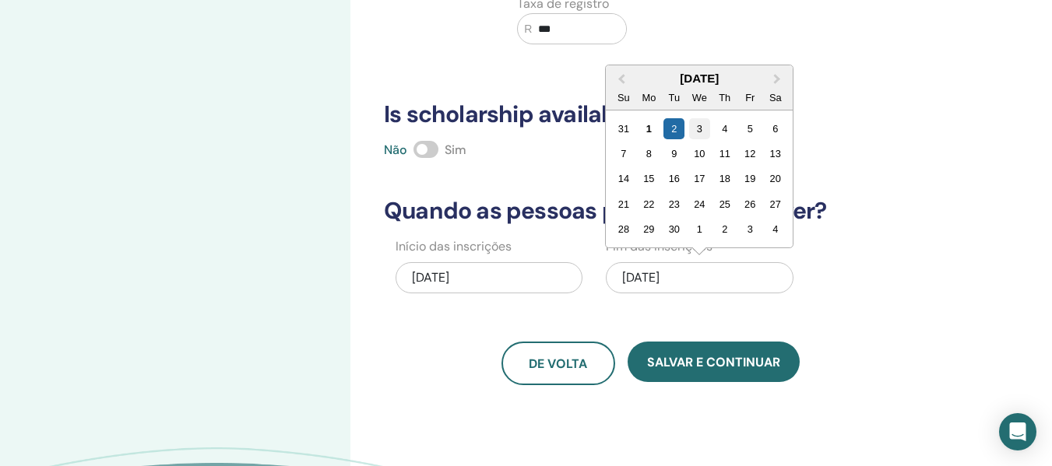
click at [692, 128] on div "3" at bounding box center [699, 128] width 21 height 21
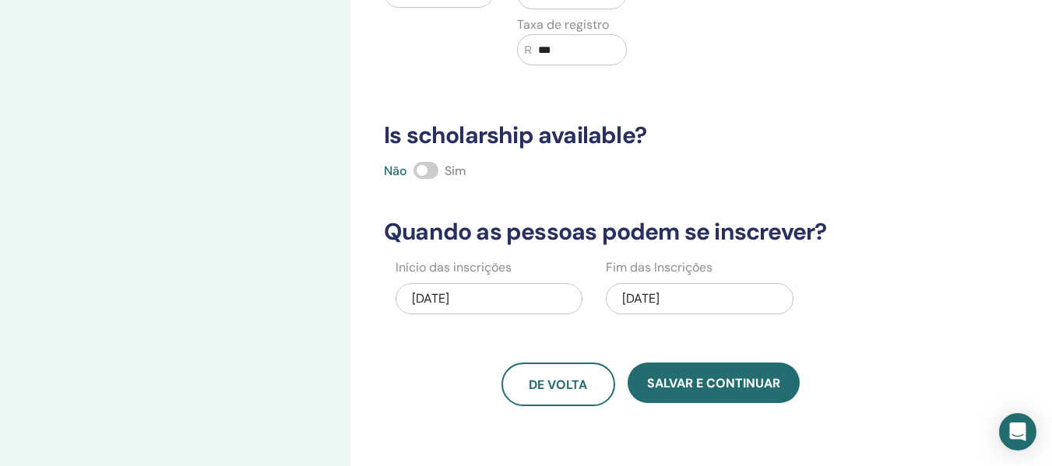
scroll to position [312, 0]
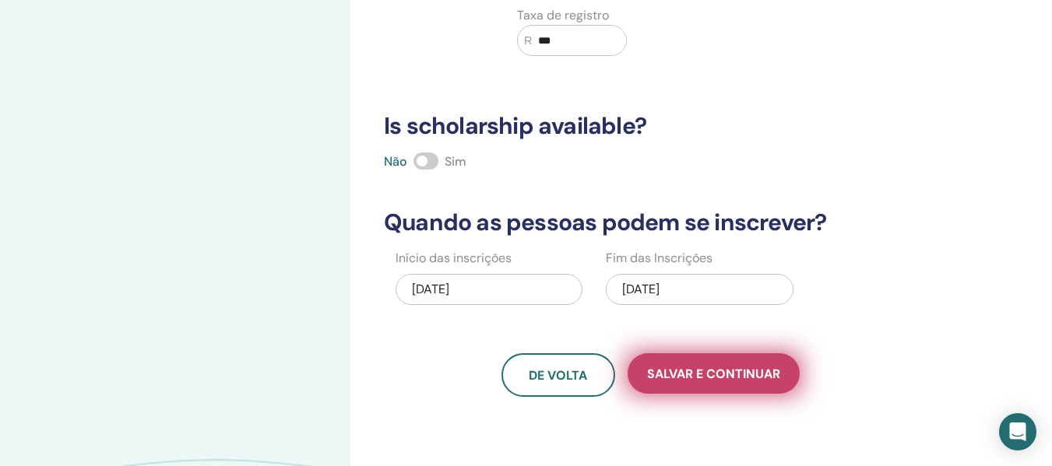
click at [696, 368] on span "Salvar e continuar" at bounding box center [713, 374] width 133 height 16
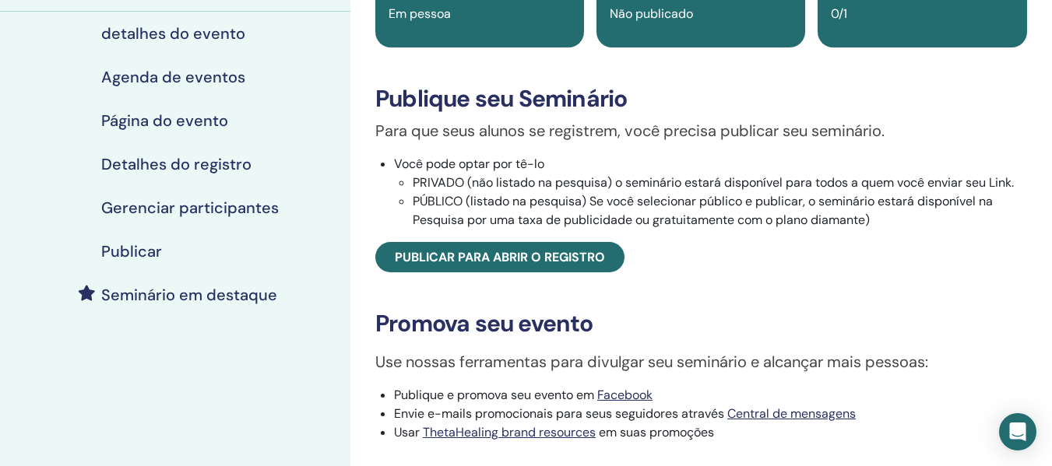
scroll to position [156, 0]
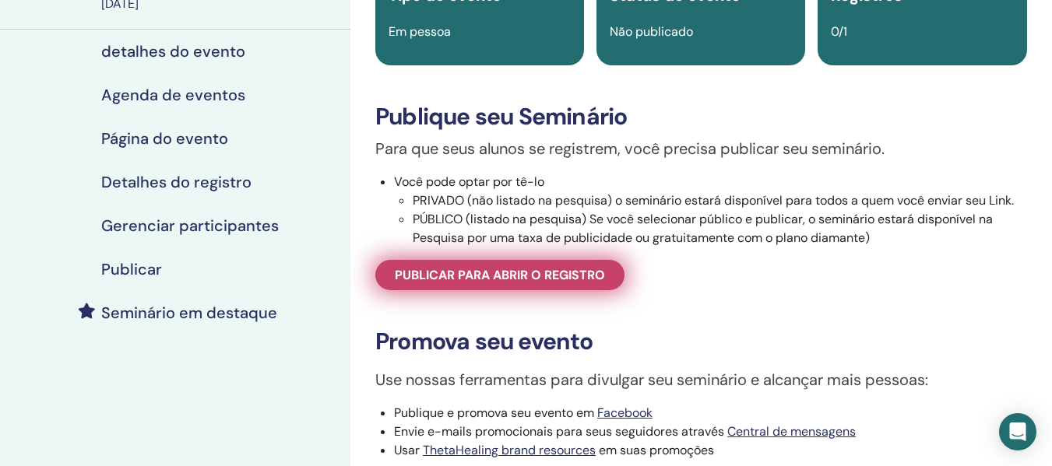
click at [479, 282] on span "Publicar para abrir o registro" at bounding box center [500, 275] width 210 height 16
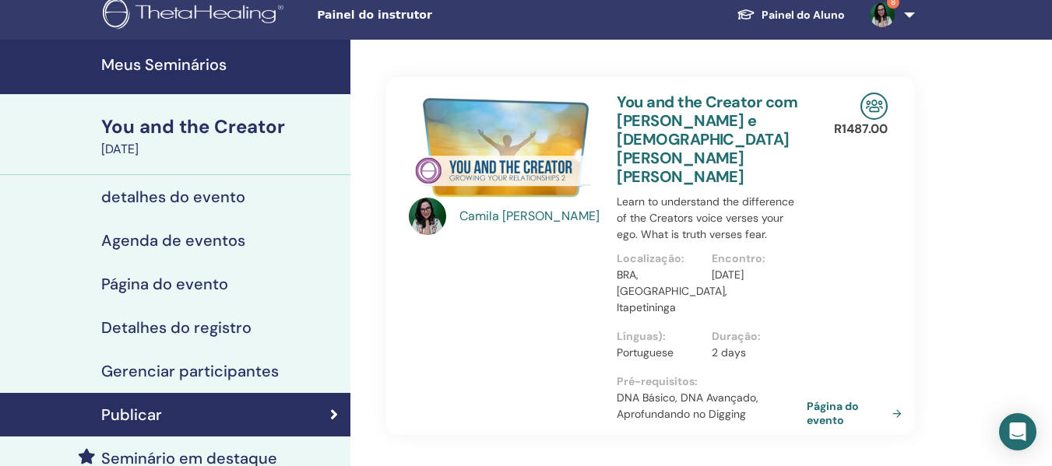
scroll to position [78, 0]
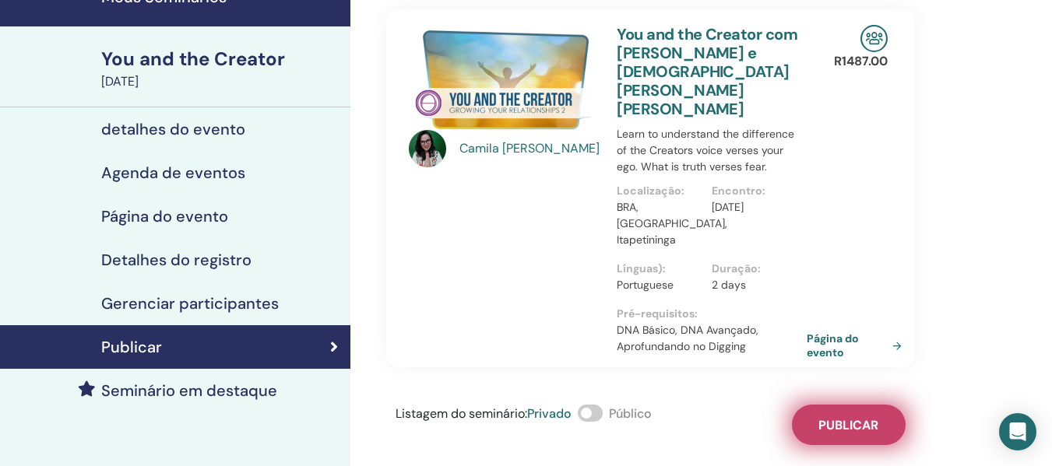
click at [825, 417] on span "Publicar" at bounding box center [848, 425] width 60 height 16
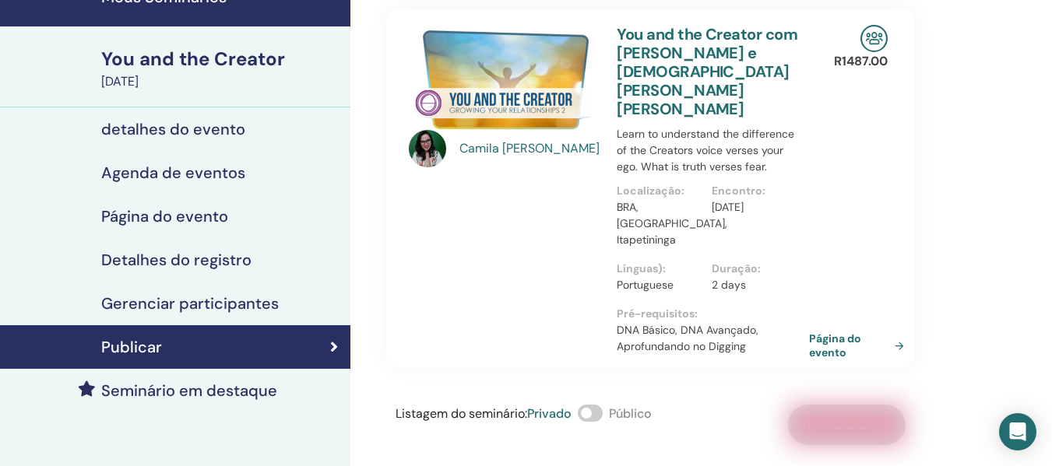
click at [835, 332] on link "Página do evento" at bounding box center [859, 346] width 101 height 28
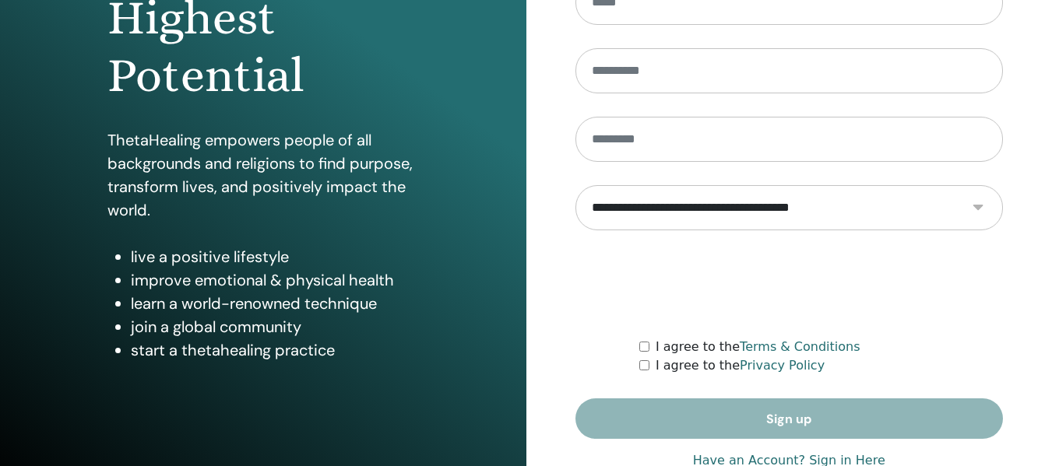
scroll to position [281, 0]
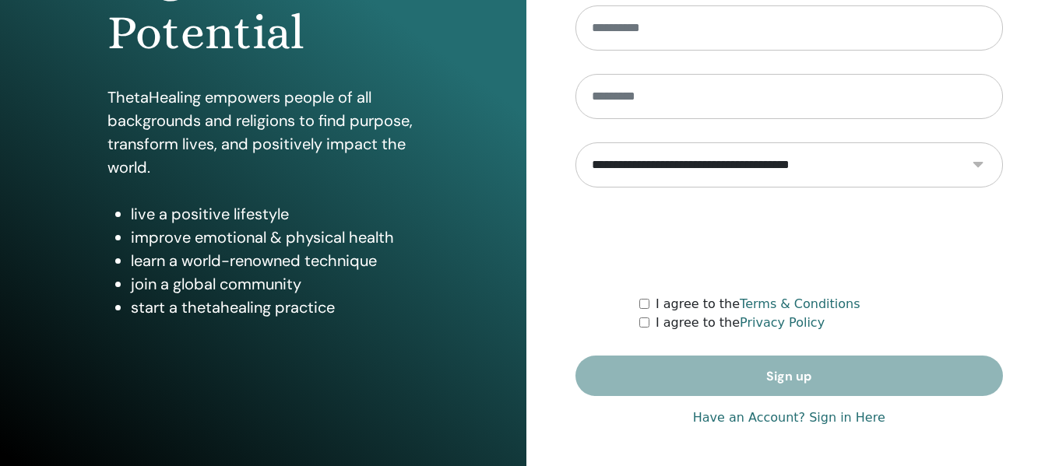
click at [843, 418] on link "Have an Account? Sign in Here" at bounding box center [789, 418] width 192 height 19
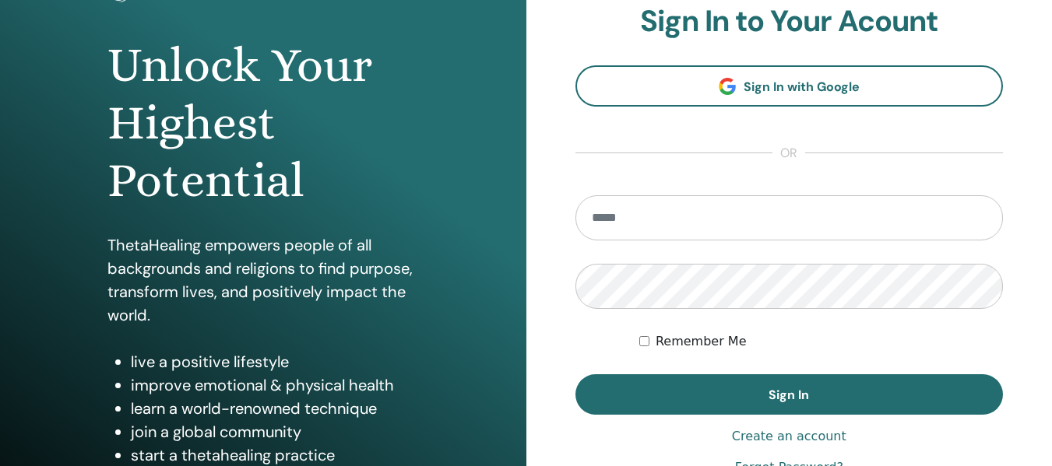
scroll to position [156, 0]
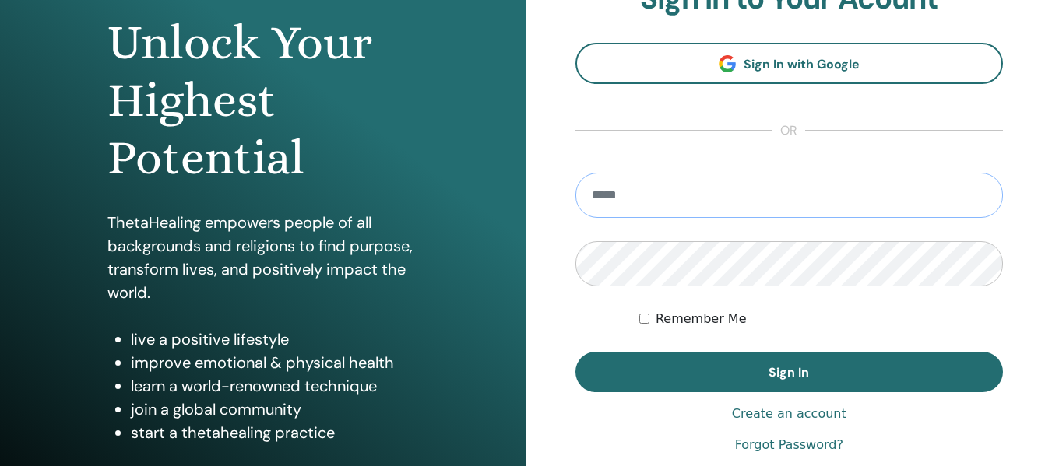
click at [677, 192] on input "email" at bounding box center [790, 195] width 428 height 45
paste input "**********"
type input "**********"
click at [600, 318] on form "**********" at bounding box center [790, 283] width 428 height 220
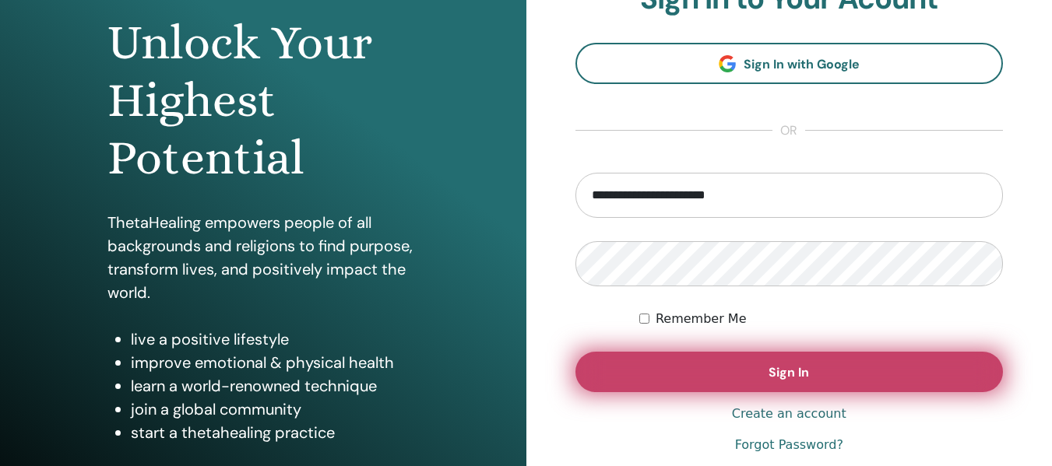
click at [774, 367] on span "Sign In" at bounding box center [789, 372] width 40 height 16
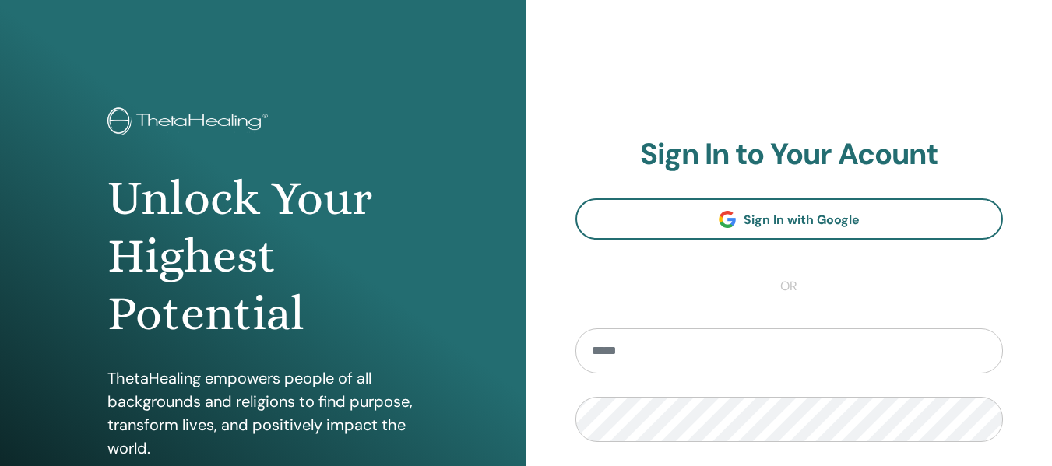
click at [626, 359] on input "email" at bounding box center [790, 351] width 428 height 45
type input "**********"
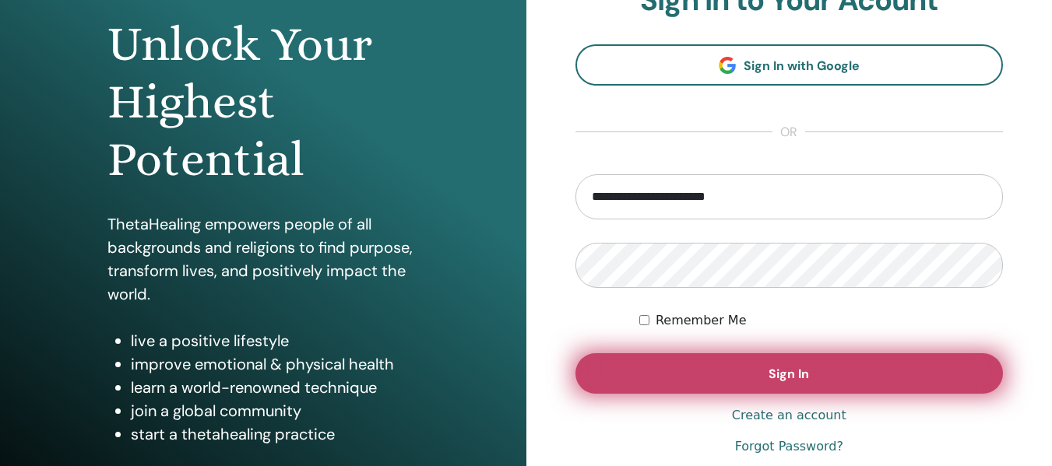
scroll to position [156, 0]
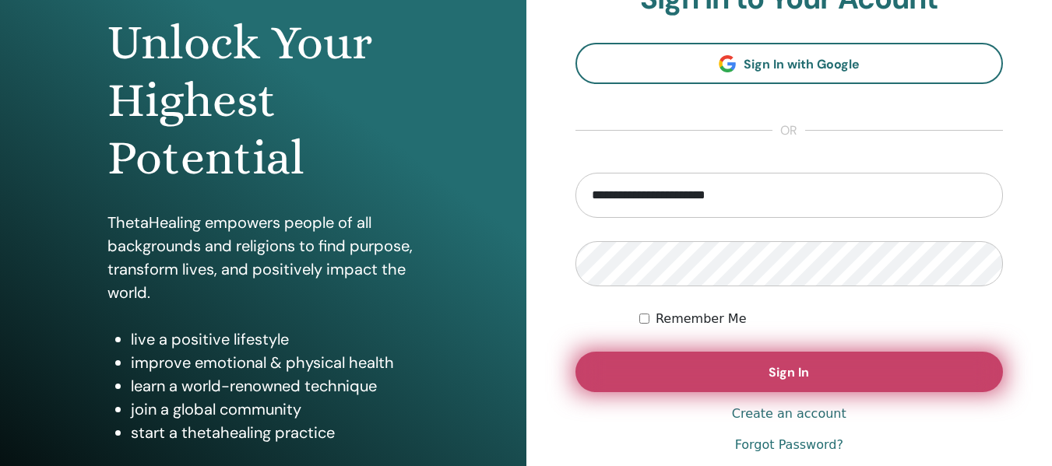
click at [689, 367] on button "Sign In" at bounding box center [790, 372] width 428 height 40
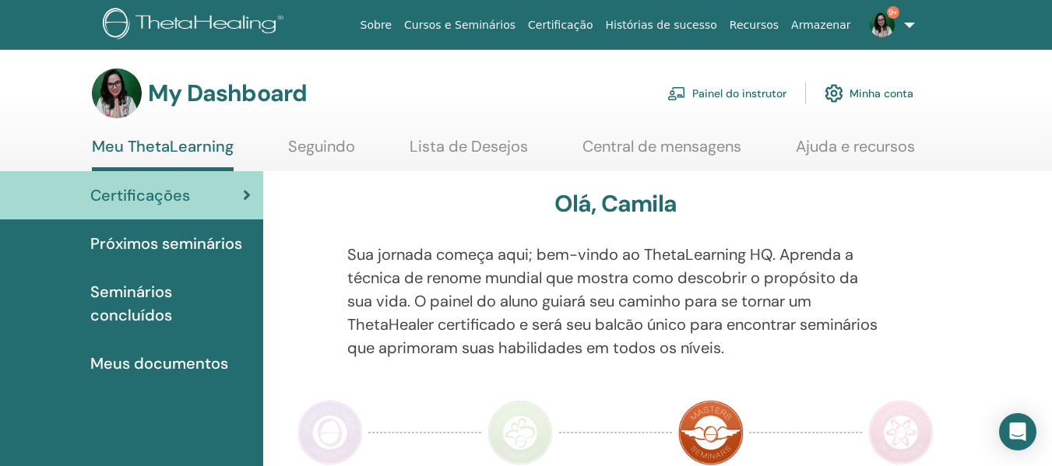
click at [722, 87] on link "Painel do instrutor" at bounding box center [726, 93] width 119 height 34
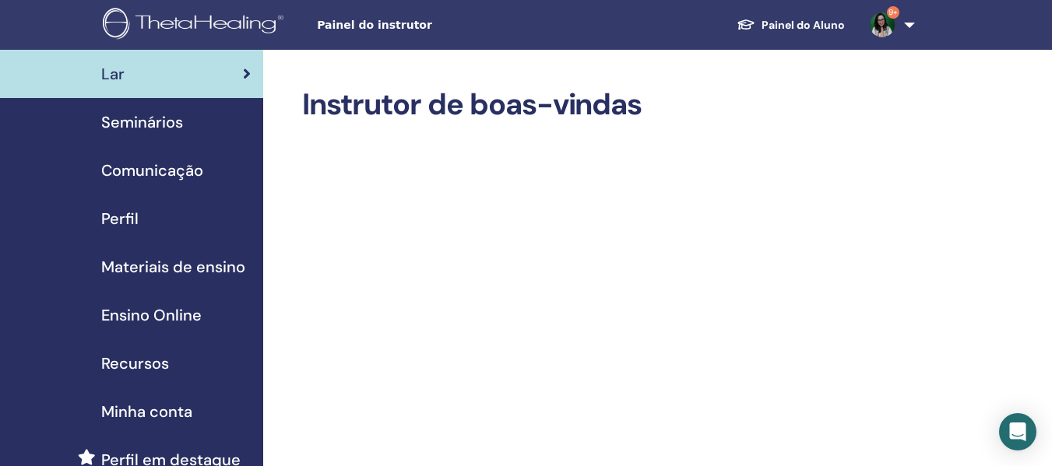
click at [169, 124] on span "Seminários" at bounding box center [142, 122] width 82 height 23
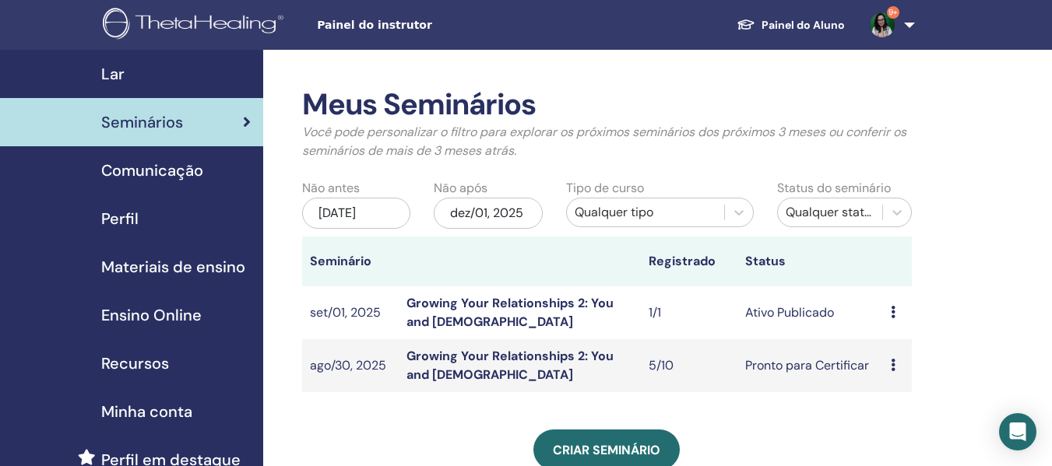
click at [448, 305] on link "Growing Your Relationships 2: You and God" at bounding box center [510, 312] width 207 height 35
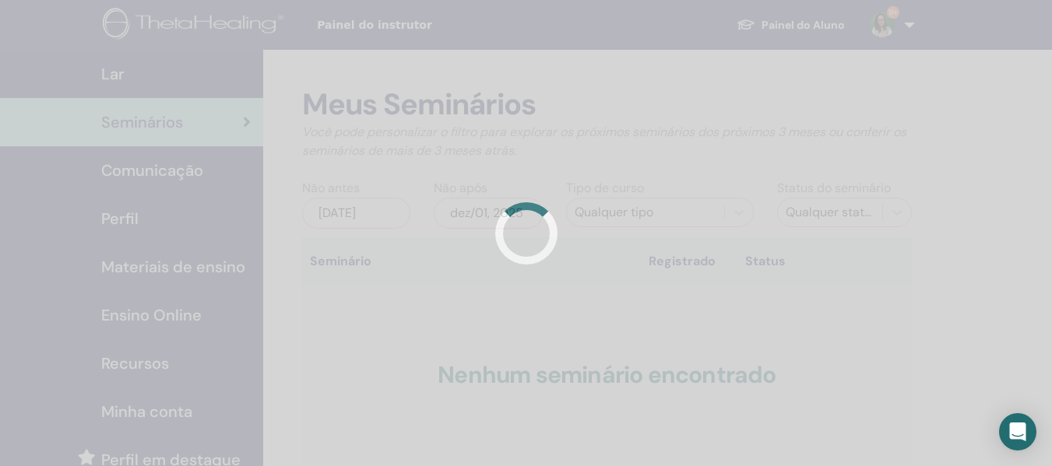
click at [512, 60] on div at bounding box center [526, 233] width 1052 height 466
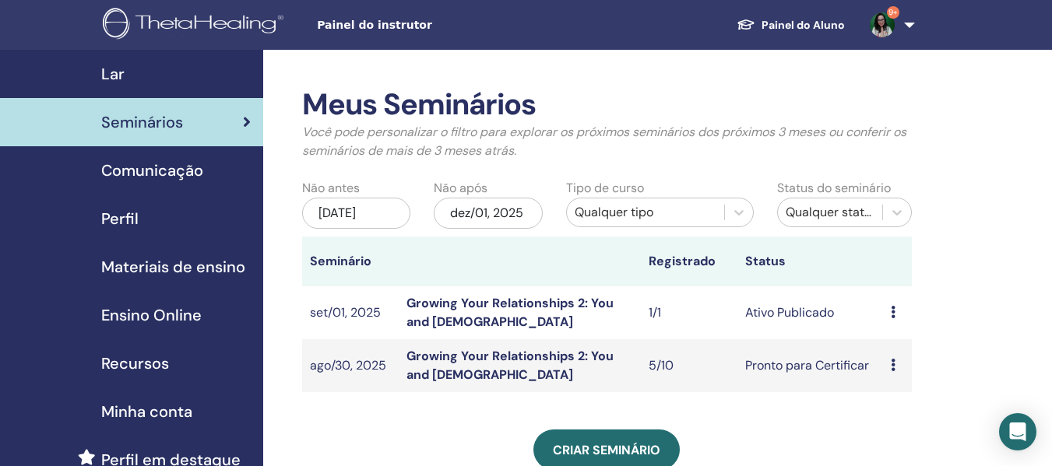
click at [974, 135] on div "Meus Seminários Você pode personalizar o filtro para explorar os próximos semin…" at bounding box center [657, 469] width 789 height 839
click at [515, 359] on link "Growing Your Relationships 2: You and God" at bounding box center [510, 365] width 207 height 35
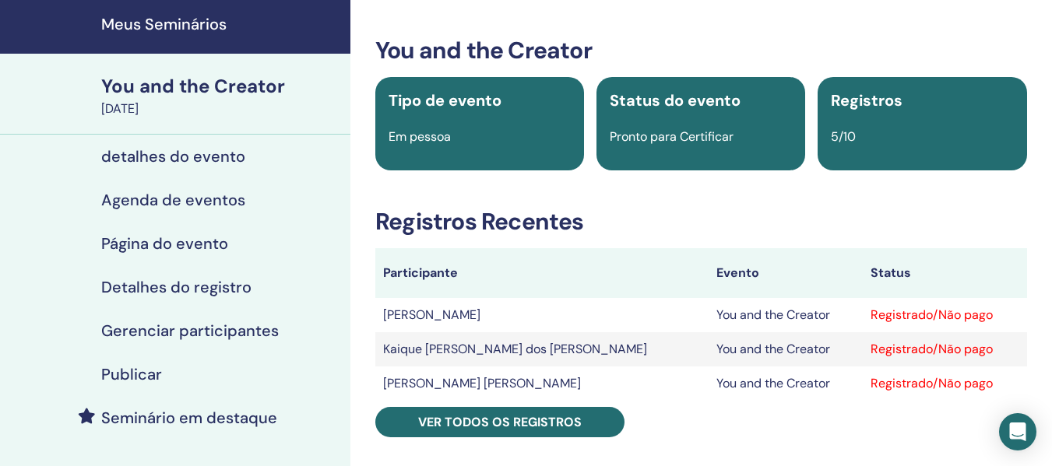
scroll to position [78, 0]
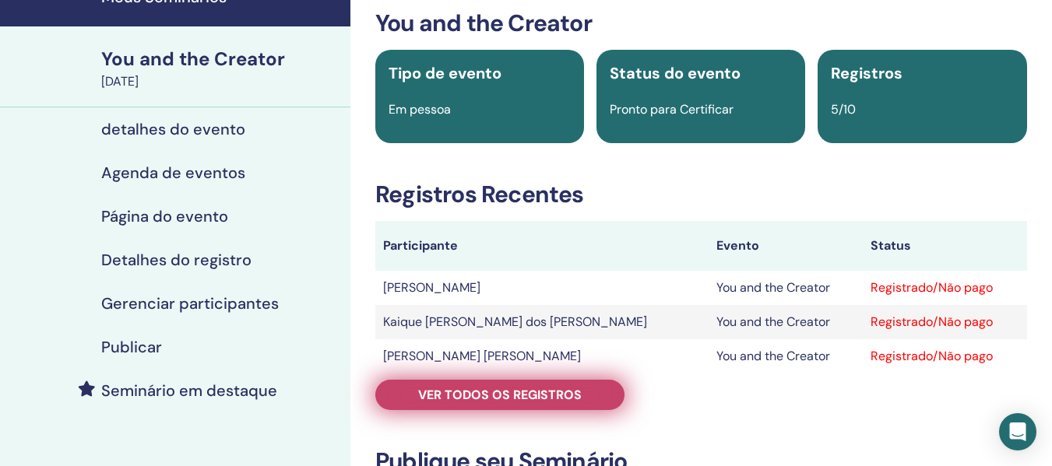
click at [521, 398] on span "Ver todos os registros" at bounding box center [500, 395] width 164 height 16
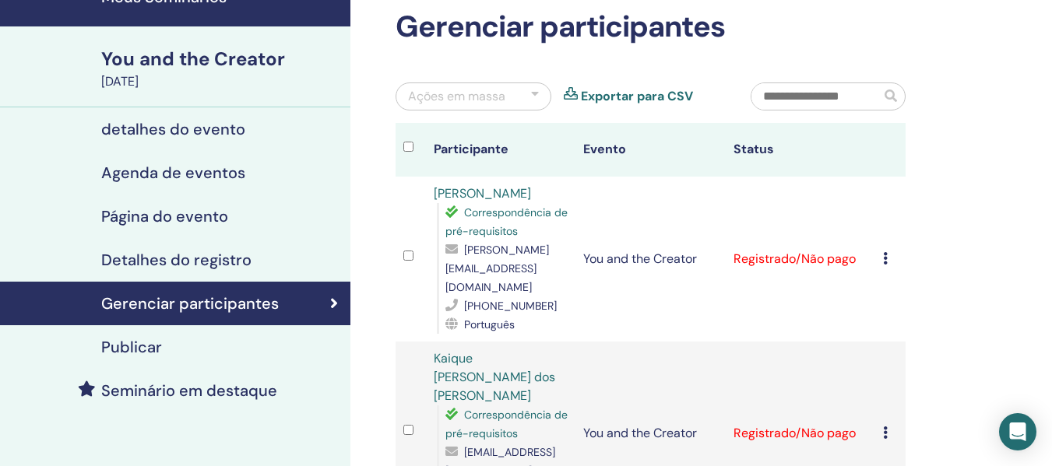
click at [886, 252] on icon at bounding box center [885, 258] width 5 height 12
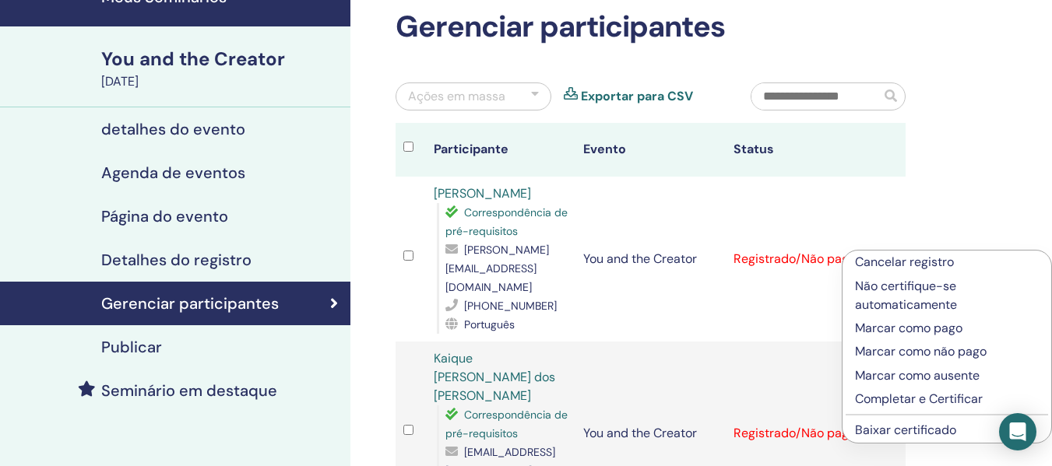
click at [887, 399] on p "Completar e Certificar" at bounding box center [947, 399] width 184 height 19
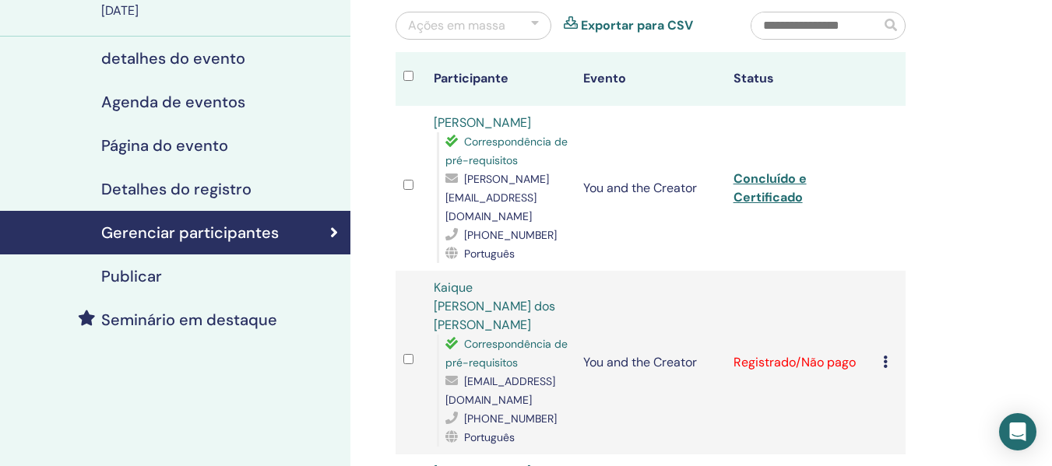
scroll to position [156, 0]
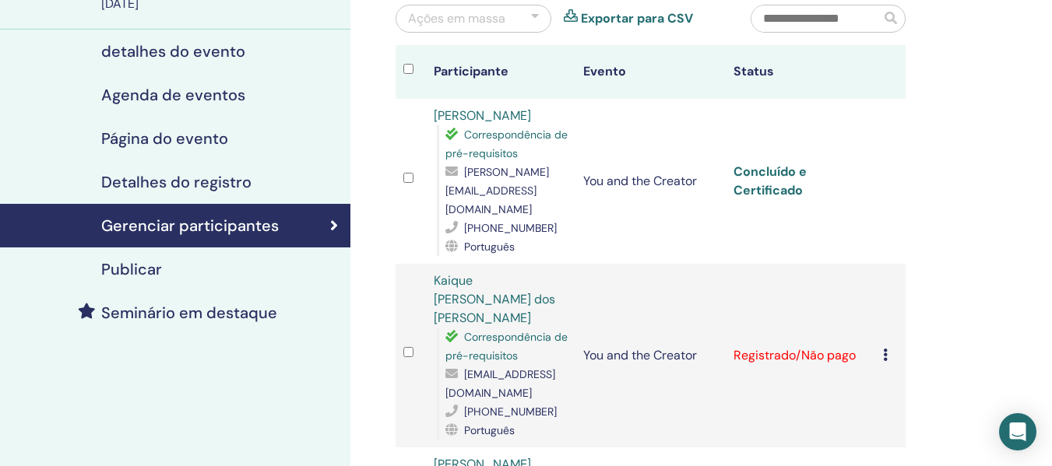
click at [773, 174] on link "Concluído e Certificado" at bounding box center [770, 181] width 73 height 35
click at [885, 349] on icon at bounding box center [885, 355] width 5 height 12
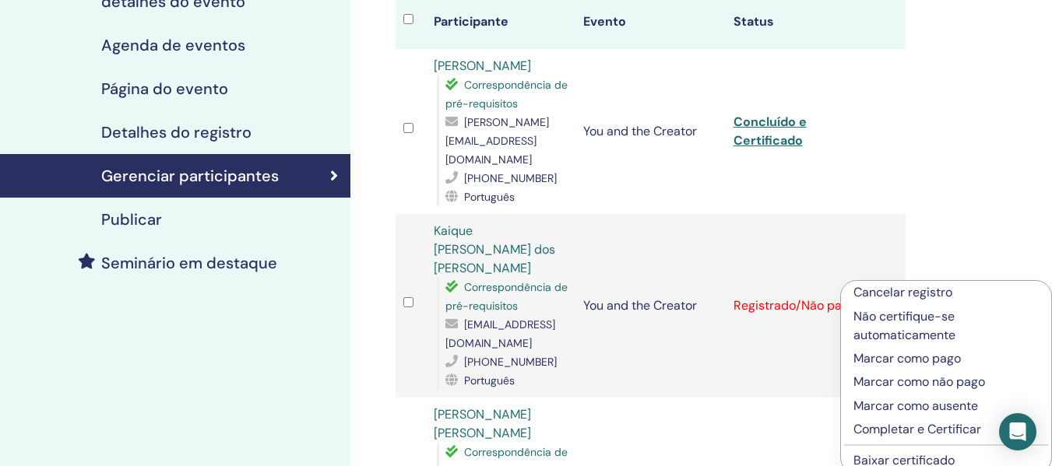
scroll to position [234, 0]
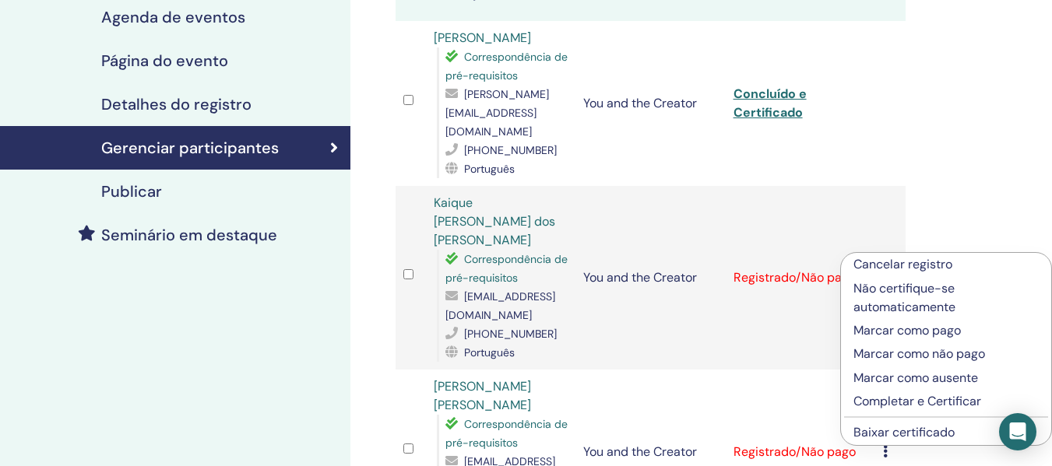
click at [899, 397] on p "Completar e Certificar" at bounding box center [946, 401] width 185 height 19
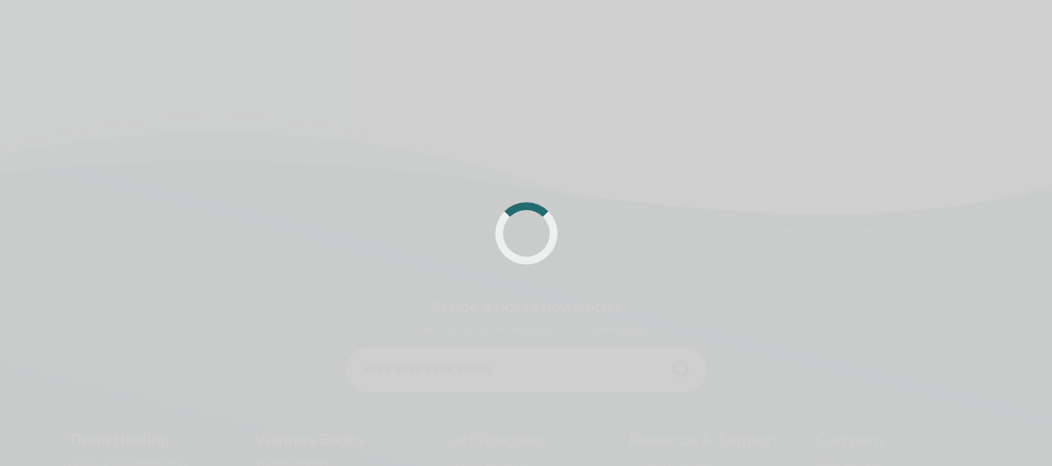
scroll to position [234, 0]
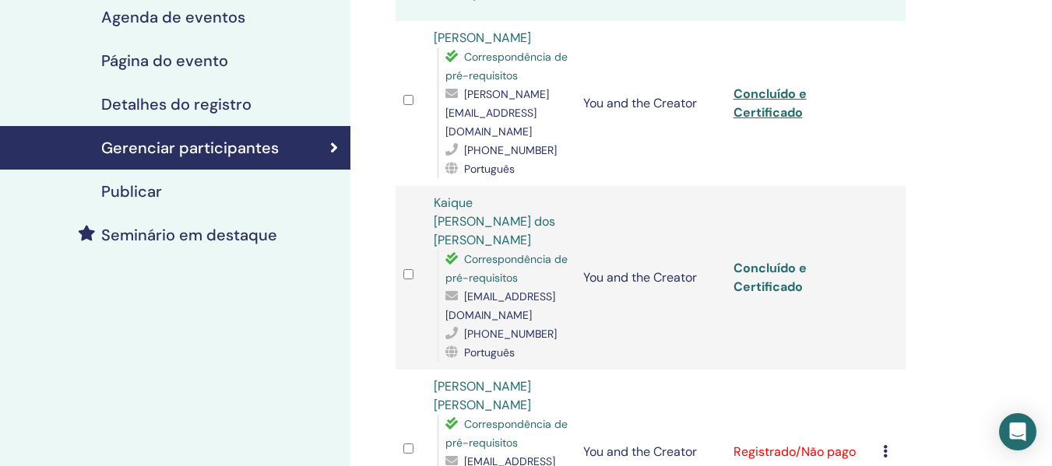
click at [767, 260] on link "Concluído e Certificado" at bounding box center [770, 277] width 73 height 35
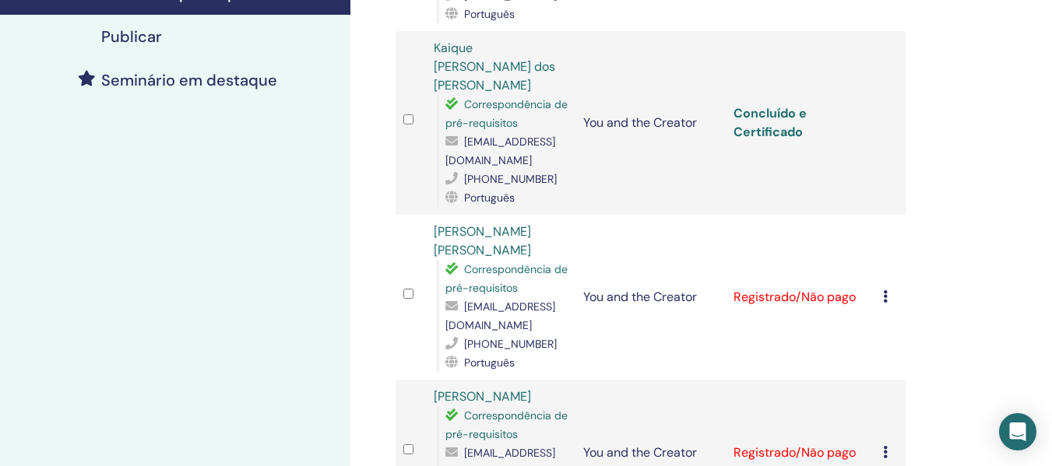
scroll to position [389, 0]
click at [885, 290] on icon at bounding box center [885, 296] width 5 height 12
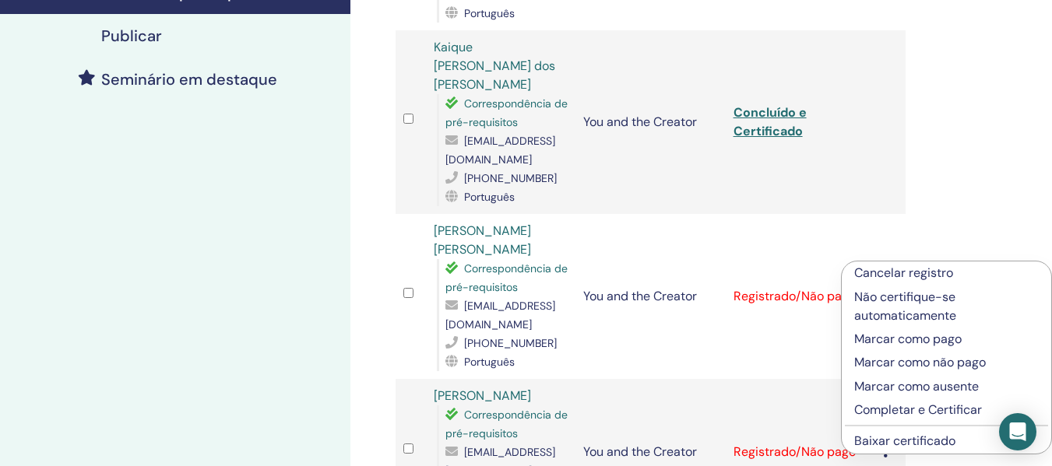
click at [894, 414] on p "Completar e Certificar" at bounding box center [946, 410] width 185 height 19
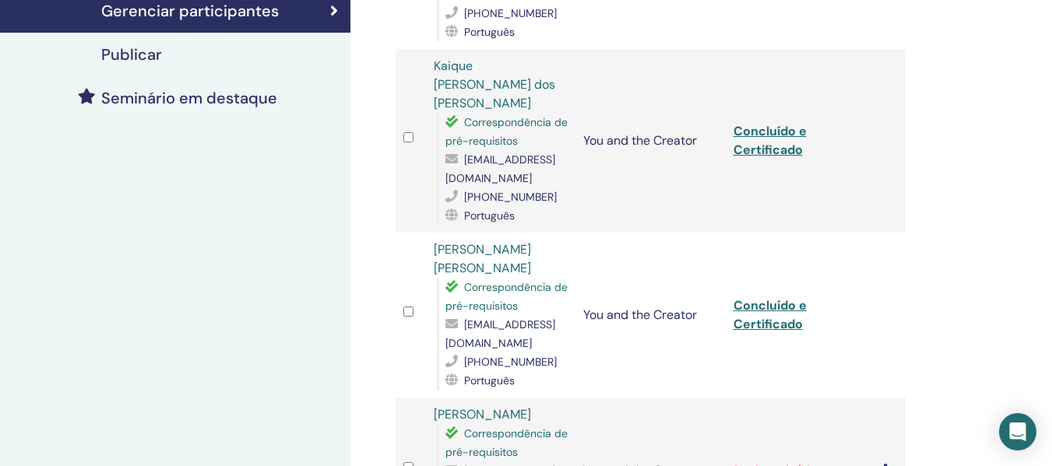
scroll to position [449, 0]
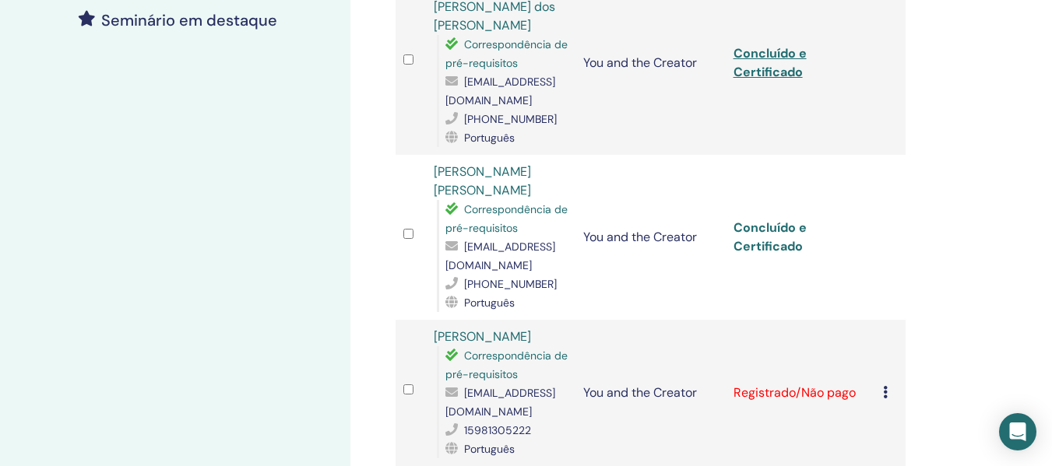
click at [767, 220] on link "Concluído e Certificado" at bounding box center [770, 237] width 73 height 35
click at [887, 386] on icon at bounding box center [885, 392] width 5 height 12
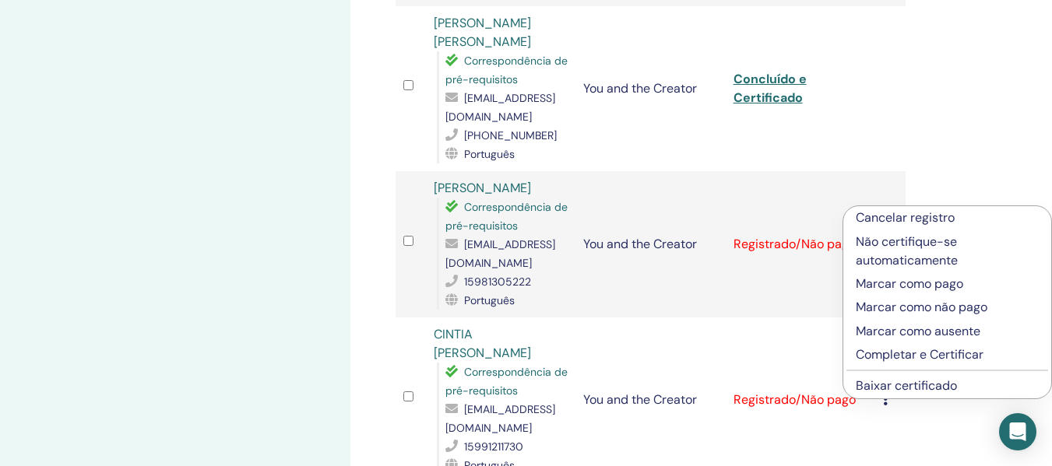
scroll to position [604, 0]
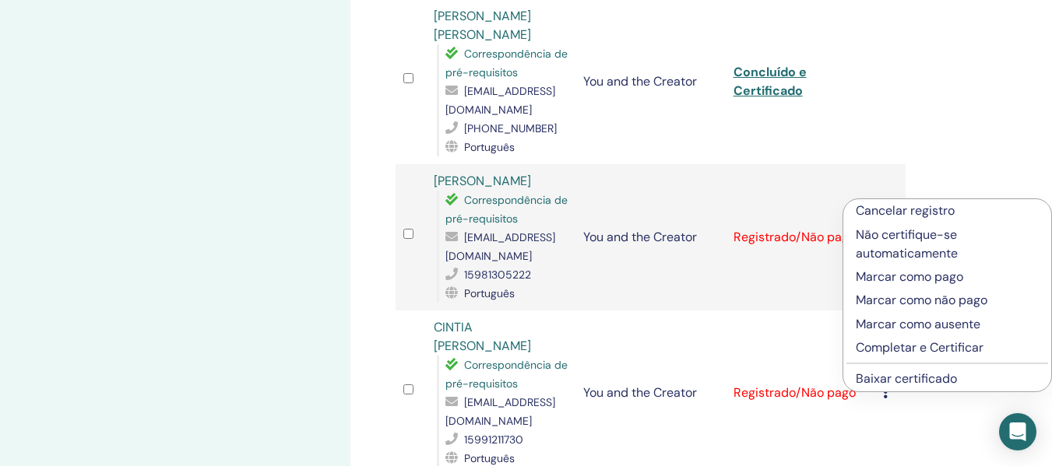
click at [896, 347] on p "Completar e Certificar" at bounding box center [947, 348] width 183 height 19
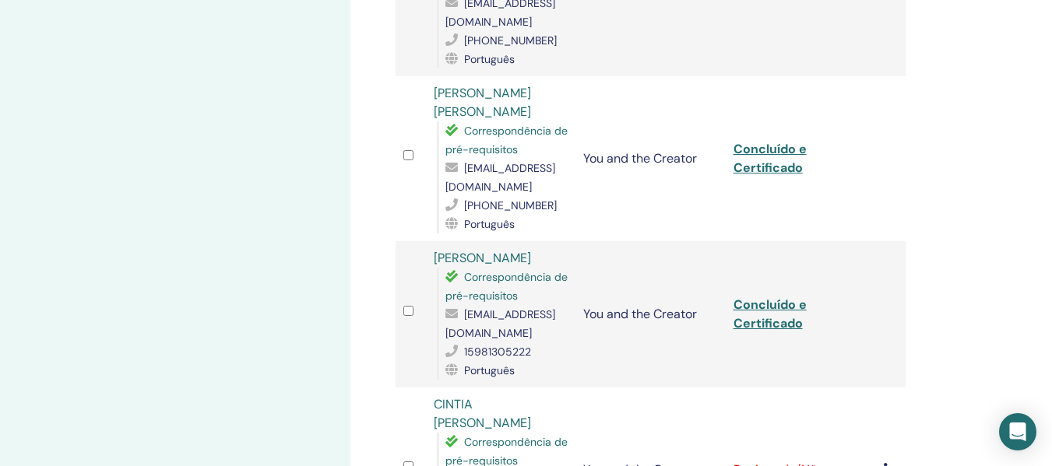
scroll to position [526, 0]
click at [779, 297] on link "Concluído e Certificado" at bounding box center [770, 314] width 73 height 35
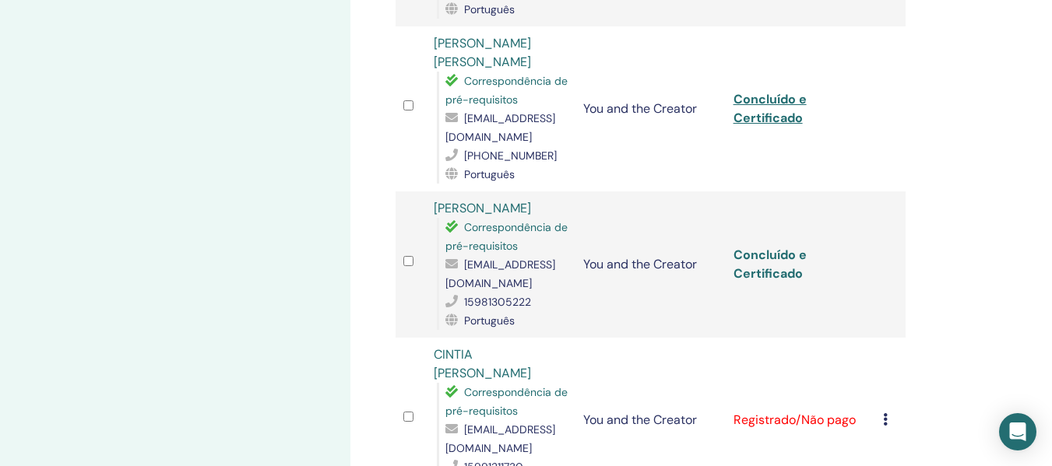
scroll to position [604, 0]
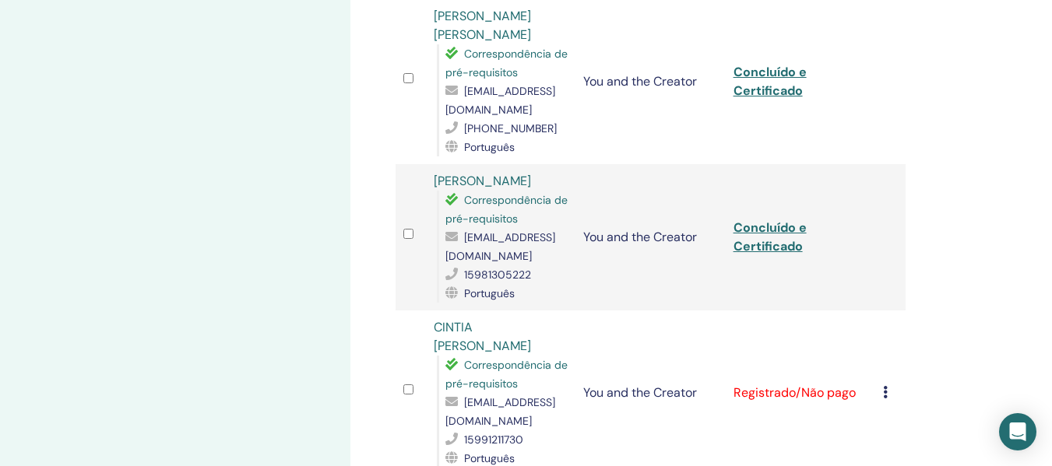
click at [886, 386] on icon at bounding box center [885, 392] width 5 height 12
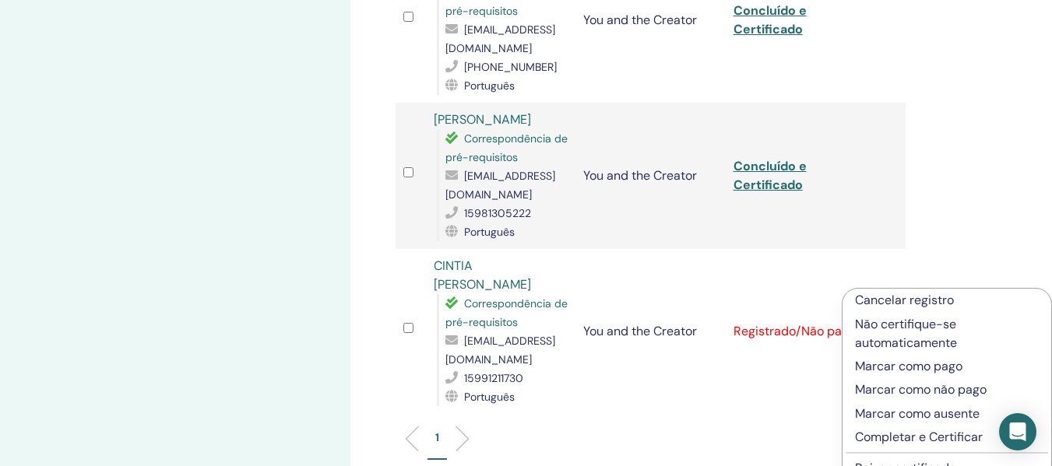
scroll to position [838, 0]
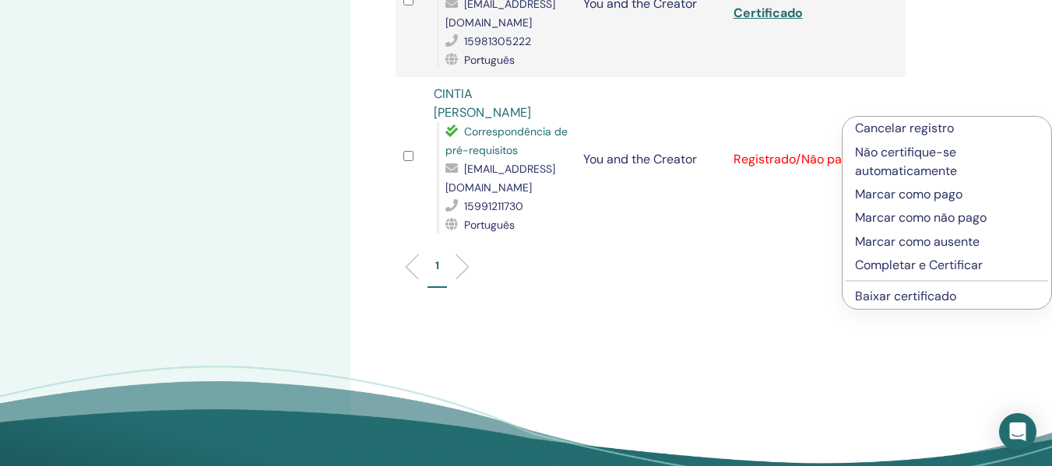
click at [895, 266] on p "Completar e Certificar" at bounding box center [947, 265] width 184 height 19
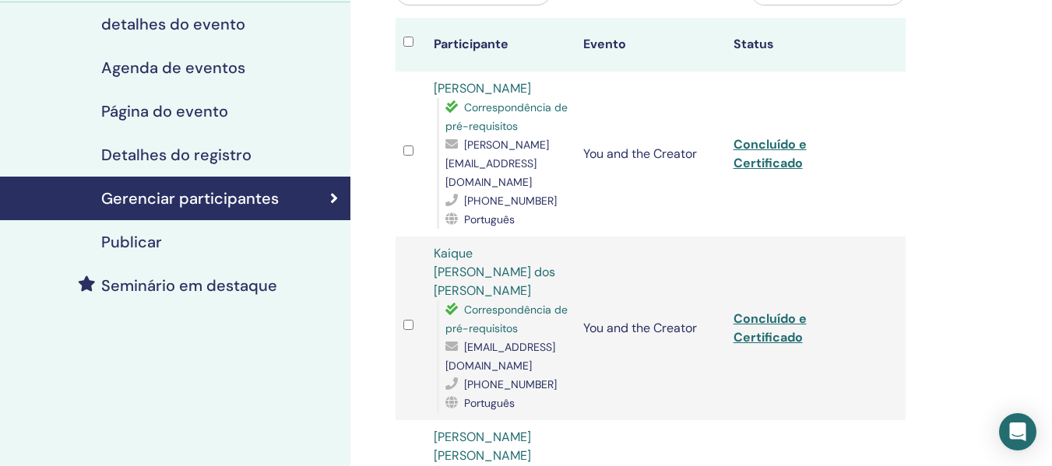
scroll to position [623, 0]
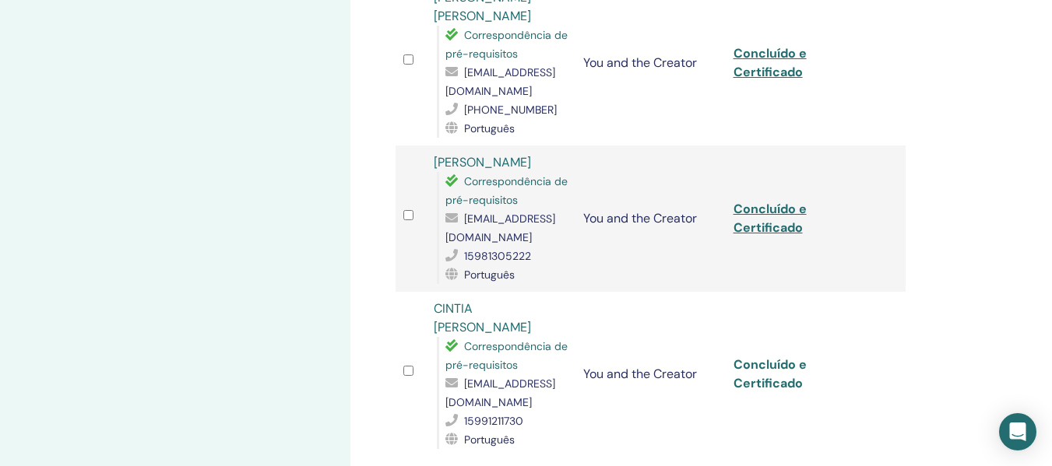
click at [776, 357] on link "Concluído e Certificado" at bounding box center [770, 374] width 73 height 35
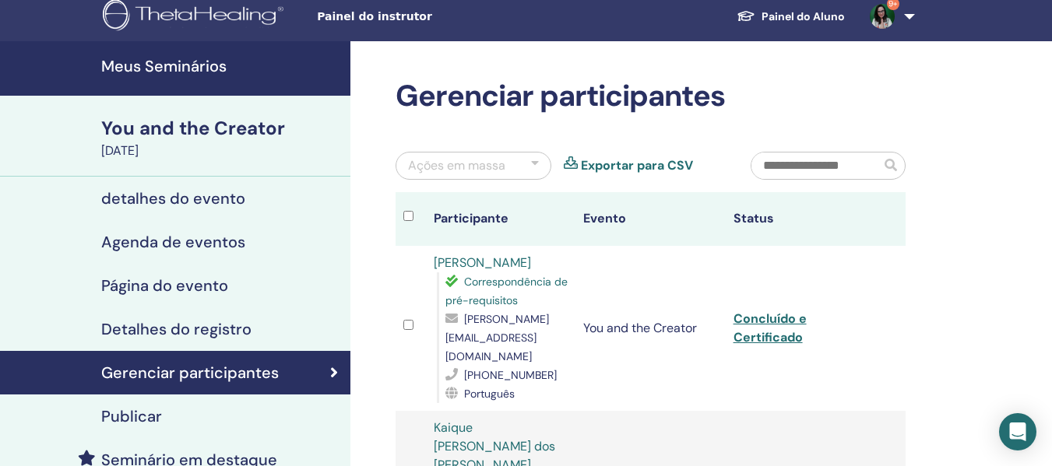
scroll to position [0, 0]
